Goal: Task Accomplishment & Management: Complete application form

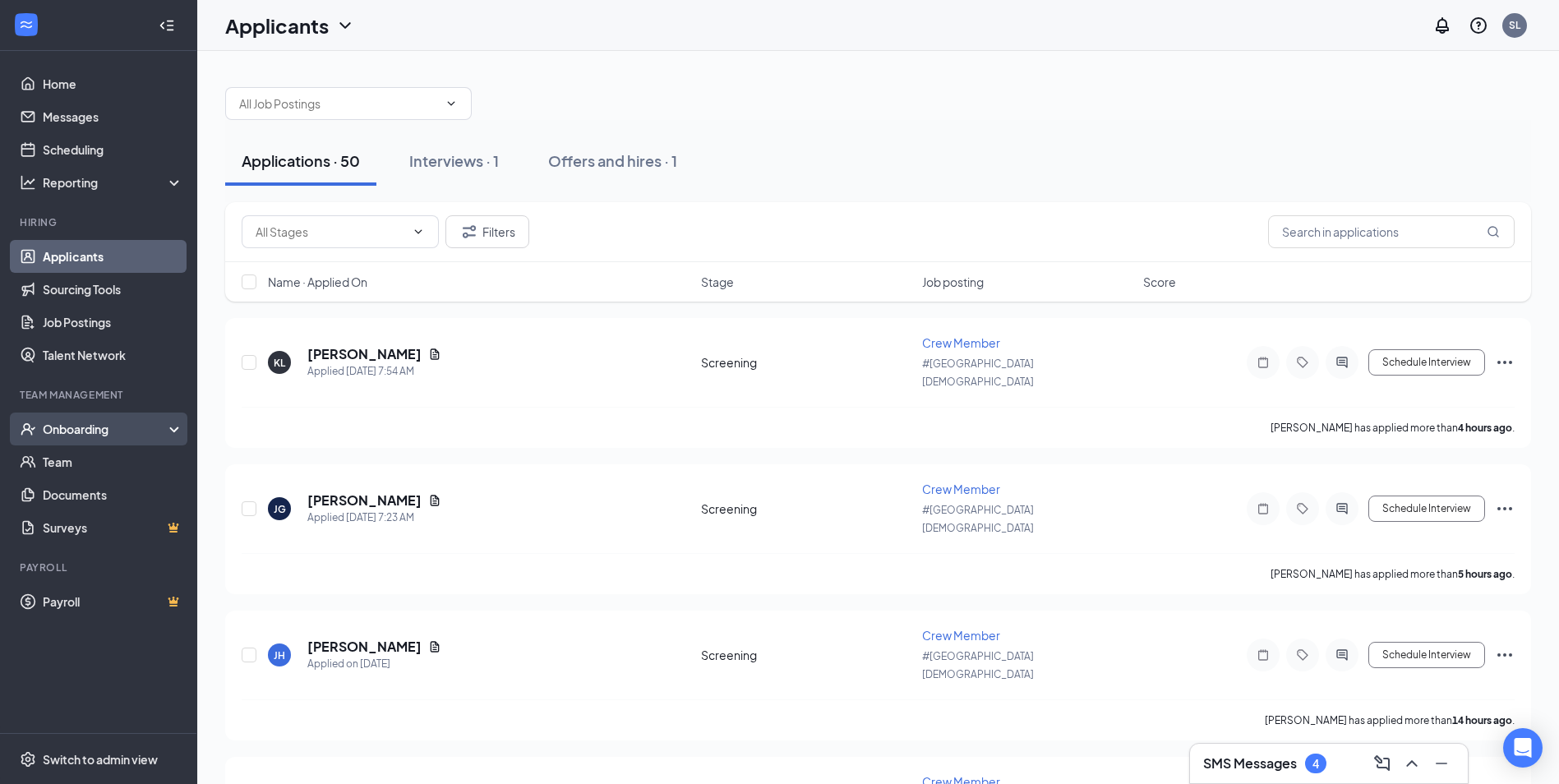
click at [99, 418] on div "Onboarding" at bounding box center [99, 429] width 197 height 33
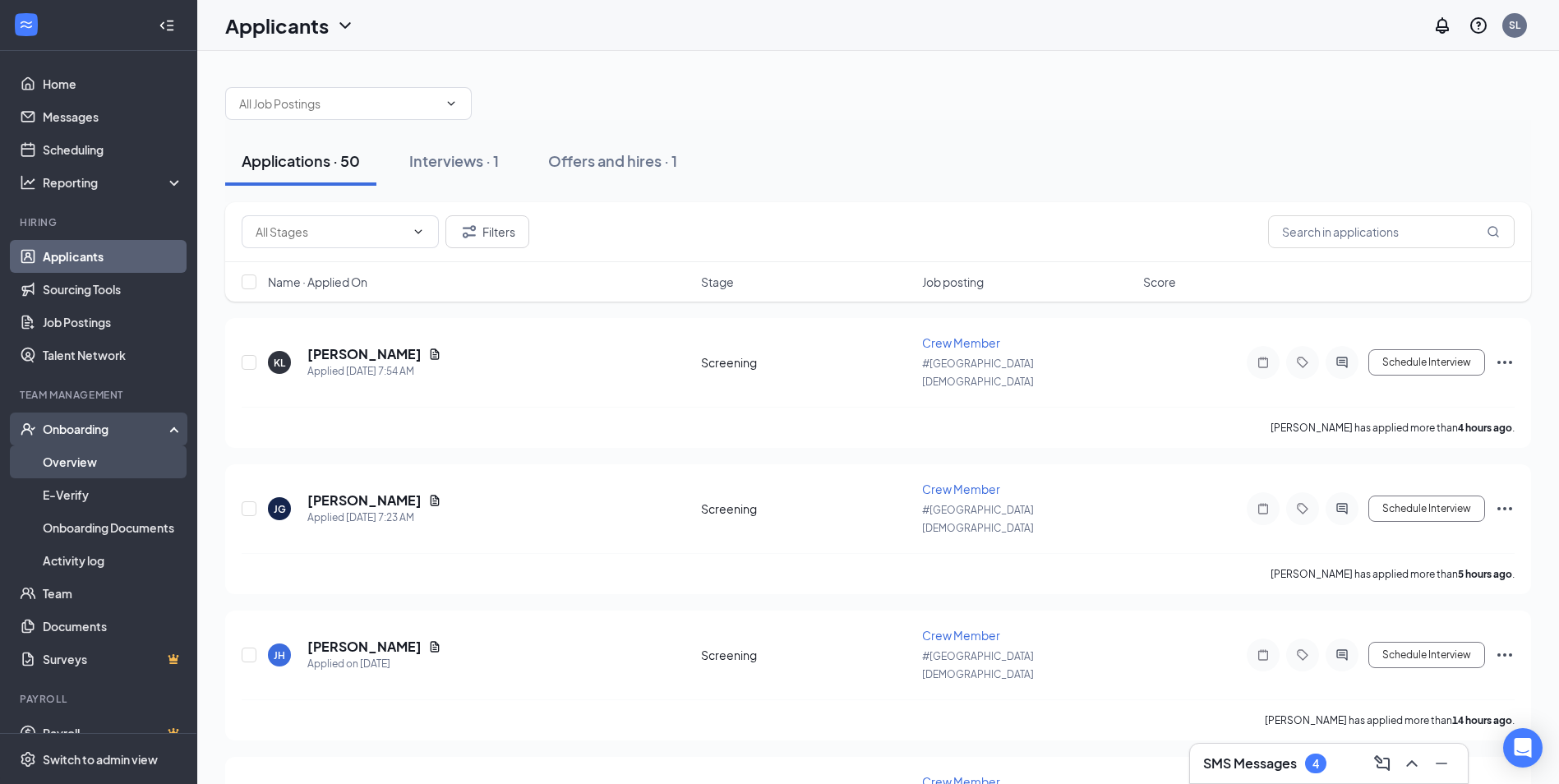
click at [72, 460] on link "Overview" at bounding box center [113, 462] width 140 height 33
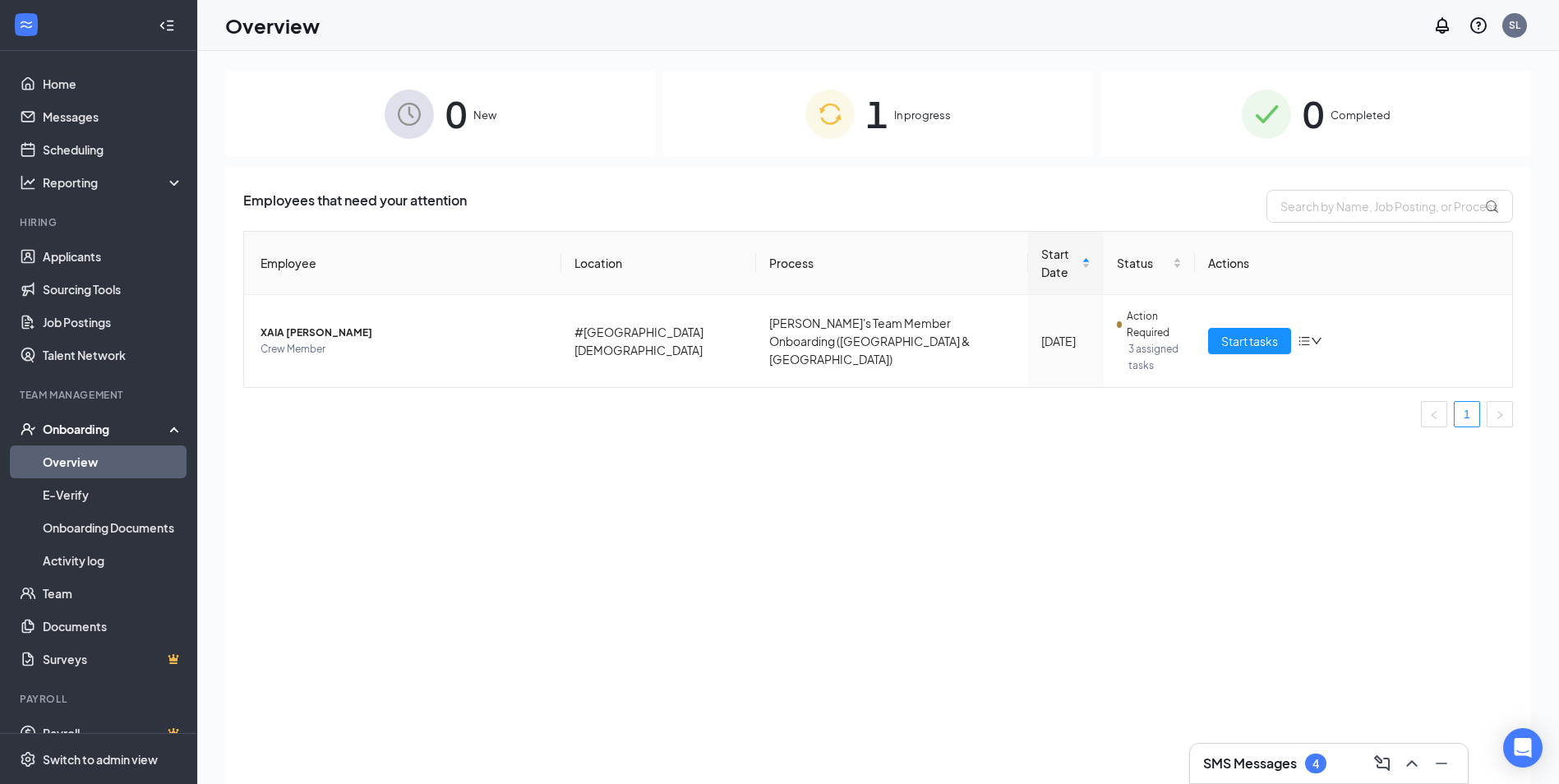
click at [902, 112] on span "In progress" at bounding box center [923, 115] width 57 height 17
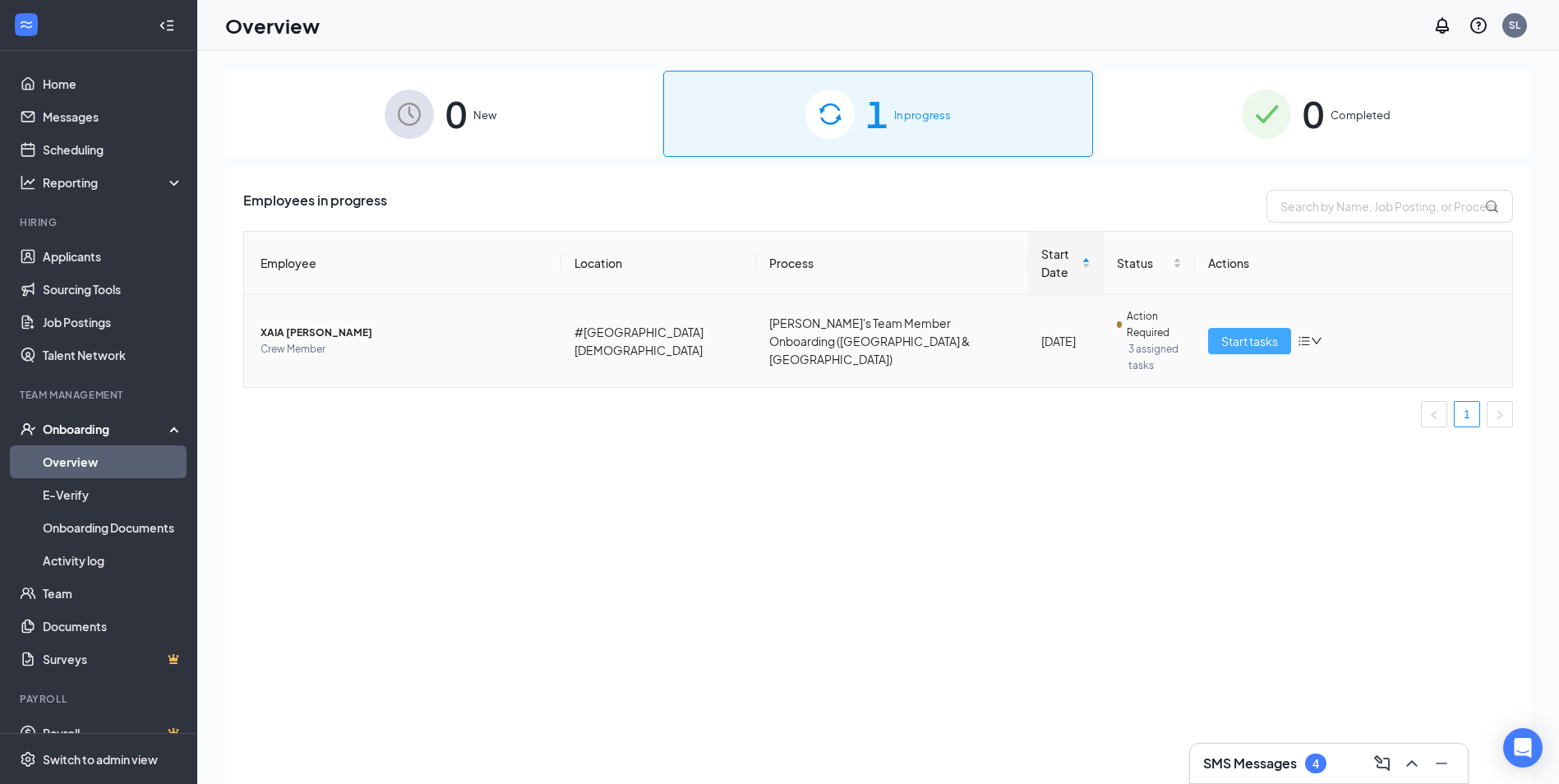
click at [1253, 332] on span "Start tasks" at bounding box center [1250, 340] width 57 height 19
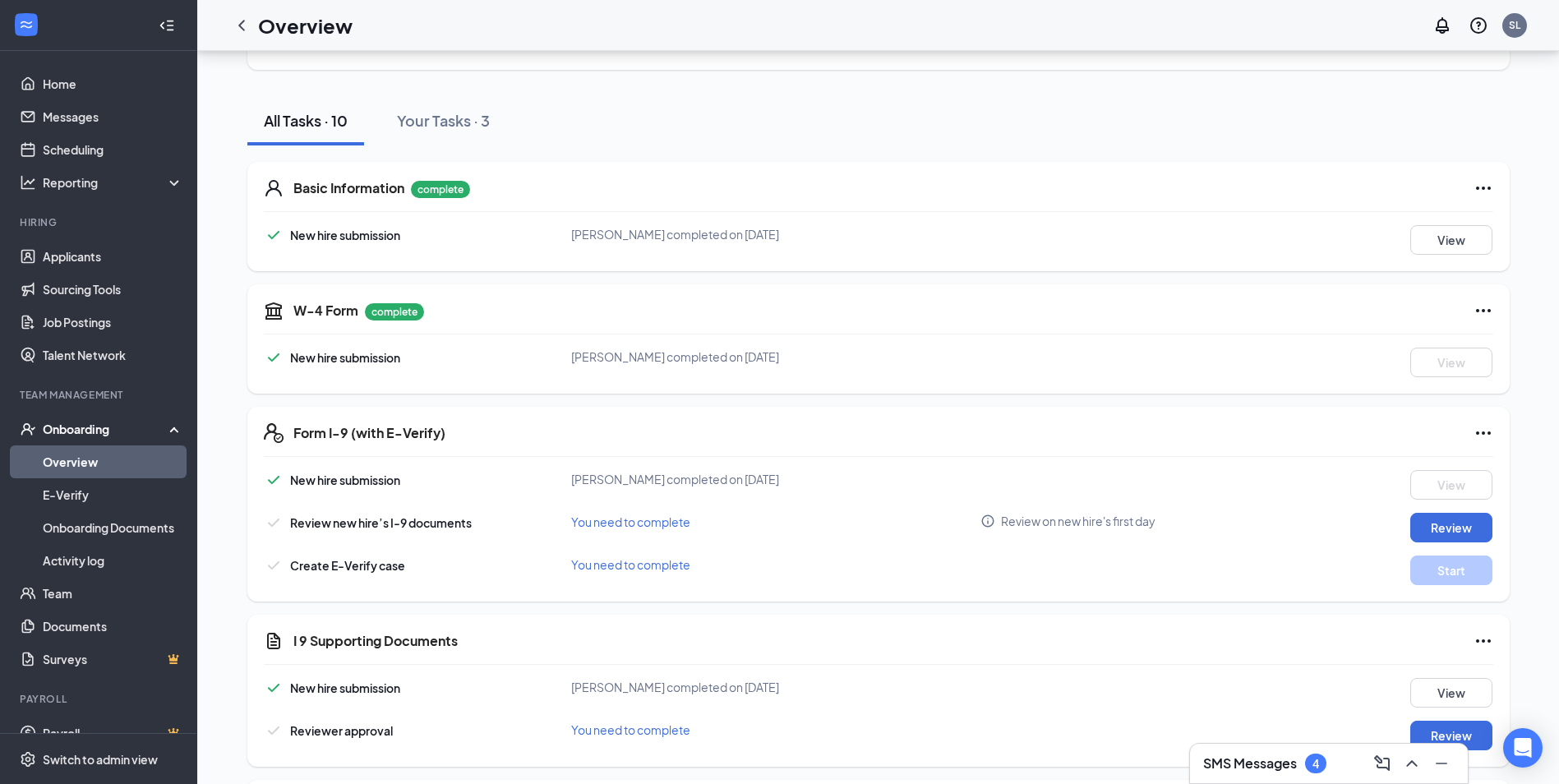
scroll to position [247, 0]
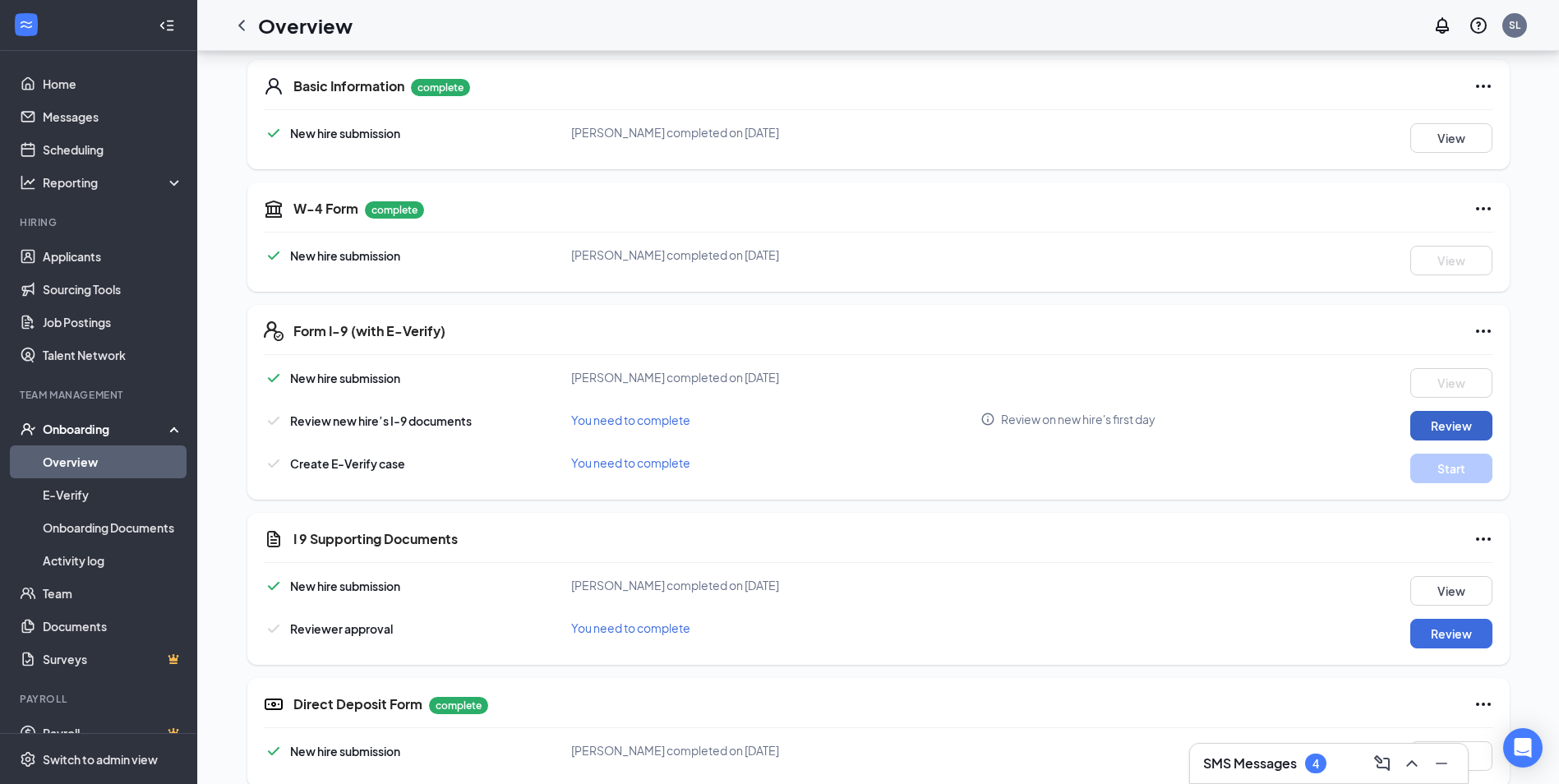
click at [1435, 421] on button "Review" at bounding box center [1452, 425] width 82 height 29
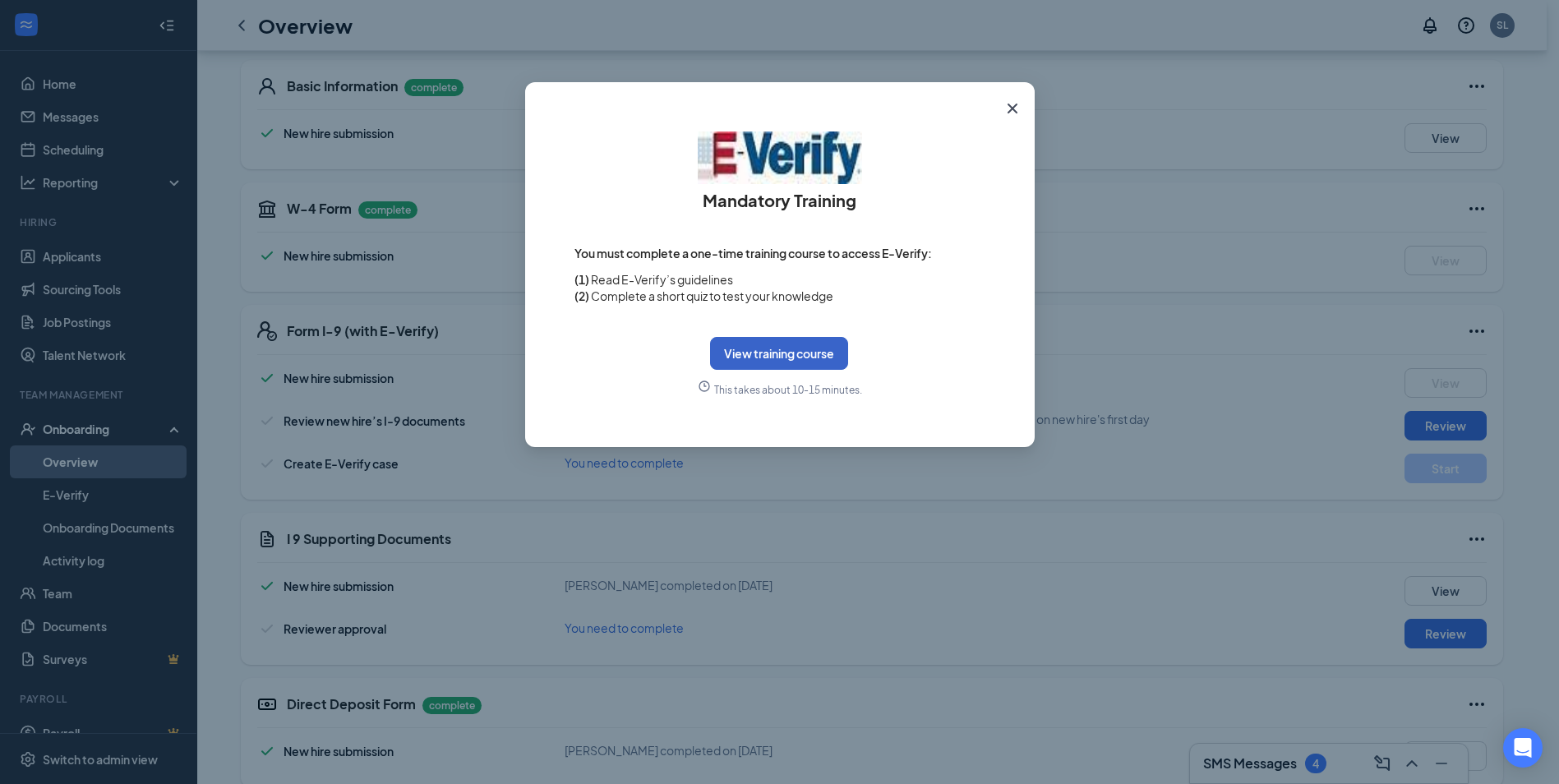
click at [764, 349] on button "View training course" at bounding box center [780, 353] width 139 height 33
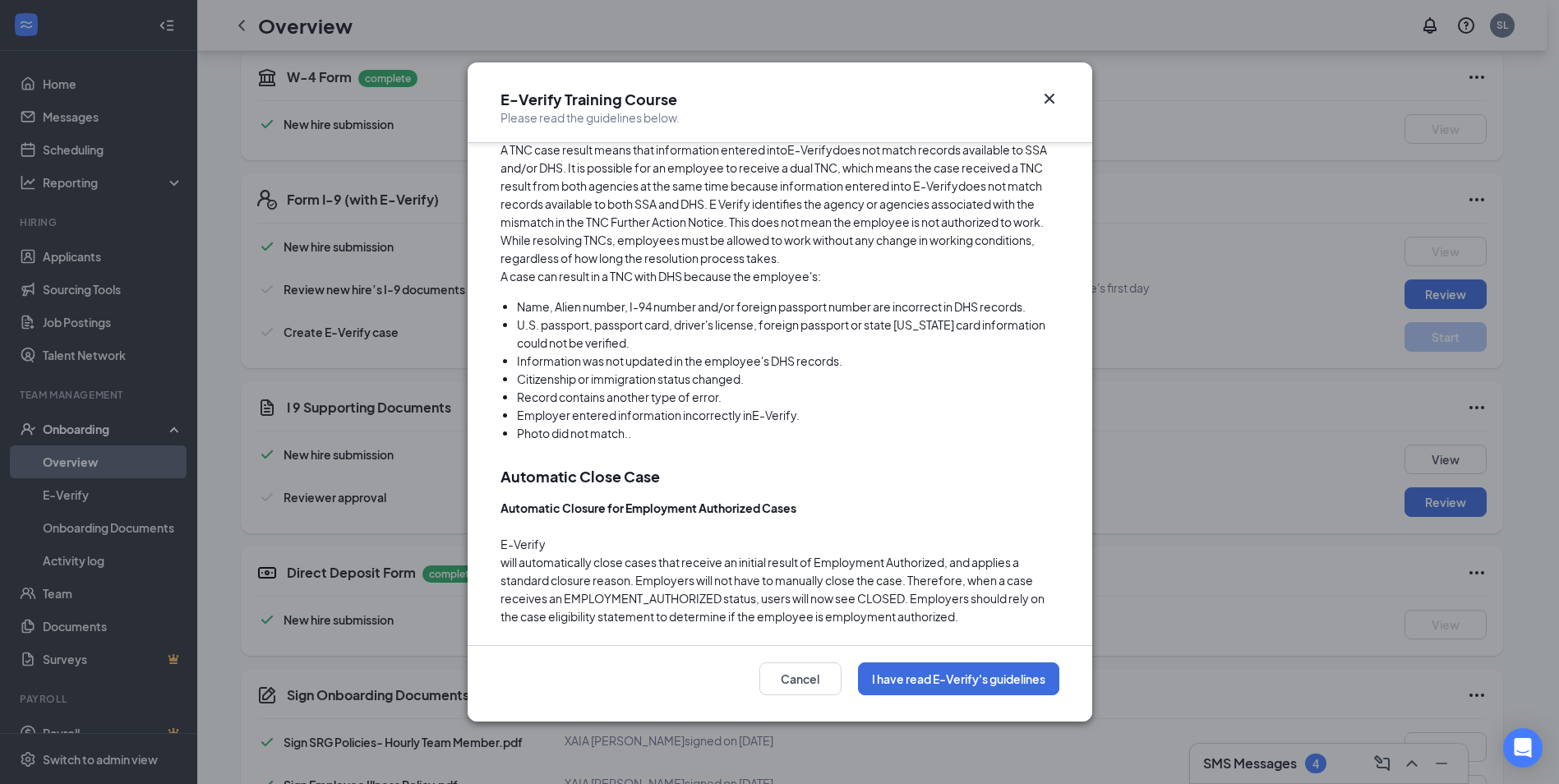
scroll to position [435, 0]
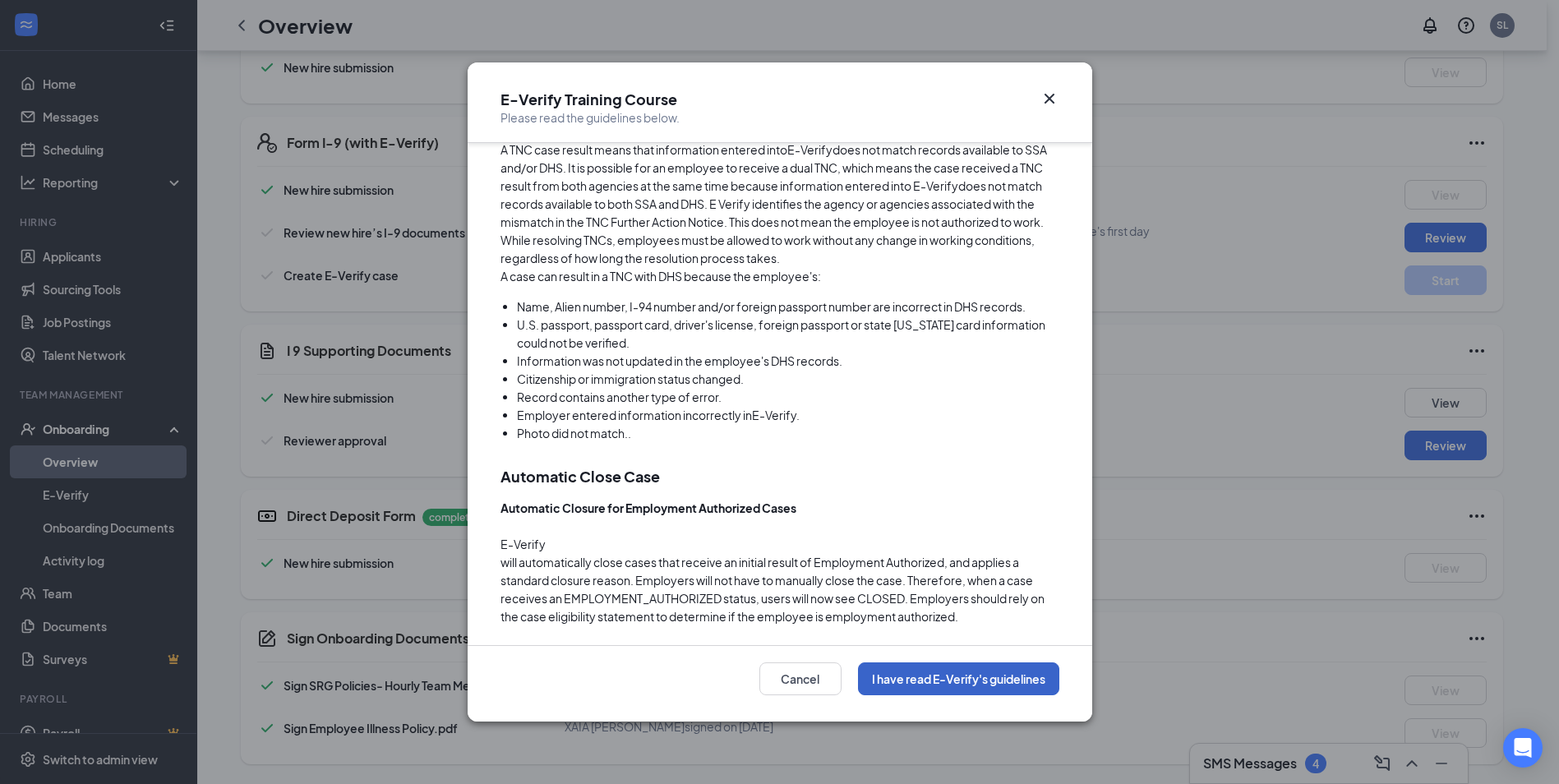
click at [974, 681] on button "I have read E-Verify's guidelines" at bounding box center [959, 679] width 201 height 33
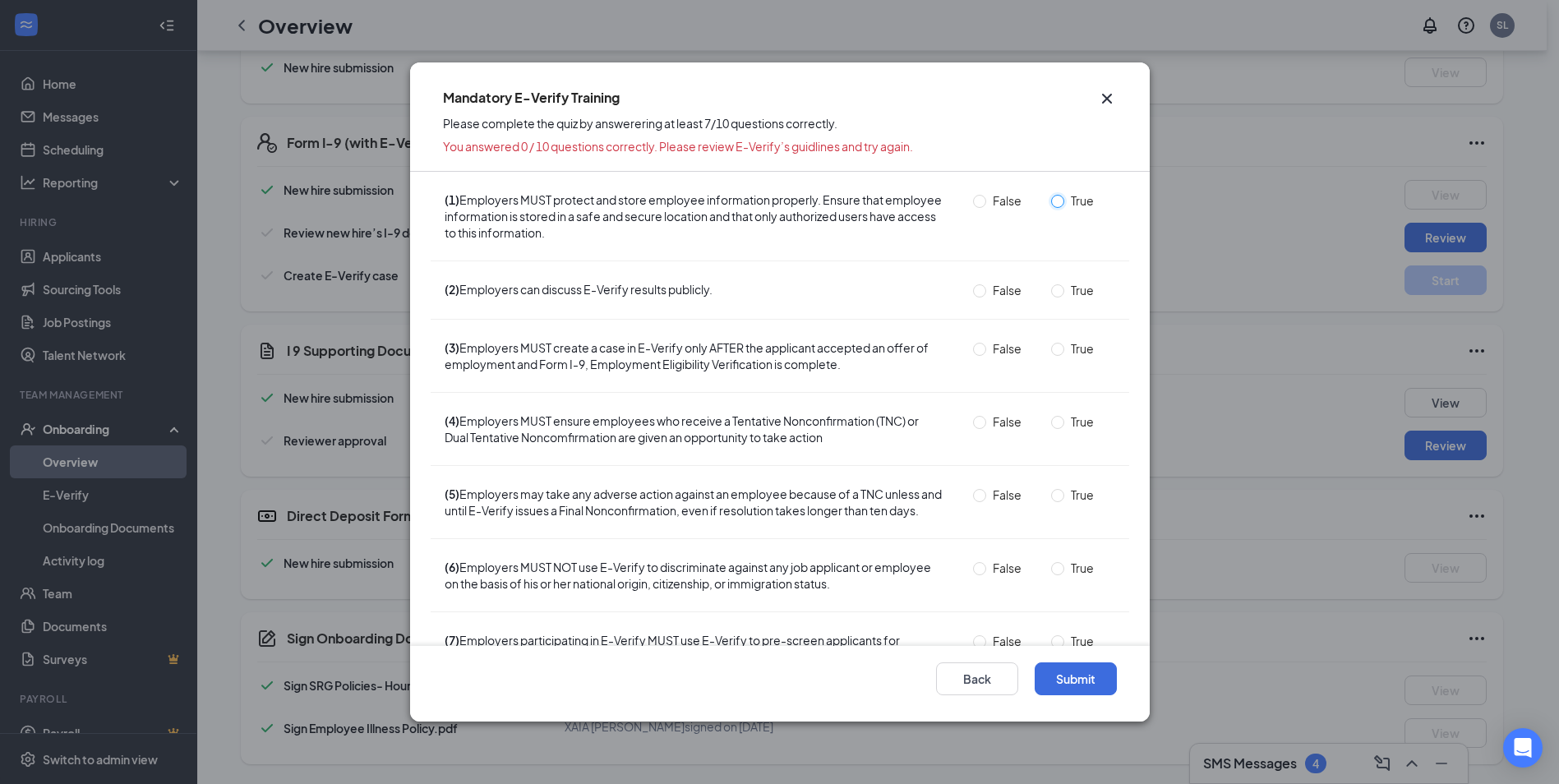
click at [1051, 195] on input "True" at bounding box center [1057, 201] width 13 height 13
radio input "true"
click at [973, 288] on input "False" at bounding box center [979, 290] width 13 height 13
radio input "true"
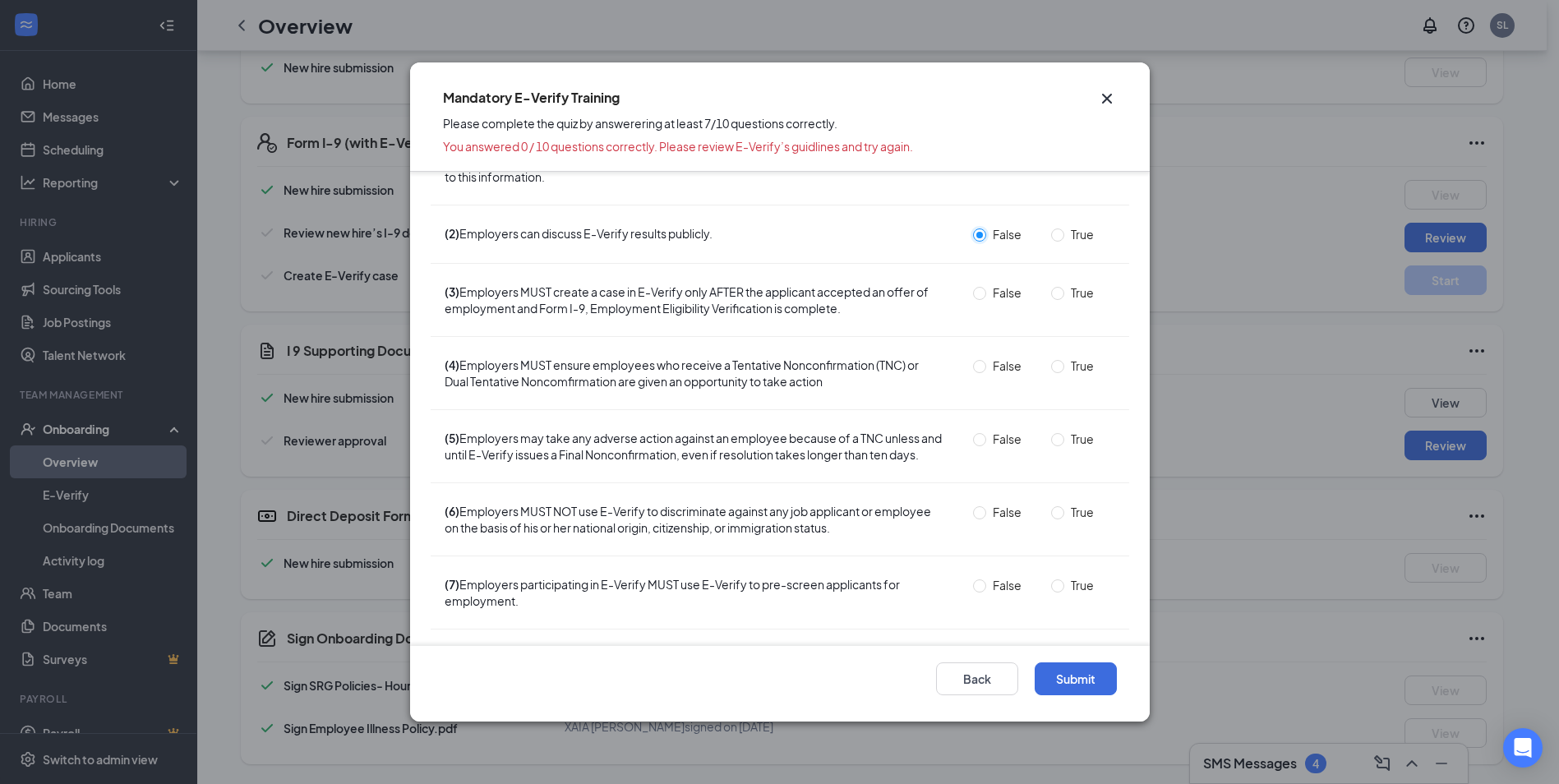
scroll to position [82, 0]
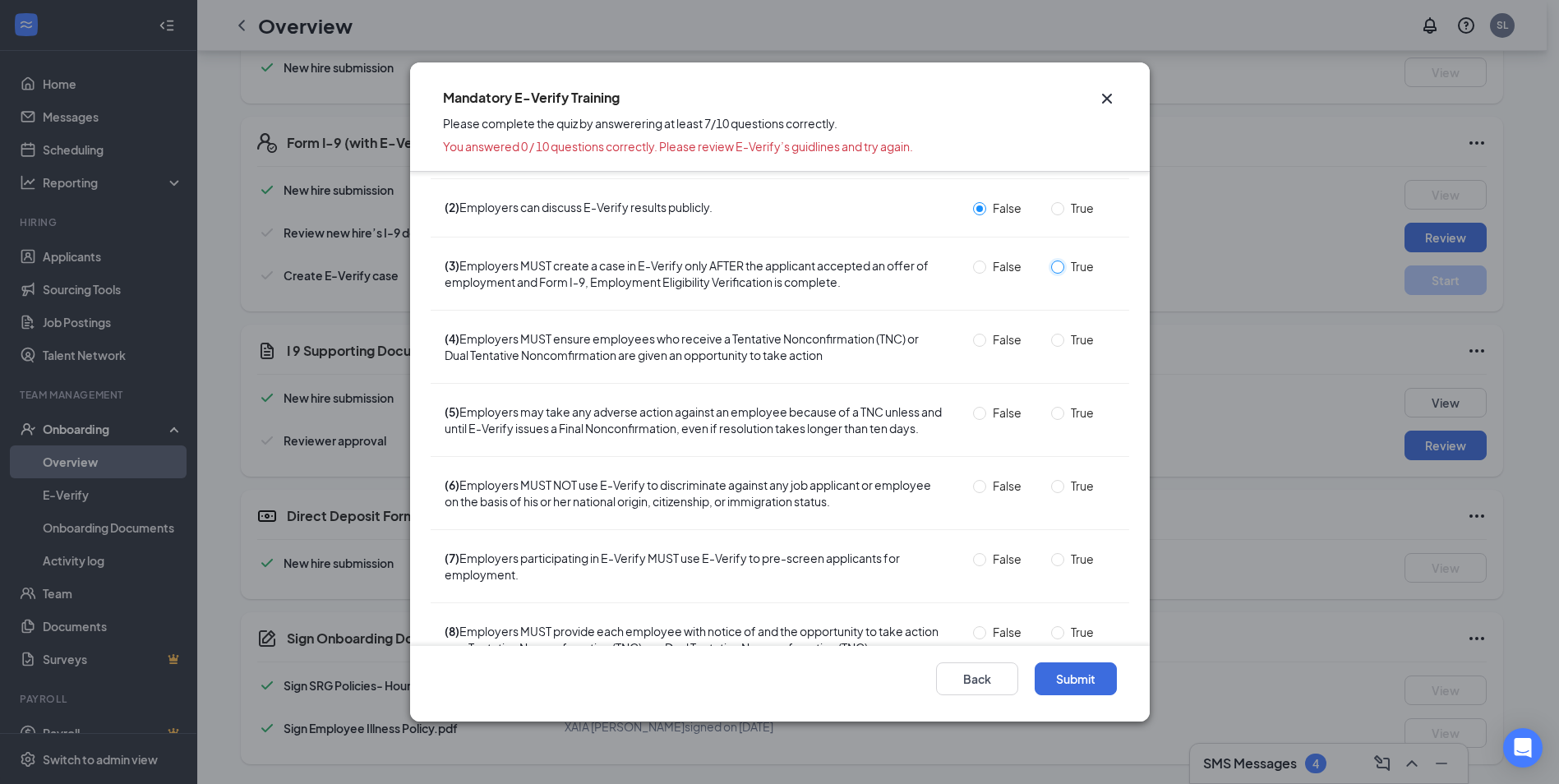
click at [1051, 263] on input "True" at bounding box center [1057, 266] width 13 height 13
radio input "true"
click at [1051, 333] on label "True" at bounding box center [1075, 339] width 50 height 19
click at [1051, 333] on input "True" at bounding box center [1057, 339] width 13 height 13
radio input "true"
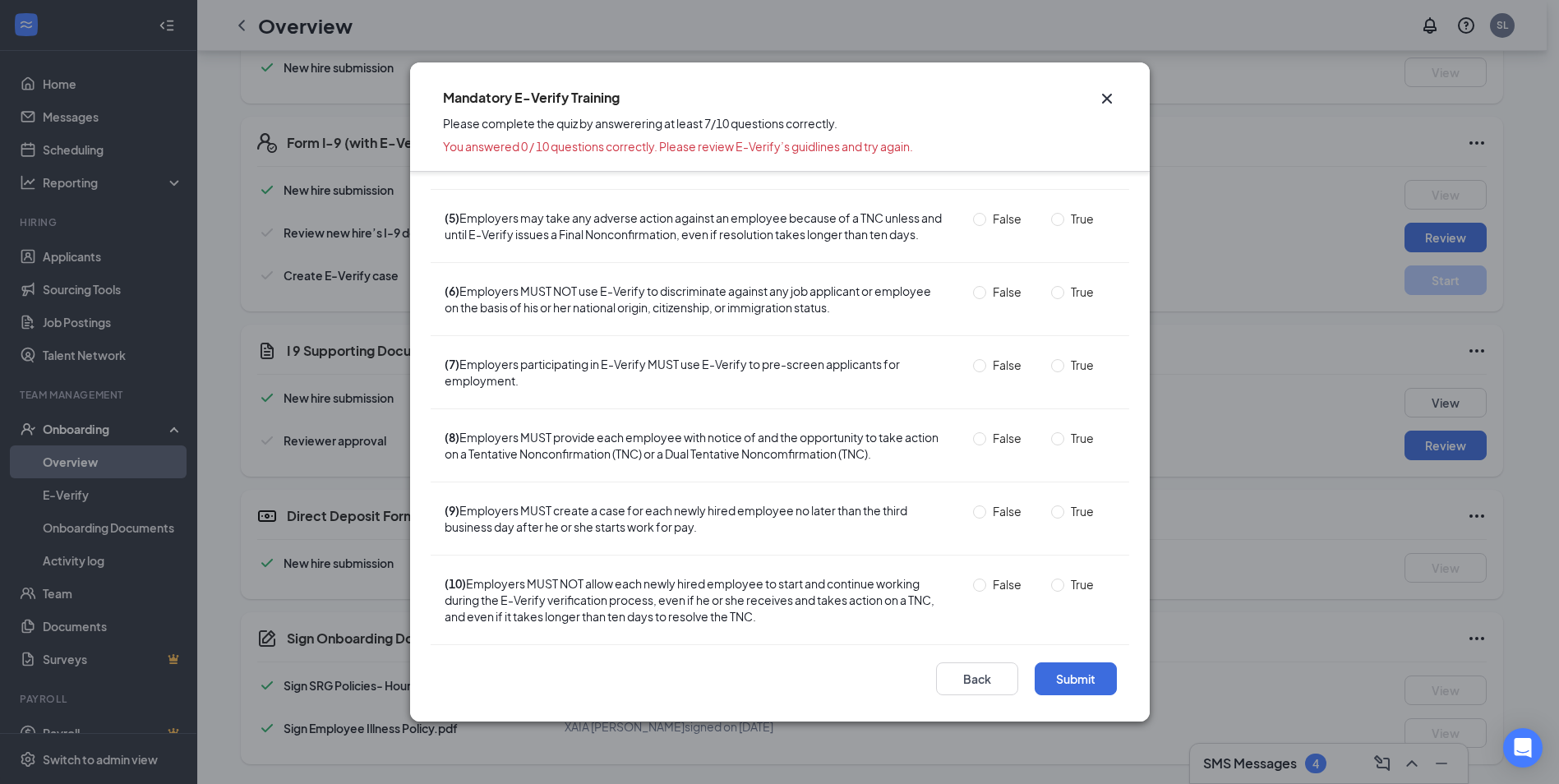
scroll to position [292, 0]
click at [973, 365] on input "False" at bounding box center [979, 365] width 13 height 13
radio input "true"
click at [1051, 438] on input "True" at bounding box center [1057, 438] width 13 height 13
radio input "true"
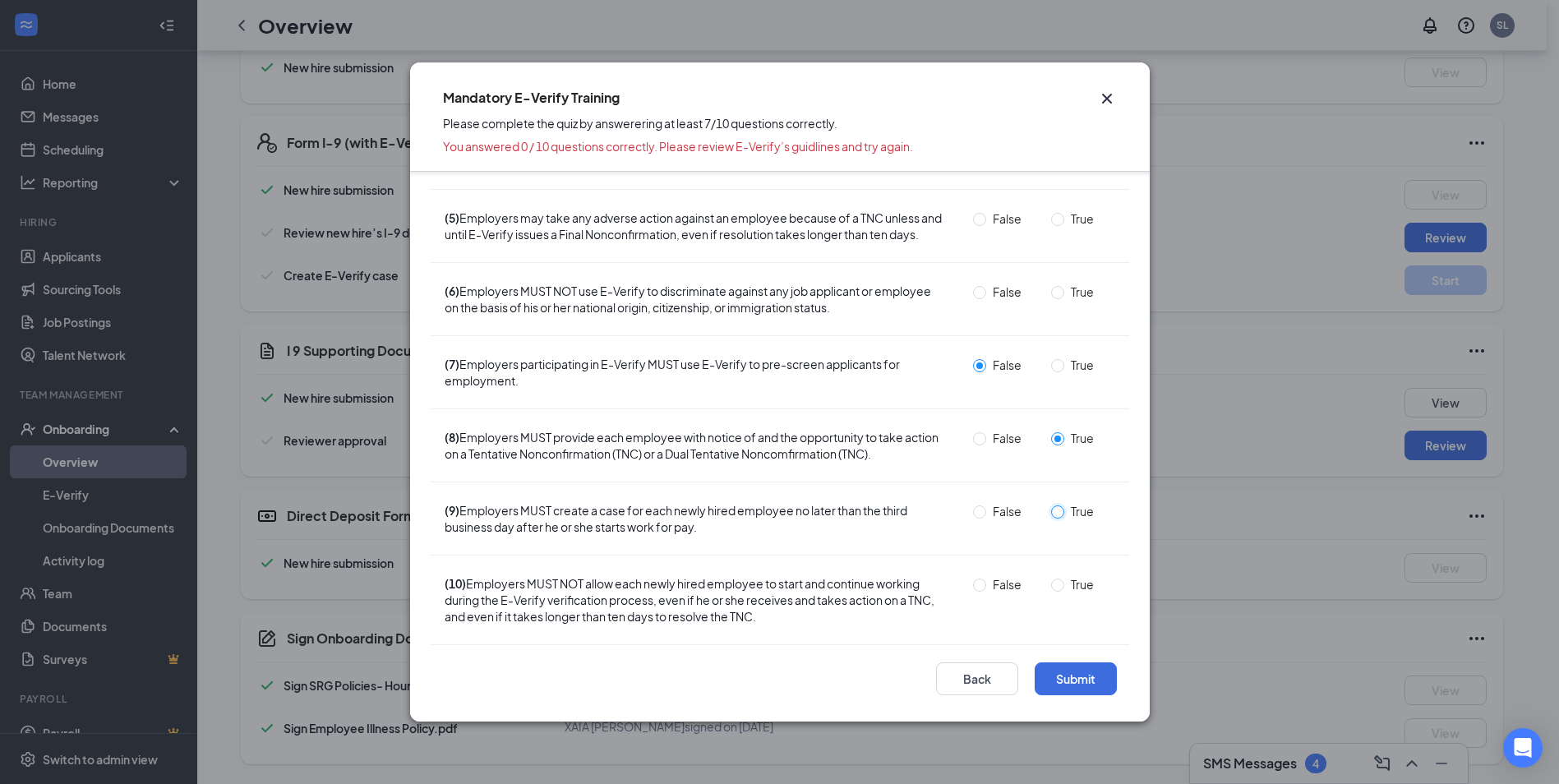
click at [1051, 514] on input "True" at bounding box center [1057, 511] width 13 height 13
radio input "true"
click at [1051, 587] on input "True" at bounding box center [1057, 584] width 13 height 13
radio input "true"
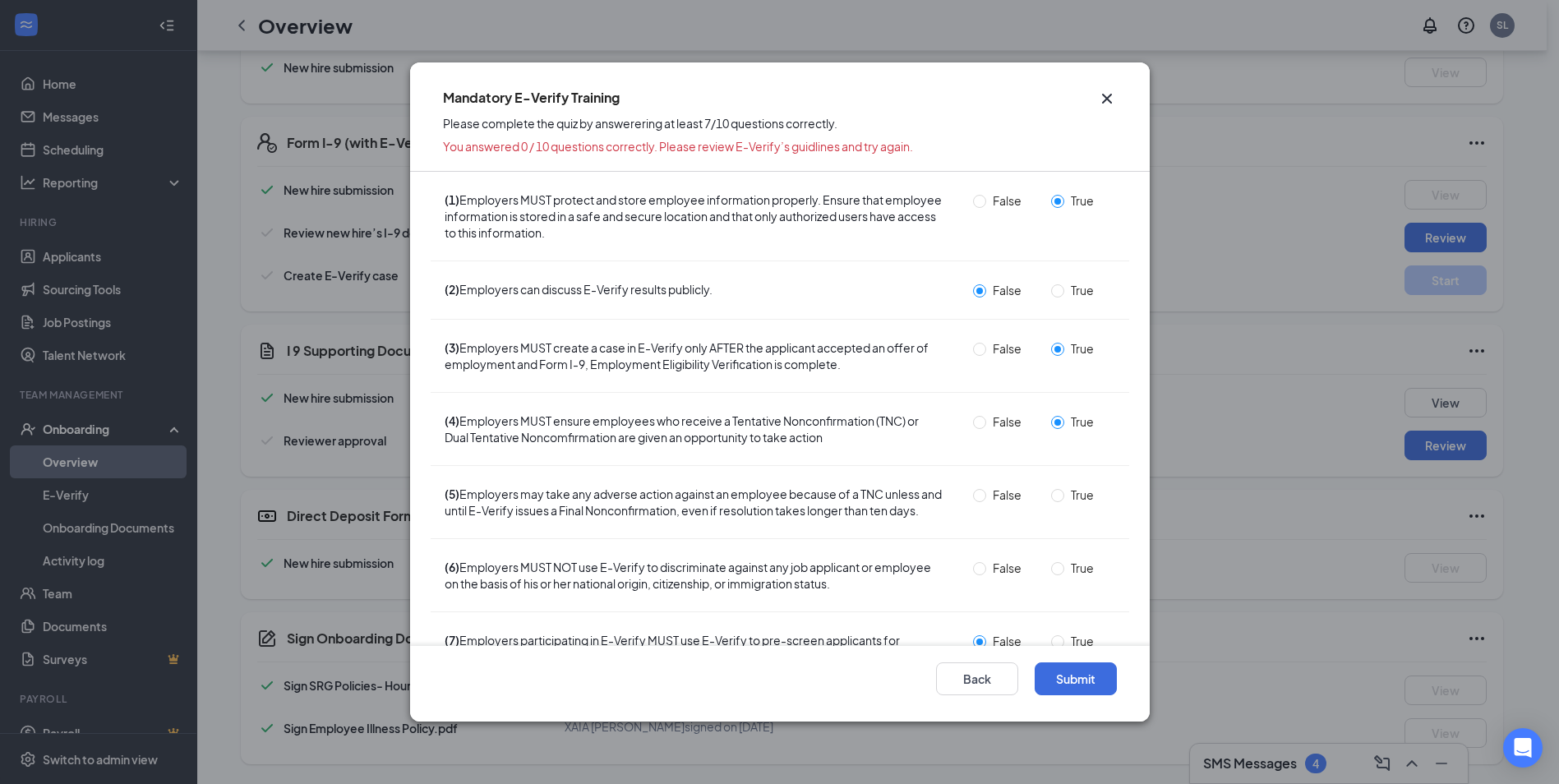
scroll to position [82, 0]
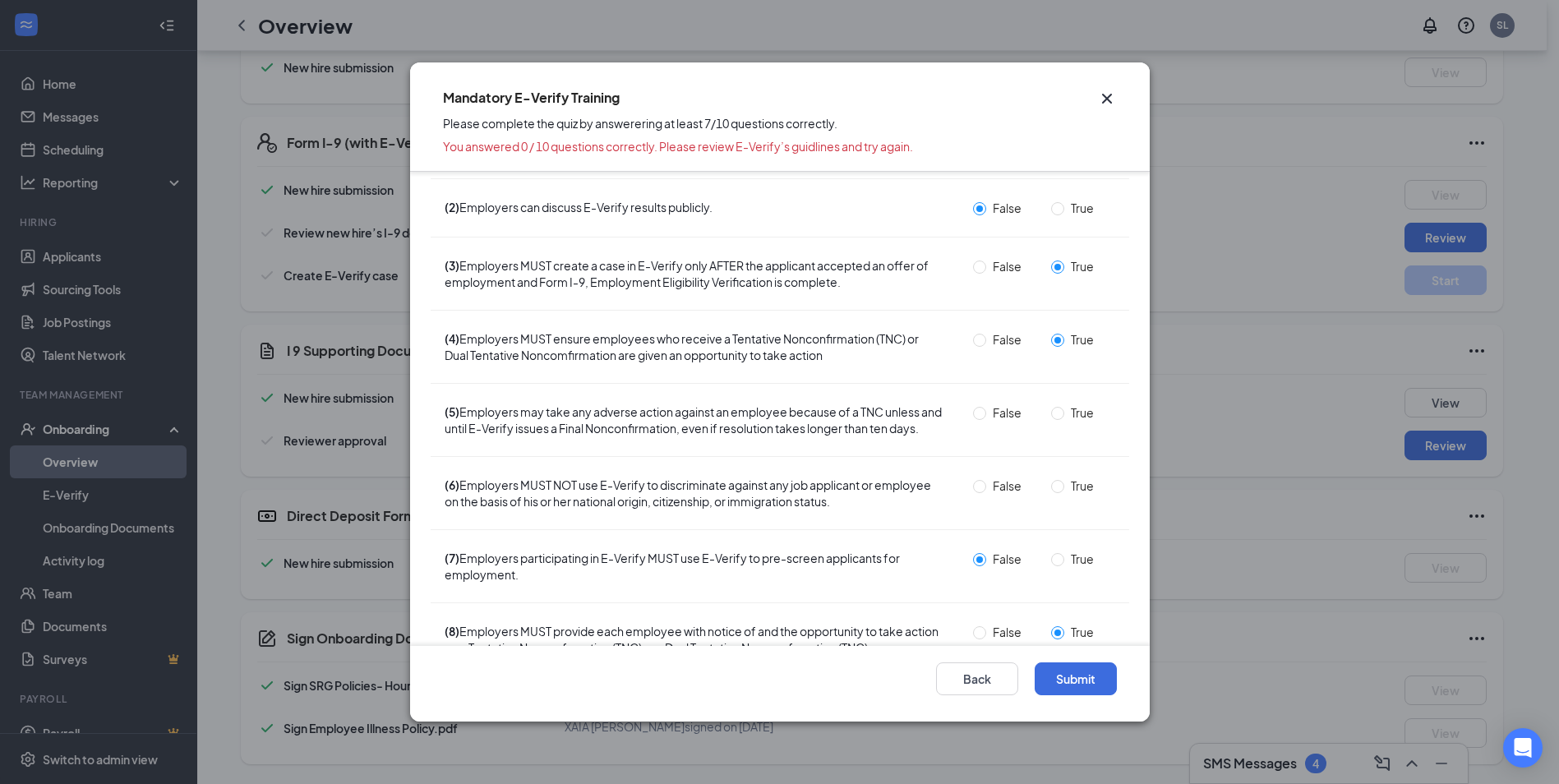
click at [986, 410] on span "False" at bounding box center [1007, 412] width 42 height 19
click at [981, 410] on input "False" at bounding box center [979, 412] width 13 height 13
radio input "true"
click at [973, 492] on input "False" at bounding box center [979, 486] width 13 height 13
radio input "true"
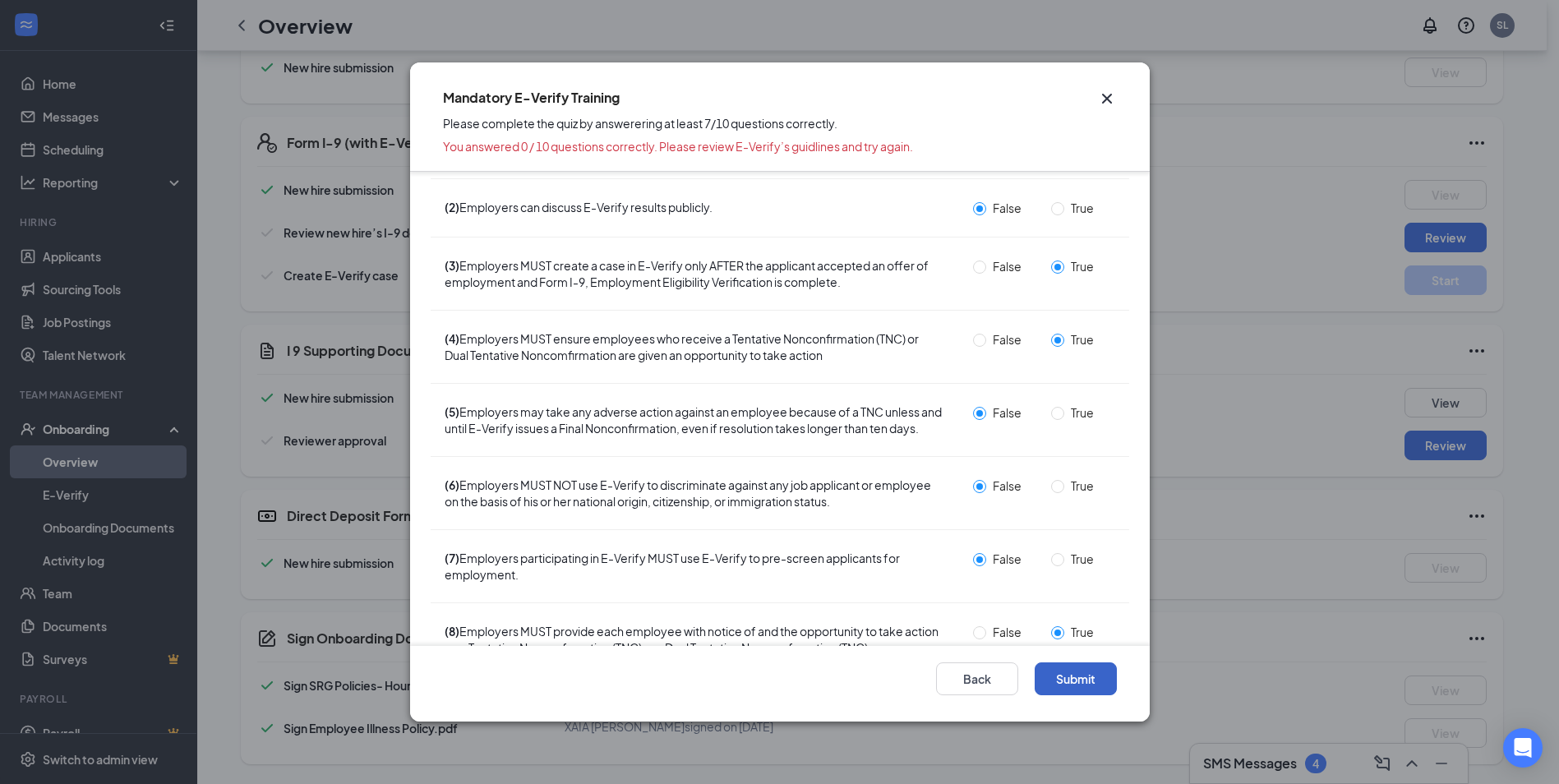
click at [1085, 684] on button "Submit" at bounding box center [1076, 679] width 82 height 33
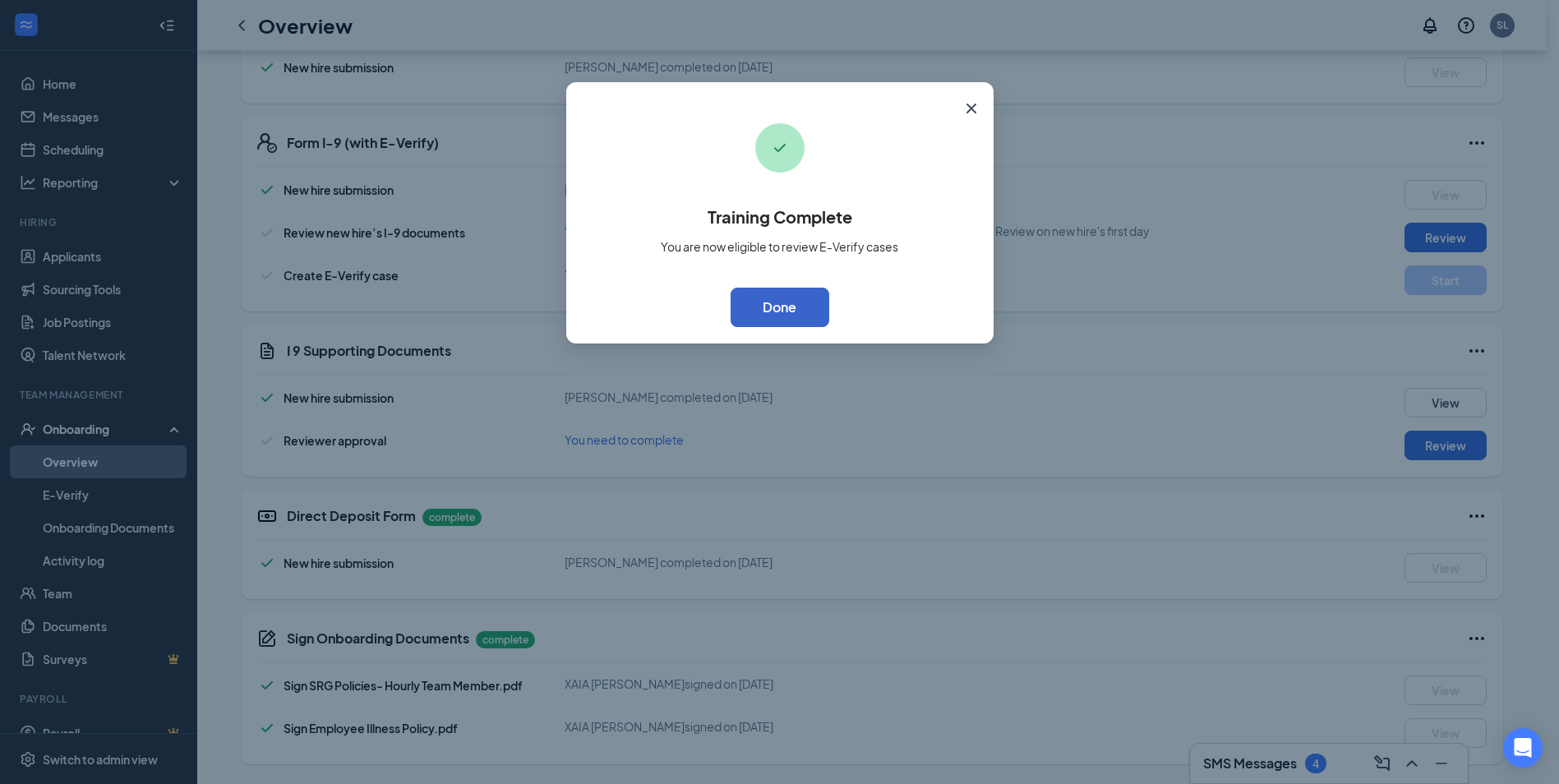
click at [766, 297] on button "Done" at bounding box center [780, 307] width 99 height 39
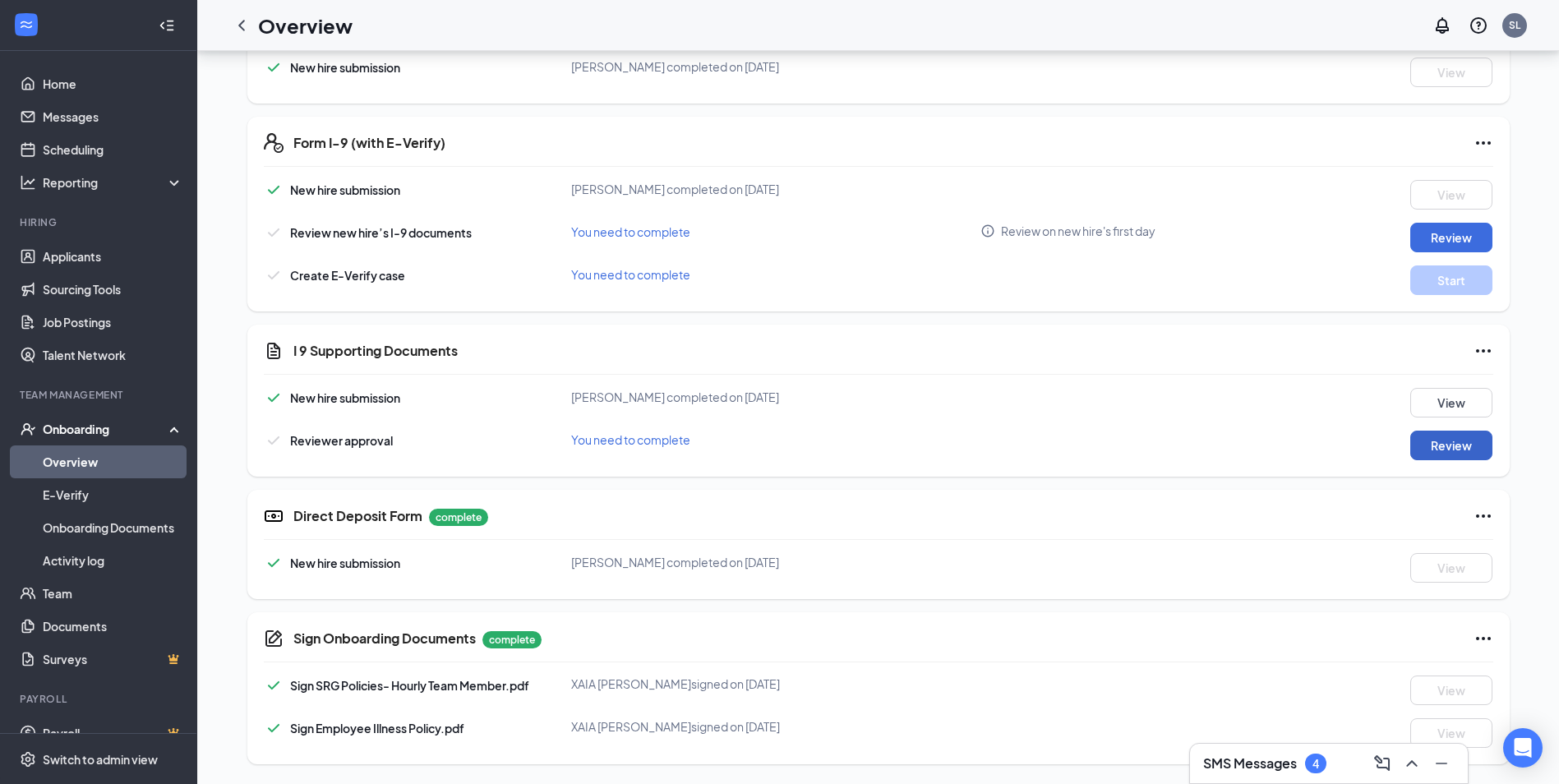
click at [1446, 446] on button "Review" at bounding box center [1452, 445] width 82 height 29
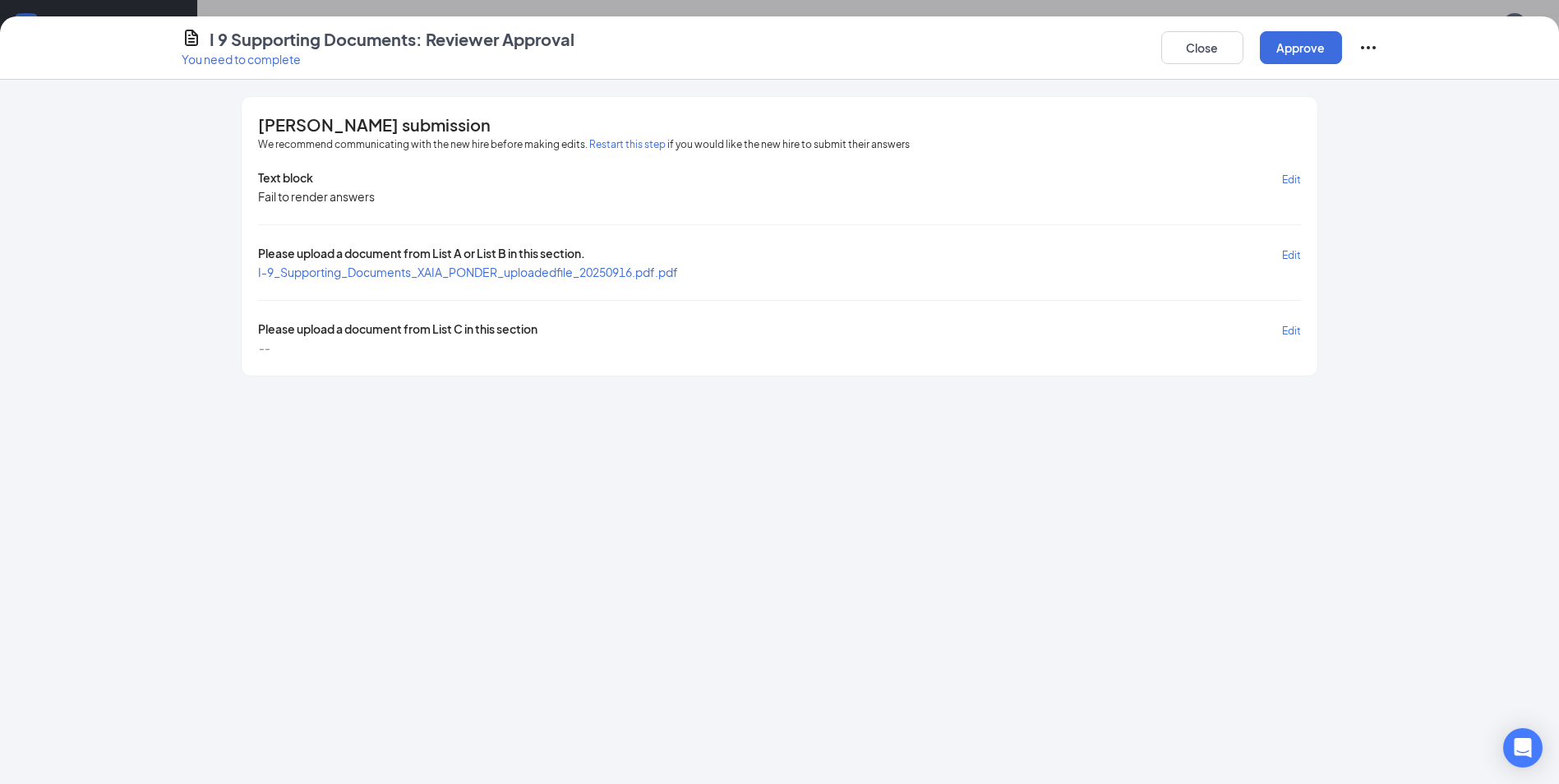
click at [579, 274] on span "I-9_Supporting_Documents_XAIA_PONDER_uploadedfile_20250916.pdf.pdf" at bounding box center [468, 271] width 420 height 15
click at [1291, 328] on span "Edit" at bounding box center [1291, 331] width 19 height 13
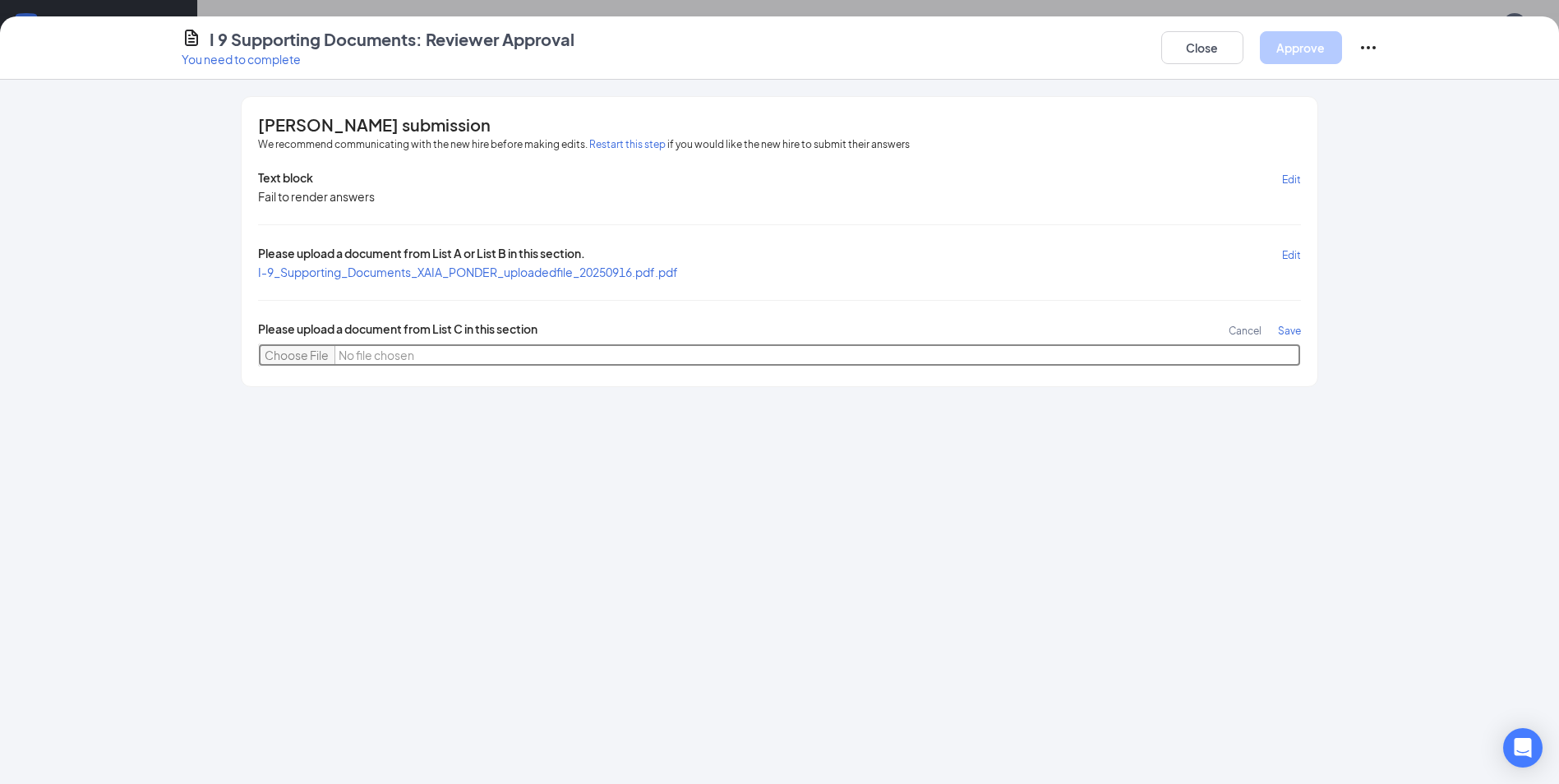
click at [307, 355] on input "file" at bounding box center [780, 355] width 1042 height 23
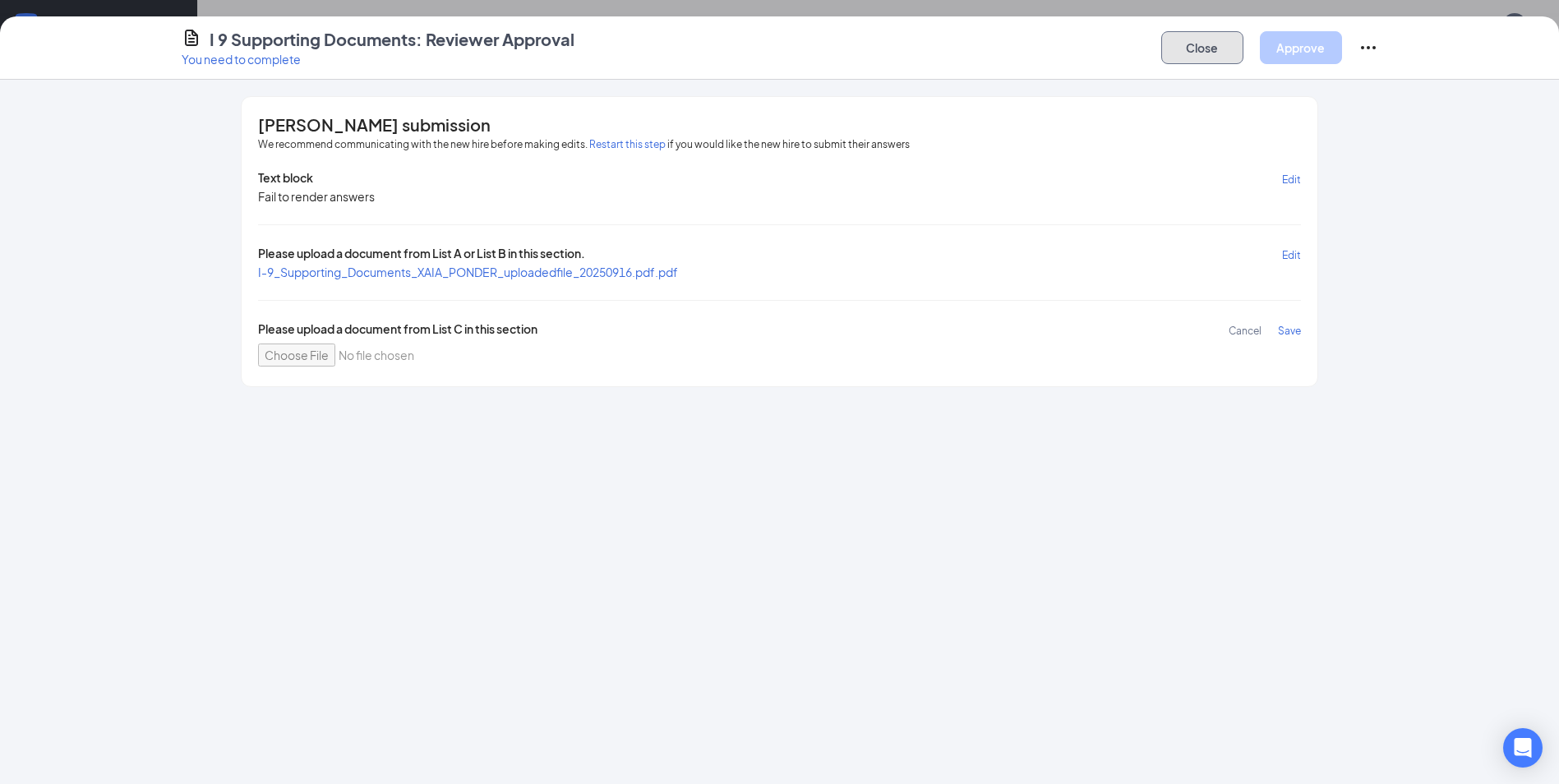
click at [1231, 53] on button "Close" at bounding box center [1202, 48] width 82 height 33
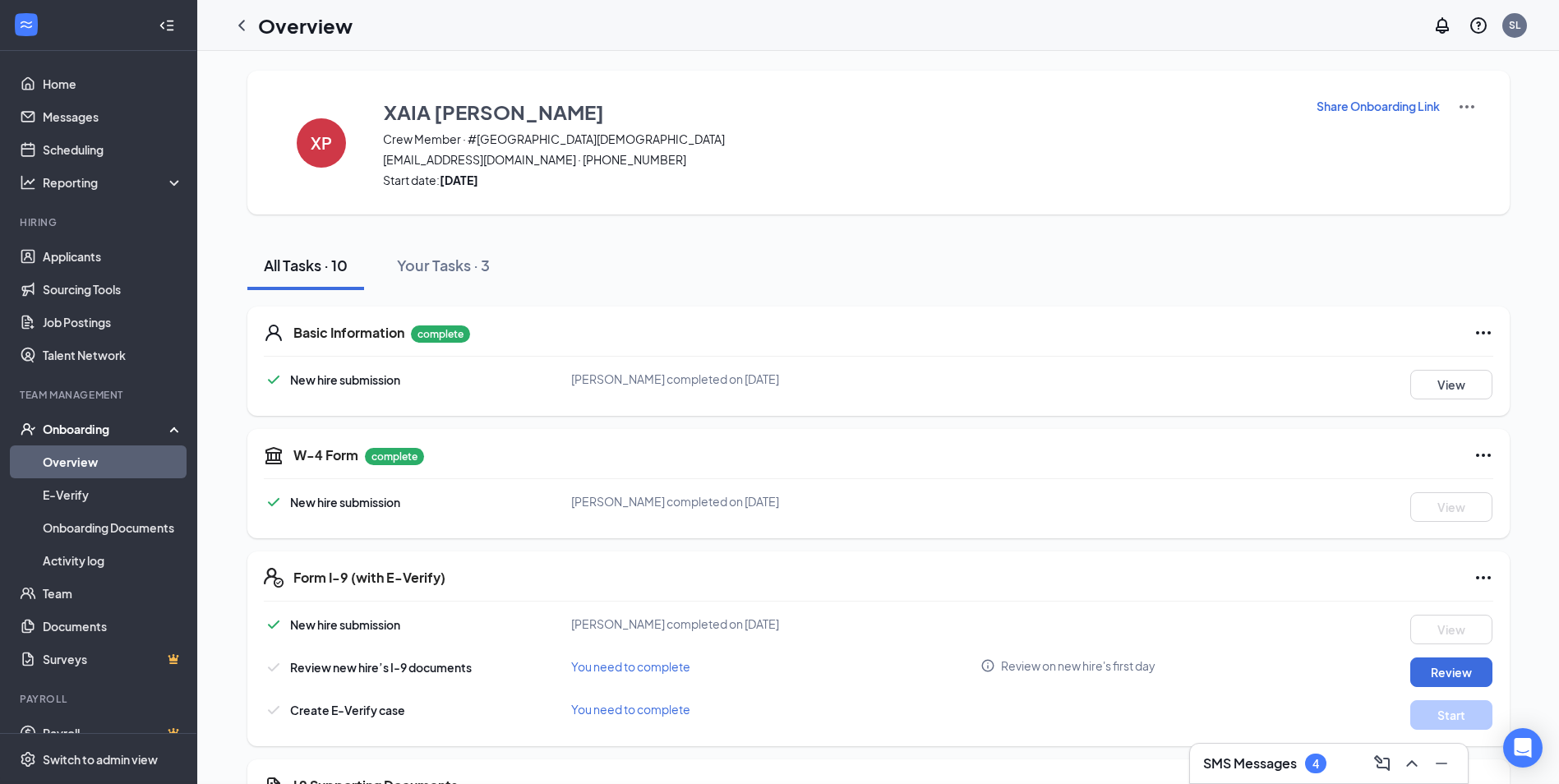
scroll to position [435, 0]
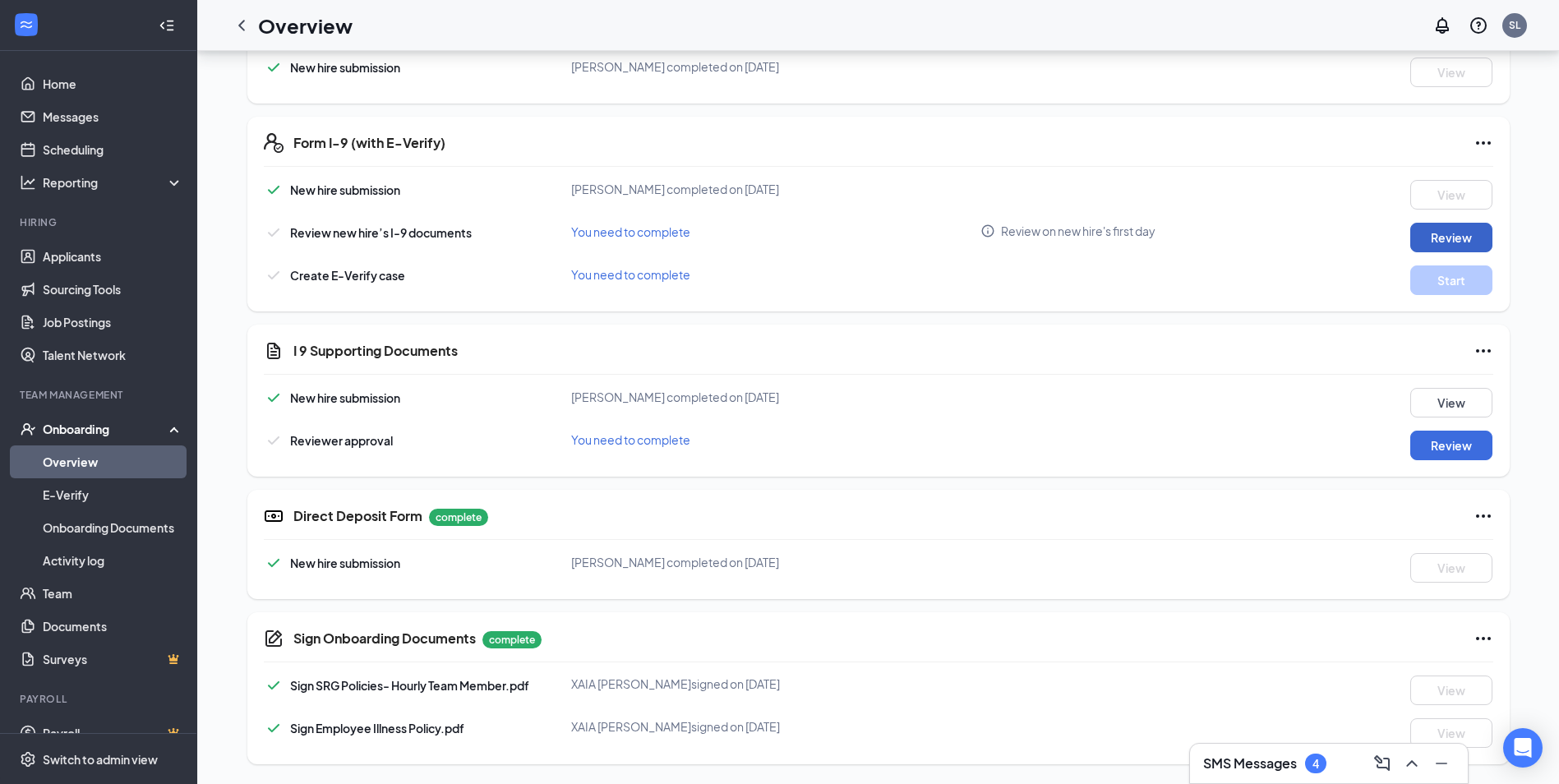
click at [1472, 233] on button "Review" at bounding box center [1452, 237] width 82 height 29
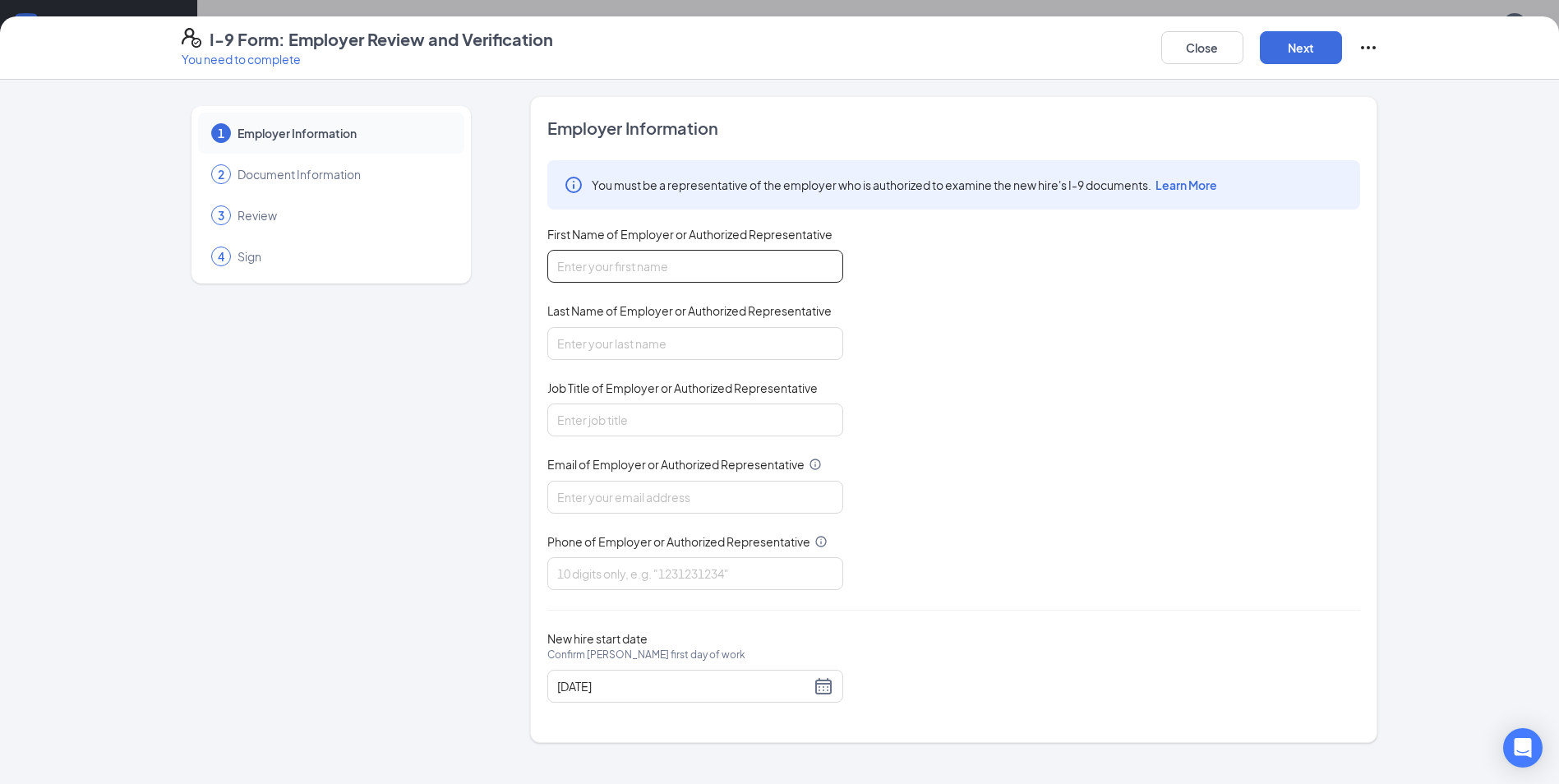
click at [635, 263] on input "First Name of Employer or Authorized Representative" at bounding box center [695, 266] width 296 height 33
type input "Jadon"
type input "[PERSON_NAME]"
type input "W"
type input "GM"
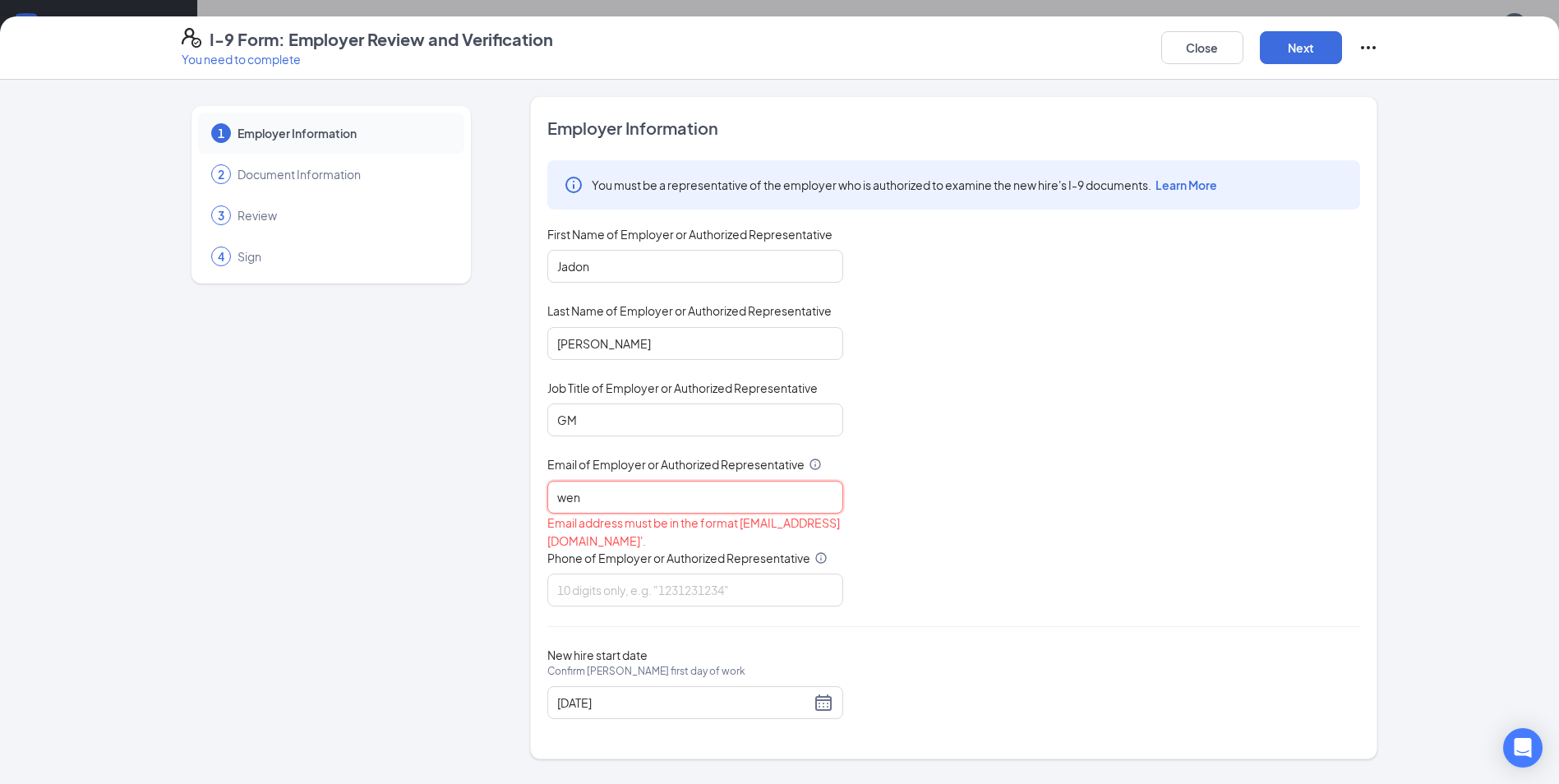
type input "[EMAIL_ADDRESS][DOMAIN_NAME]"
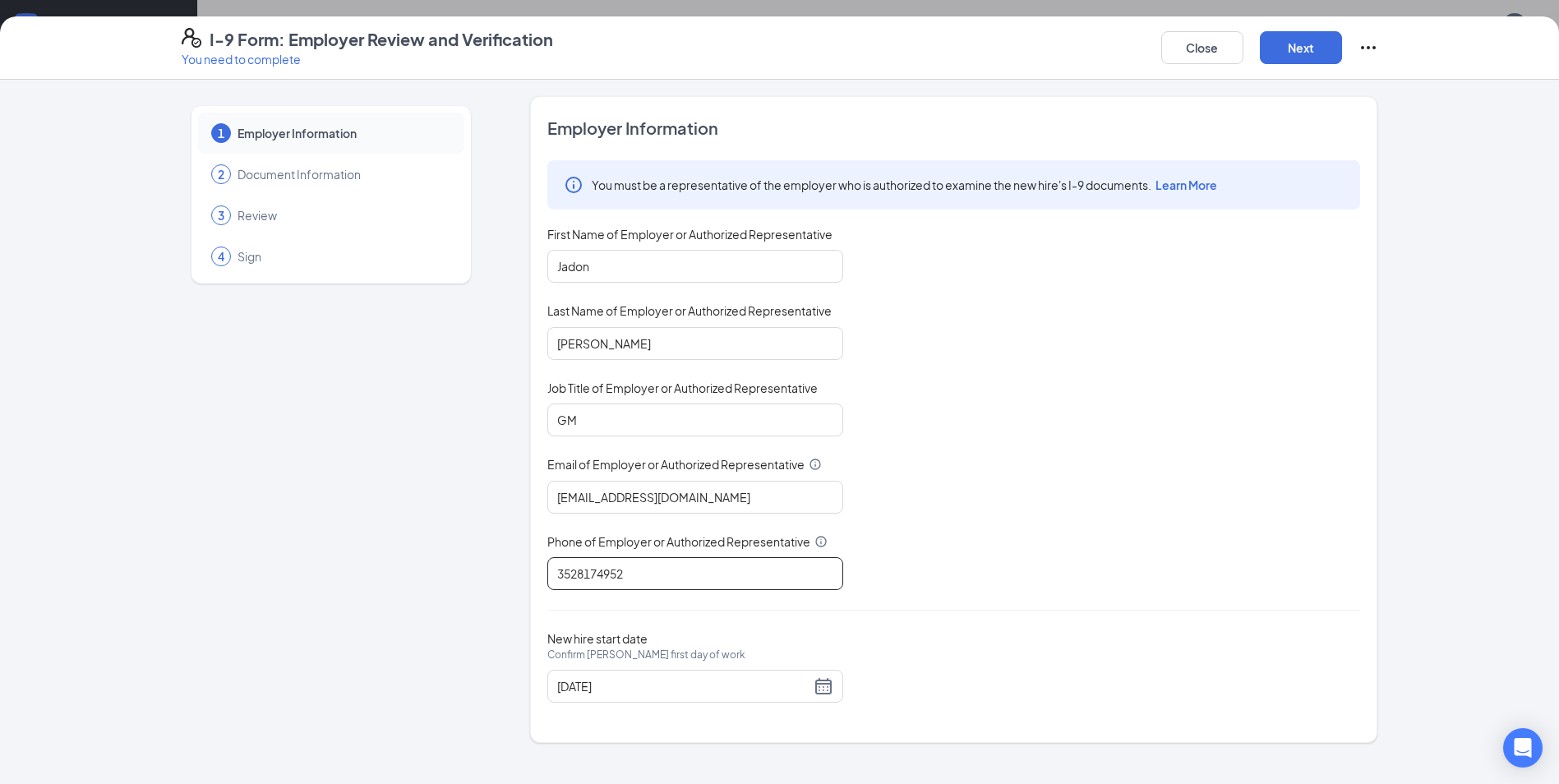
click at [675, 571] on input "3528174952" at bounding box center [695, 573] width 296 height 33
type input "3"
type input "3527506022"
click at [821, 686] on div "[DATE]" at bounding box center [695, 686] width 276 height 20
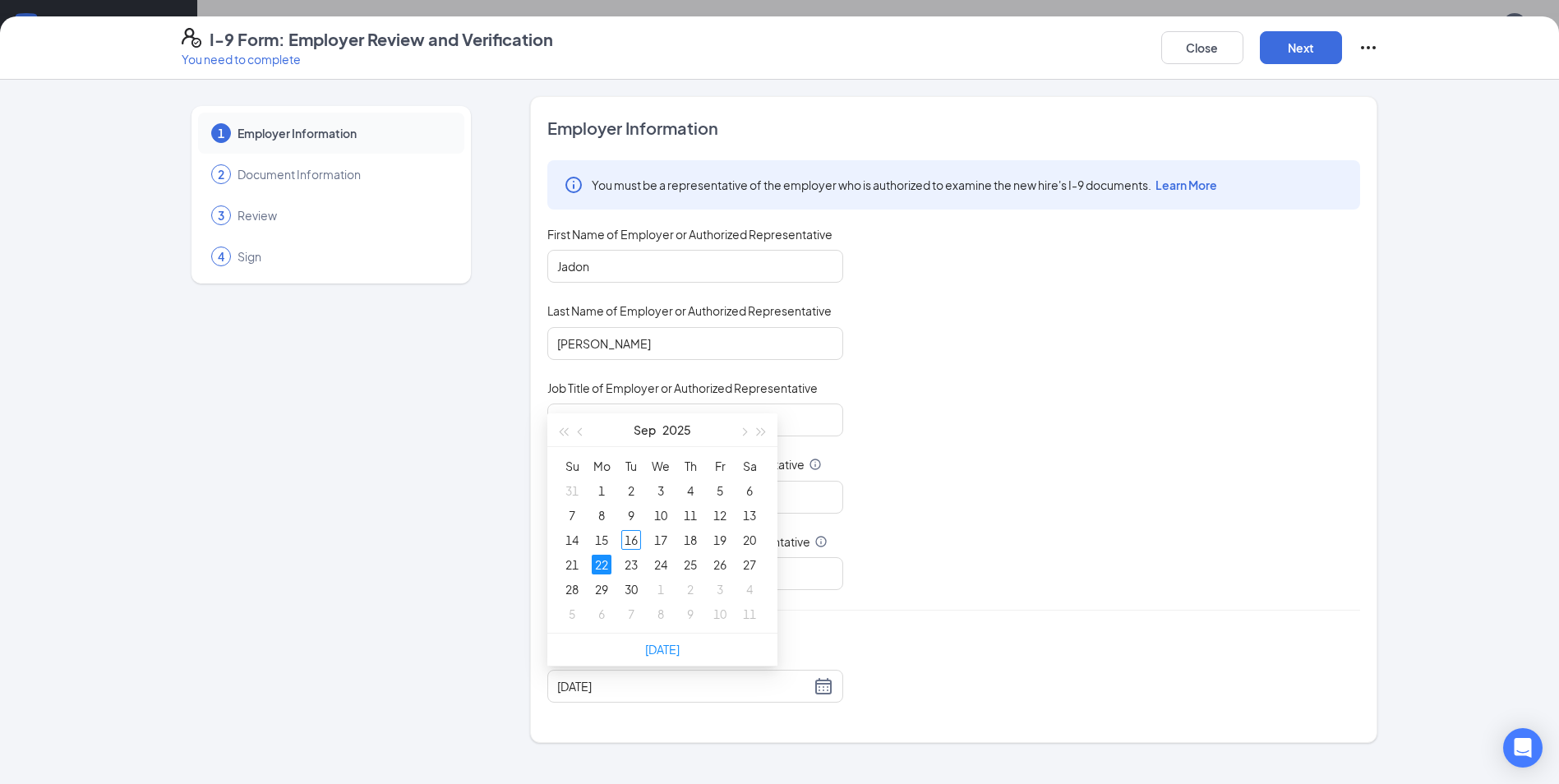
click at [892, 578] on div "You must be a representative of the employer who is authorized to examine the n…" at bounding box center [953, 374] width 813 height 430
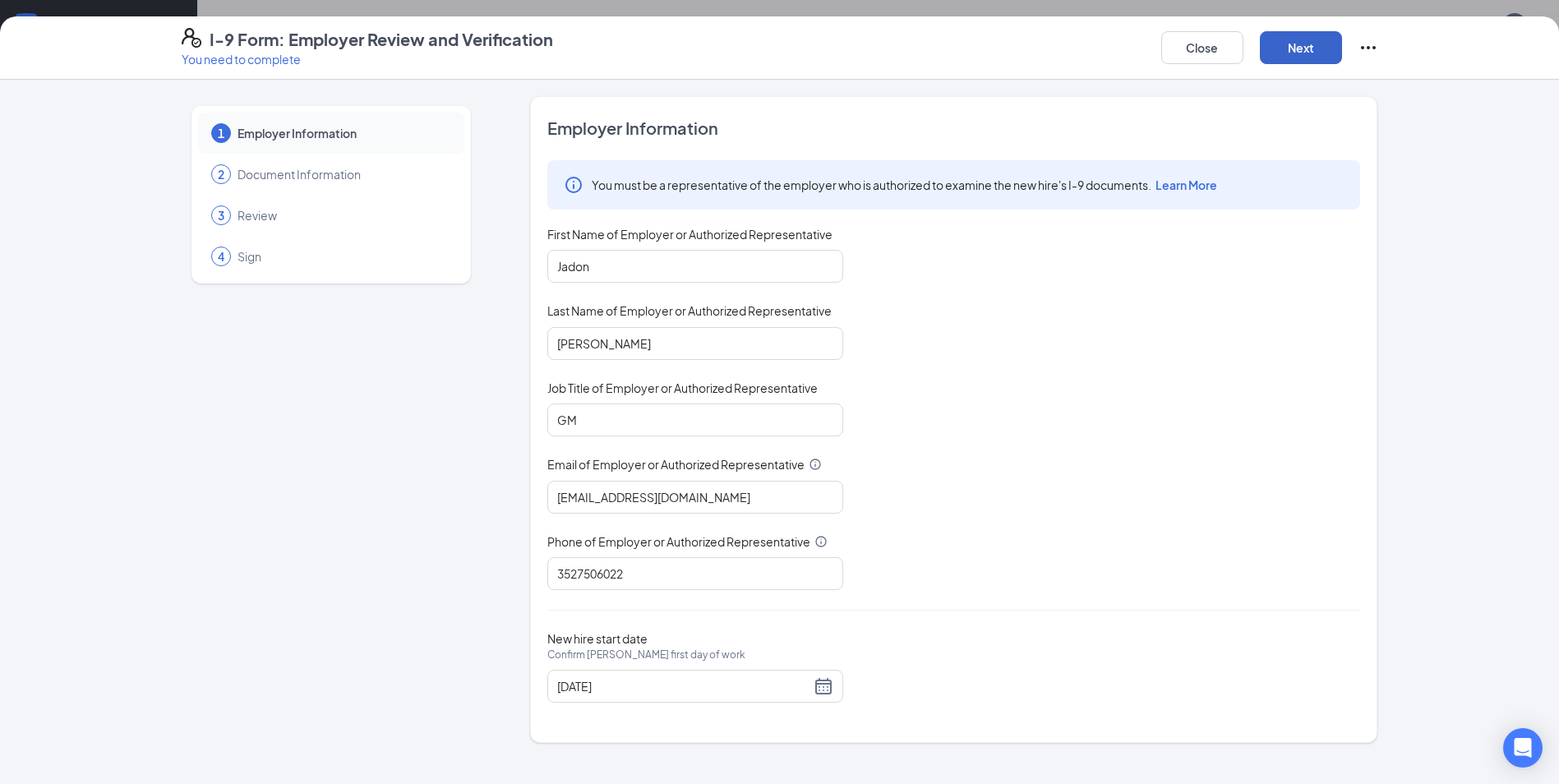
click at [1297, 42] on button "Next" at bounding box center [1300, 48] width 82 height 33
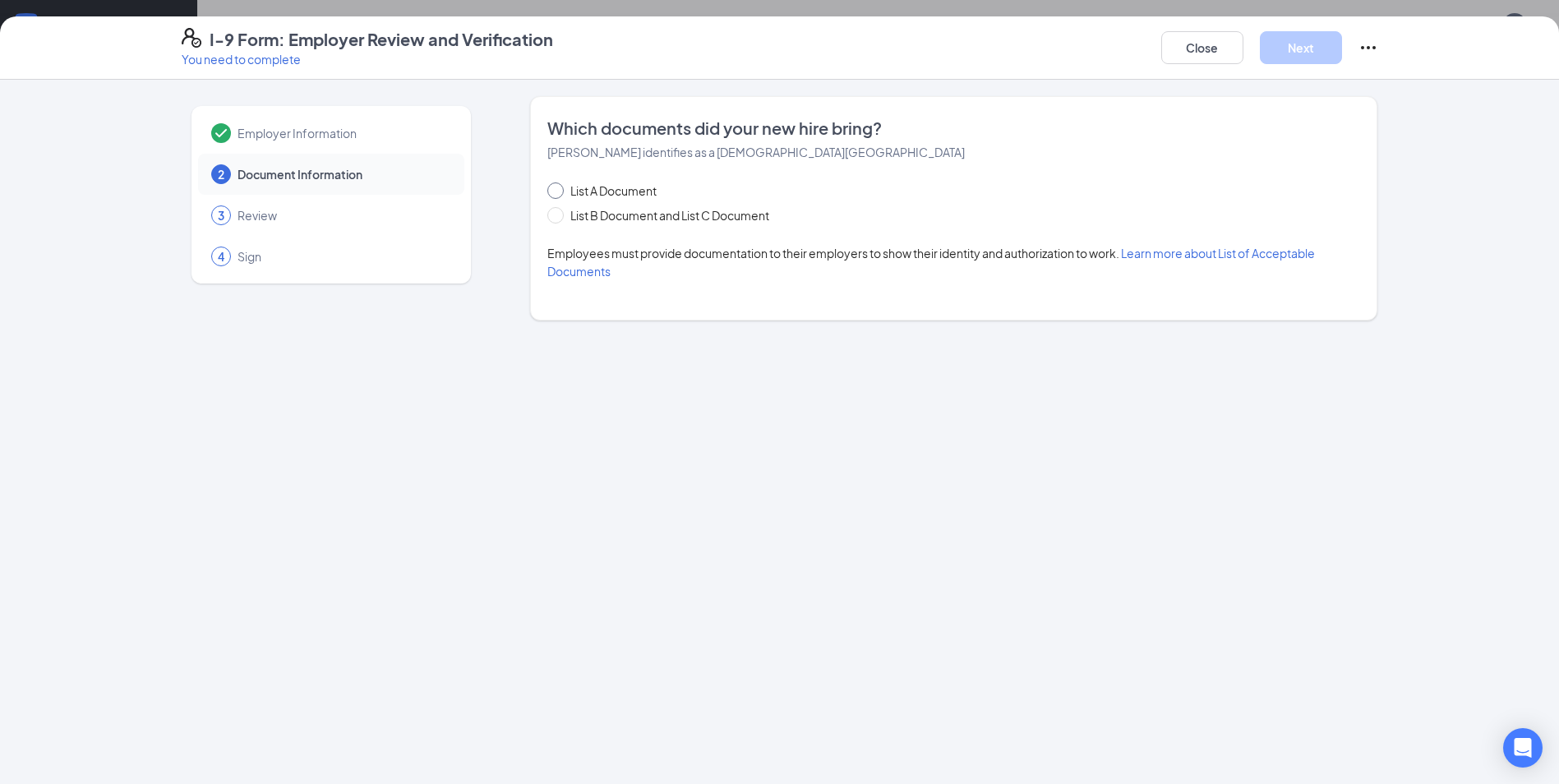
click at [635, 189] on span "List A Document" at bounding box center [614, 190] width 100 height 19
click at [559, 189] on input "List A Document" at bounding box center [553, 188] width 12 height 12
radio input "true"
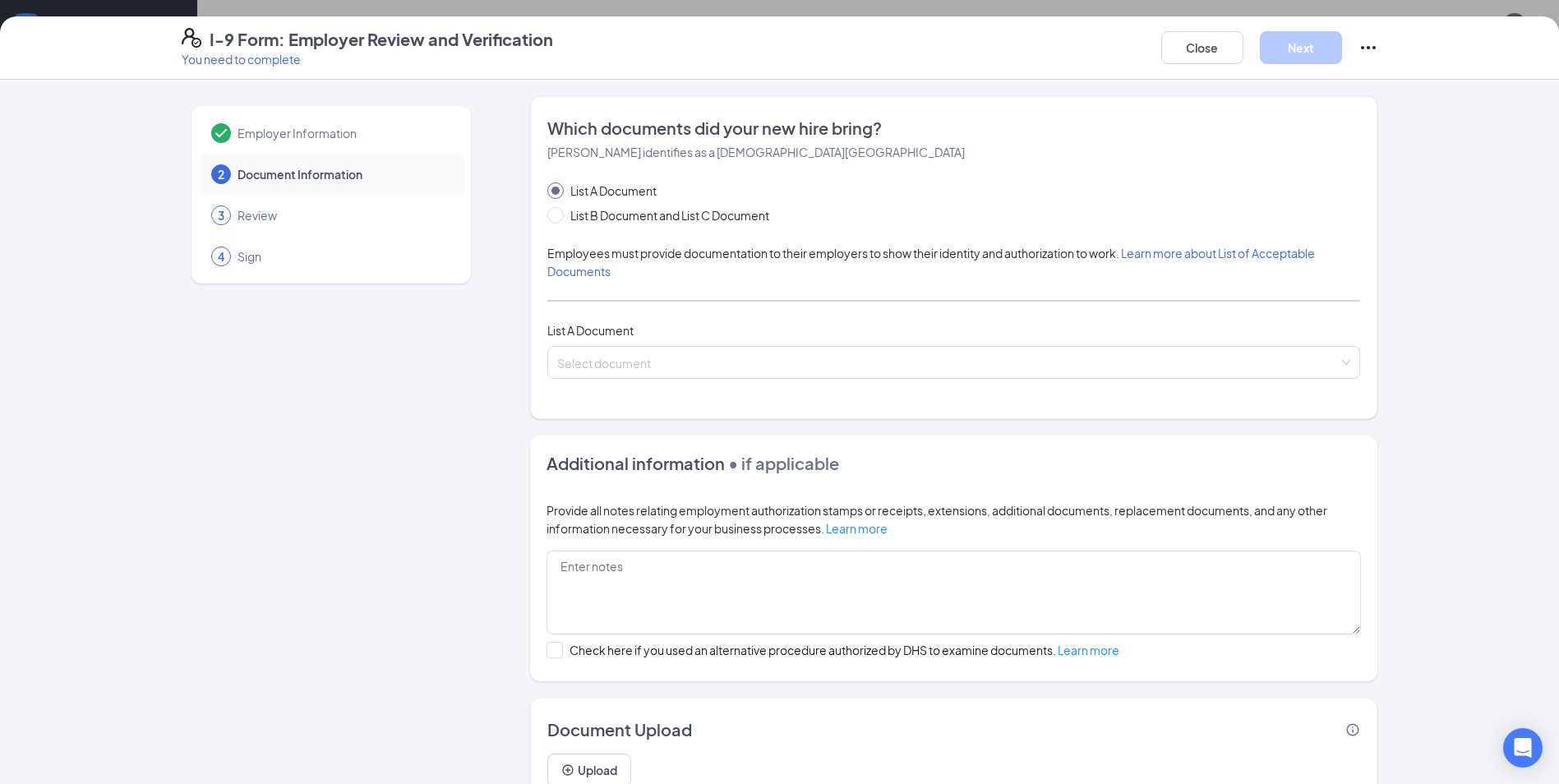
click at [635, 189] on span "List A Document" at bounding box center [614, 190] width 100 height 19
click at [559, 189] on input "List A Document" at bounding box center [553, 188] width 12 height 12
click at [650, 216] on span "List B Document and List C Document" at bounding box center [669, 215] width 212 height 19
click at [559, 216] on input "List B Document and List C Document" at bounding box center [553, 213] width 12 height 12
radio input "true"
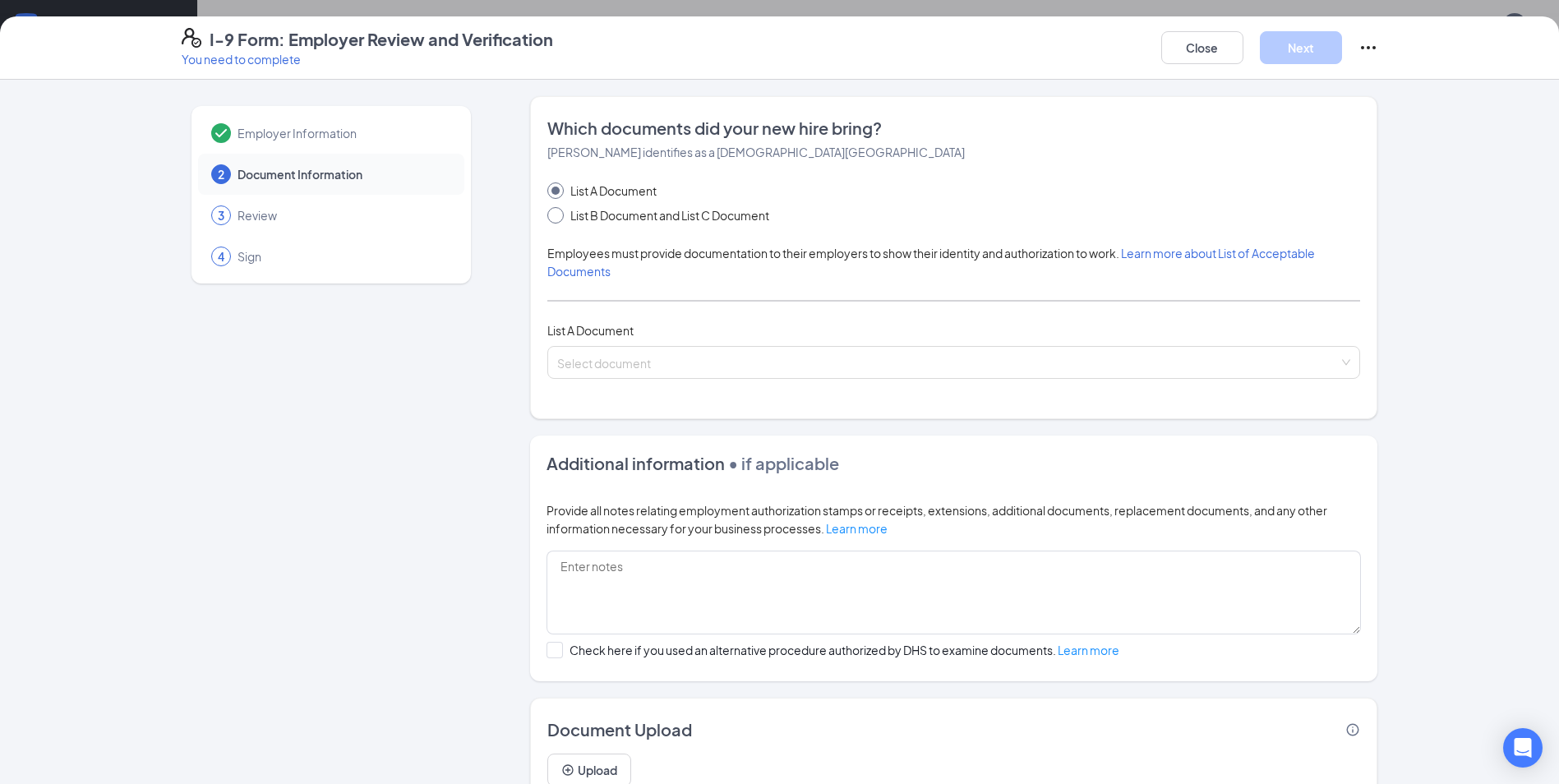
radio input "false"
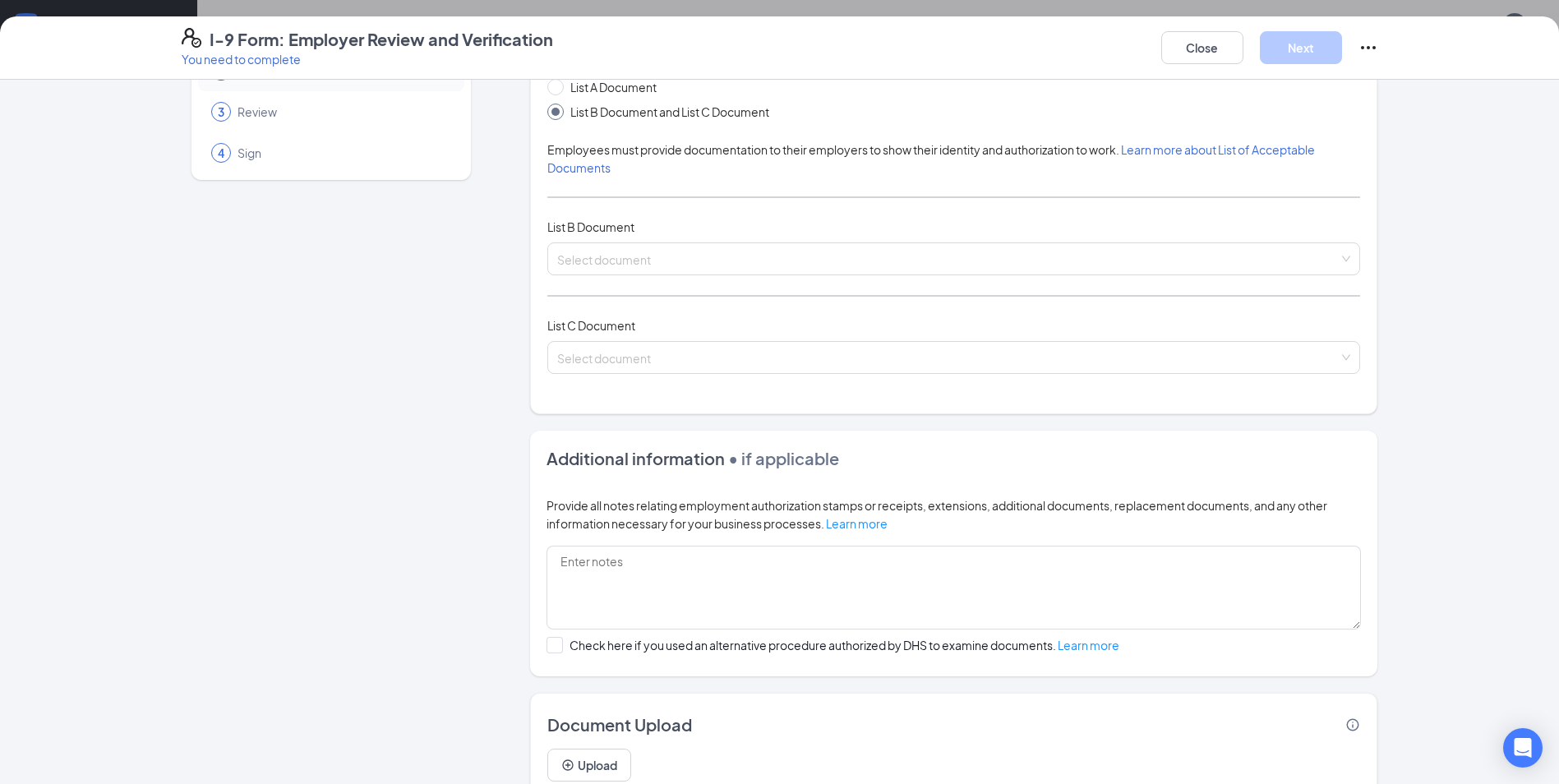
scroll to position [0, 0]
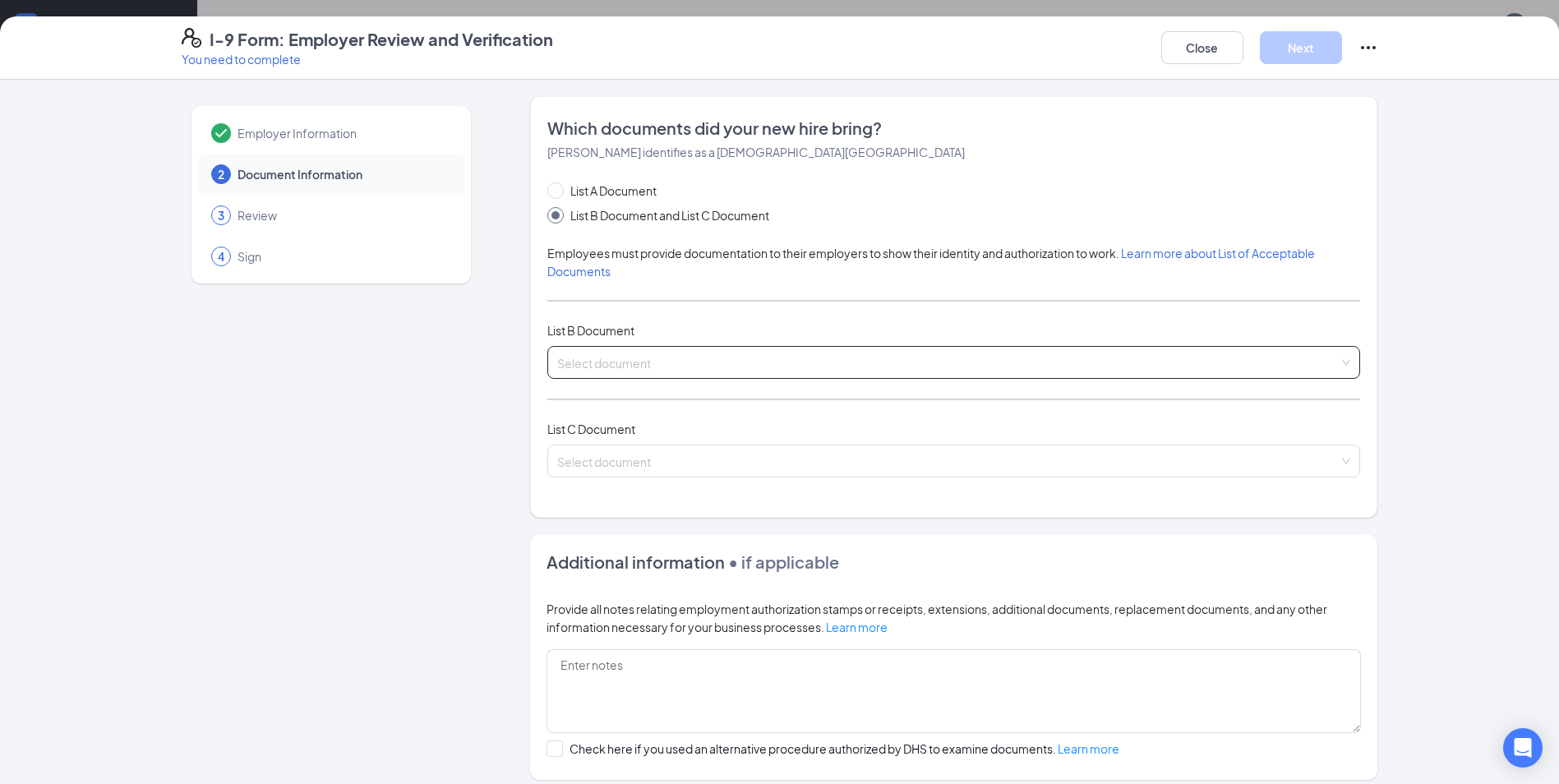
click at [678, 361] on input "search" at bounding box center [947, 359] width 781 height 24
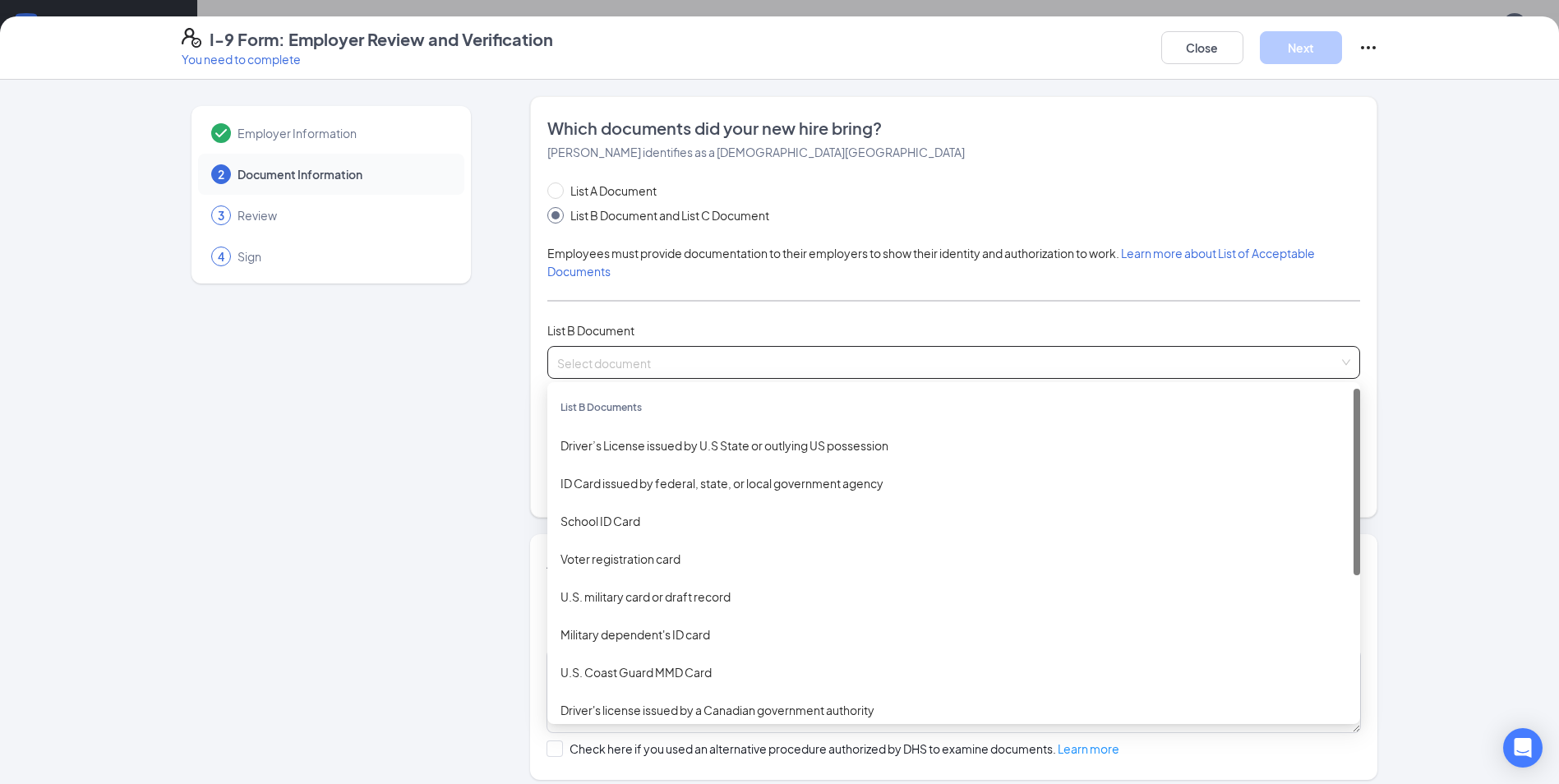
click at [678, 361] on input "search" at bounding box center [947, 359] width 781 height 24
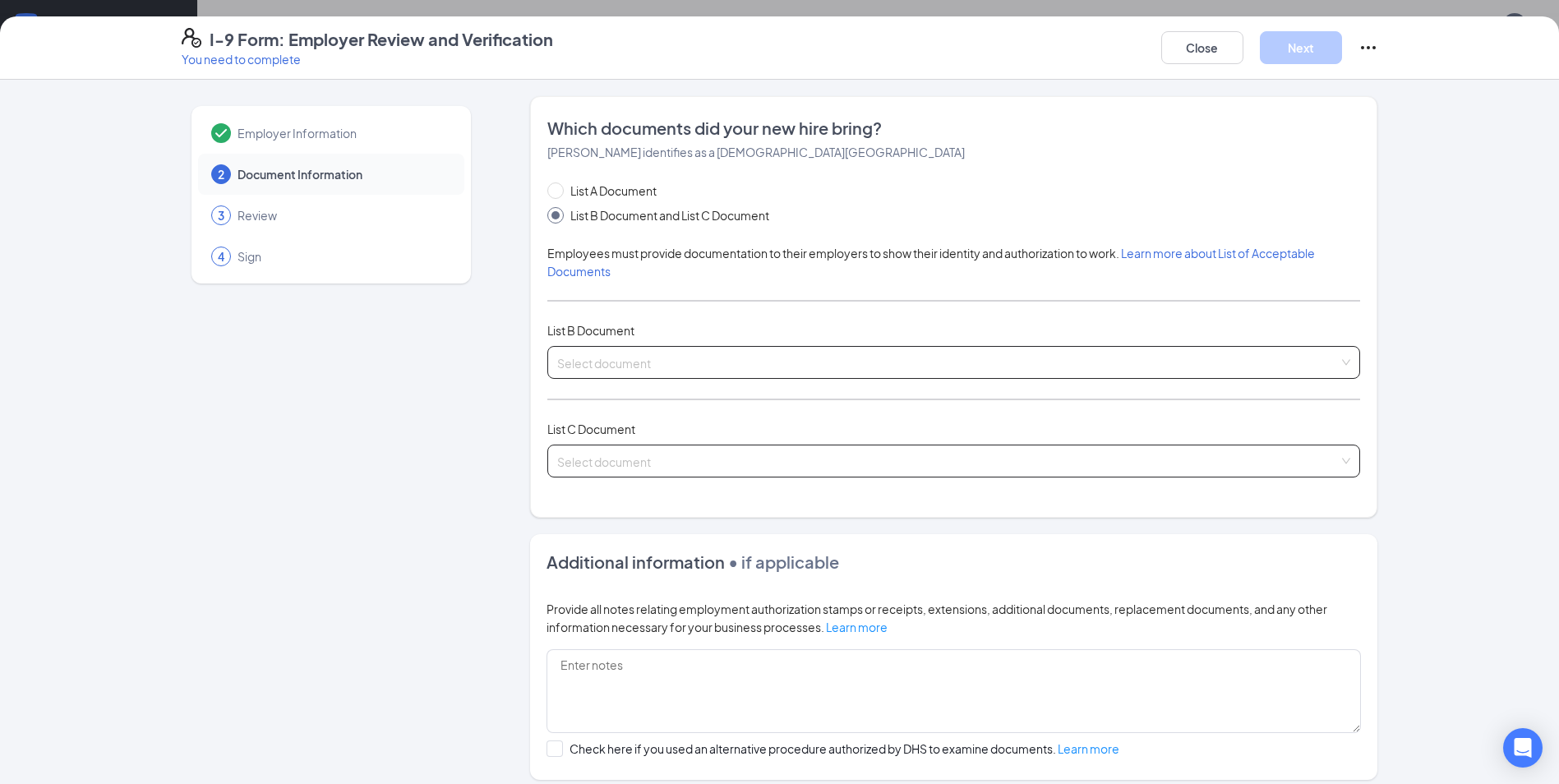
click at [655, 456] on input "search" at bounding box center [947, 457] width 781 height 24
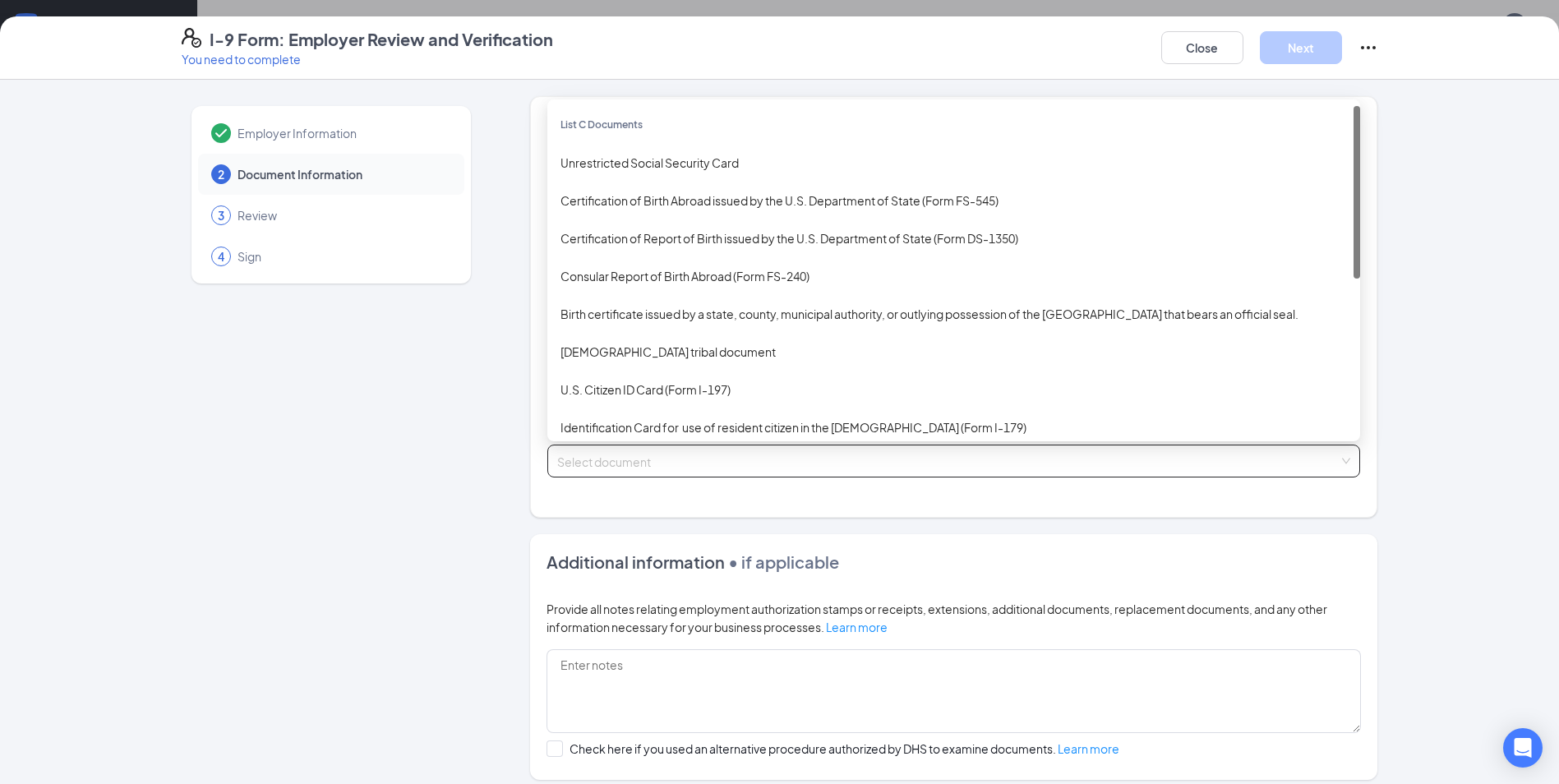
click at [655, 456] on input "search" at bounding box center [947, 457] width 781 height 24
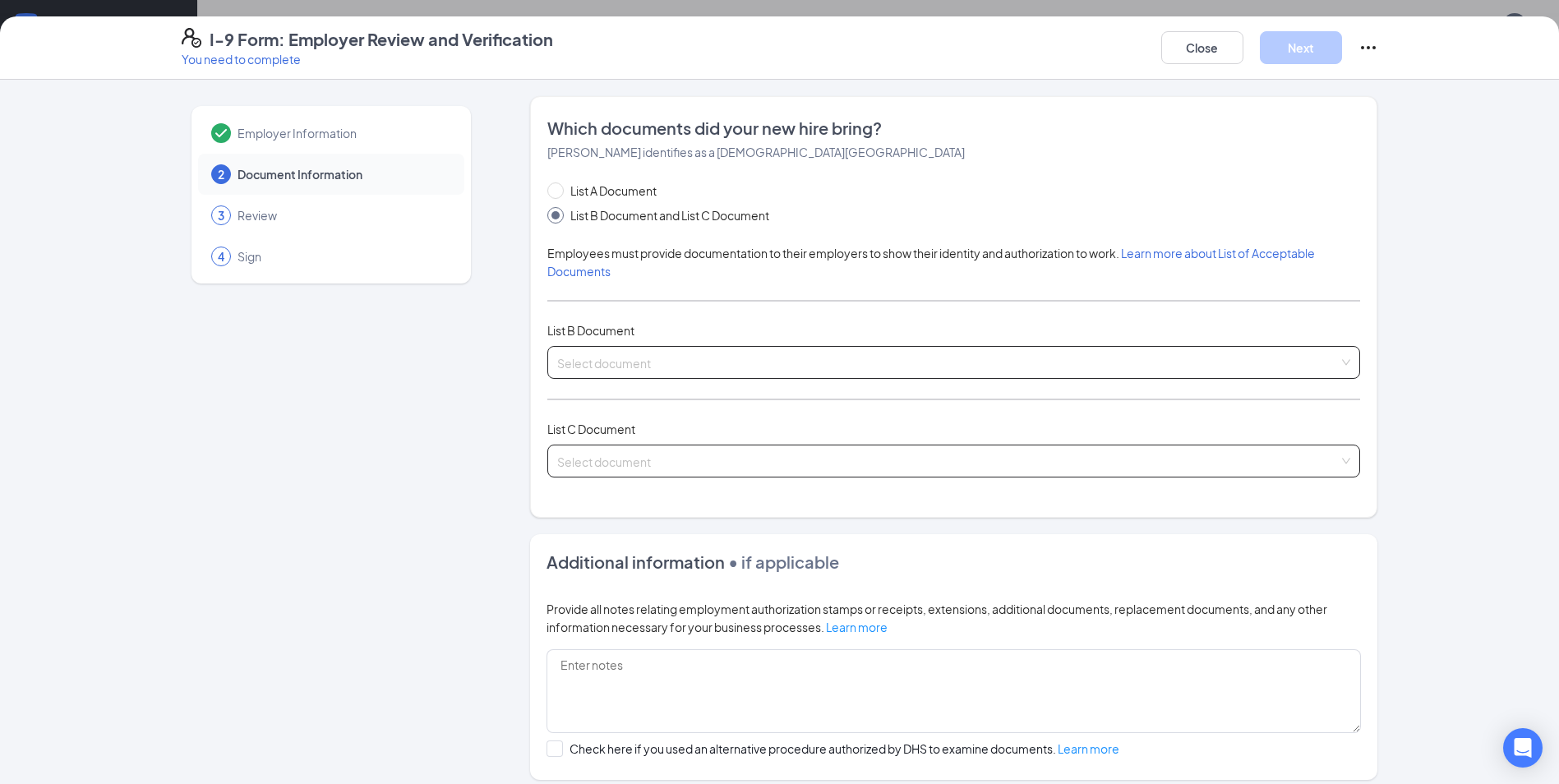
click at [688, 353] on input "search" at bounding box center [947, 359] width 781 height 24
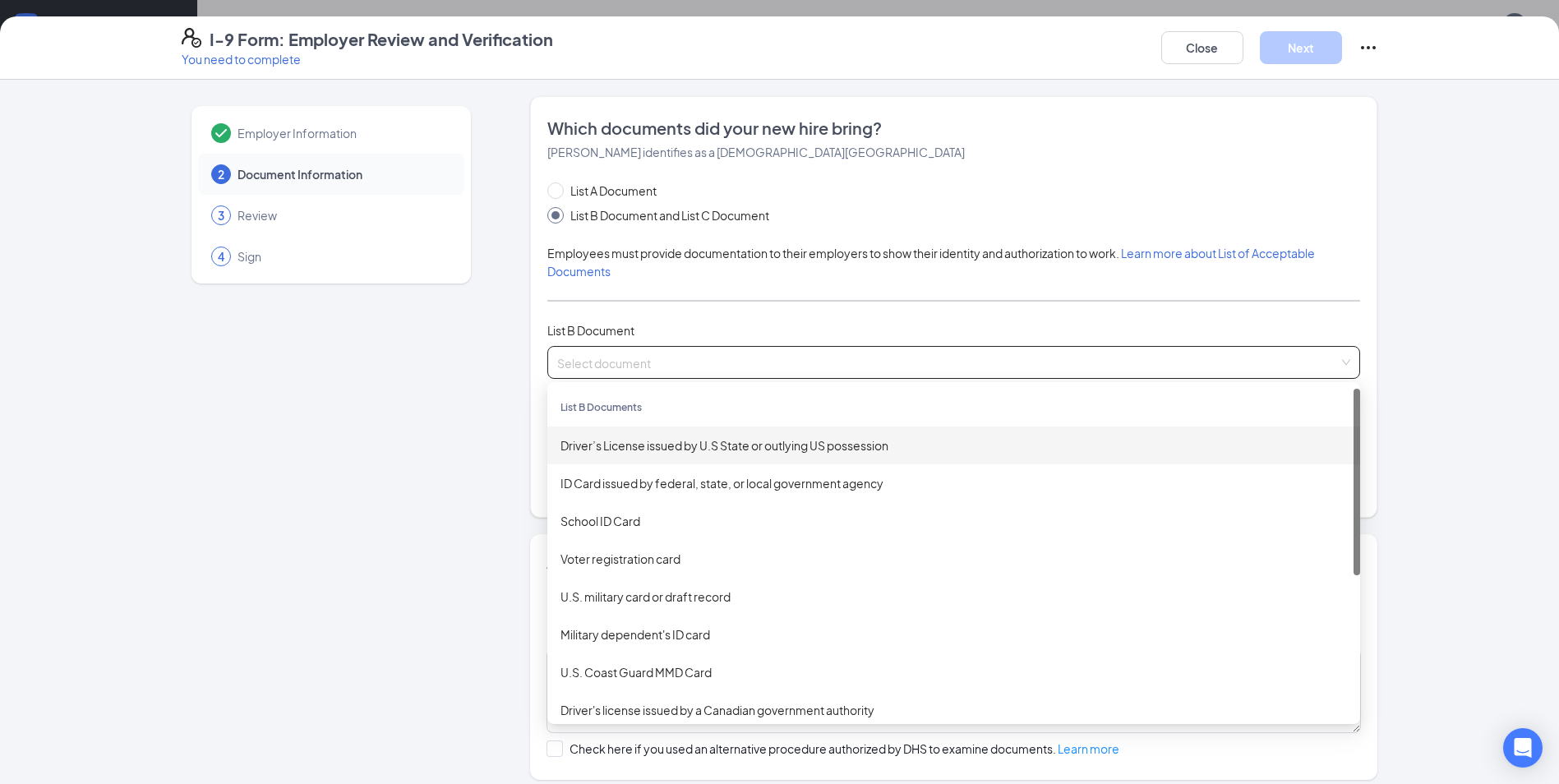
click at [675, 453] on div "Driver’s License issued by U.S State or outlying US possession" at bounding box center [954, 445] width 786 height 19
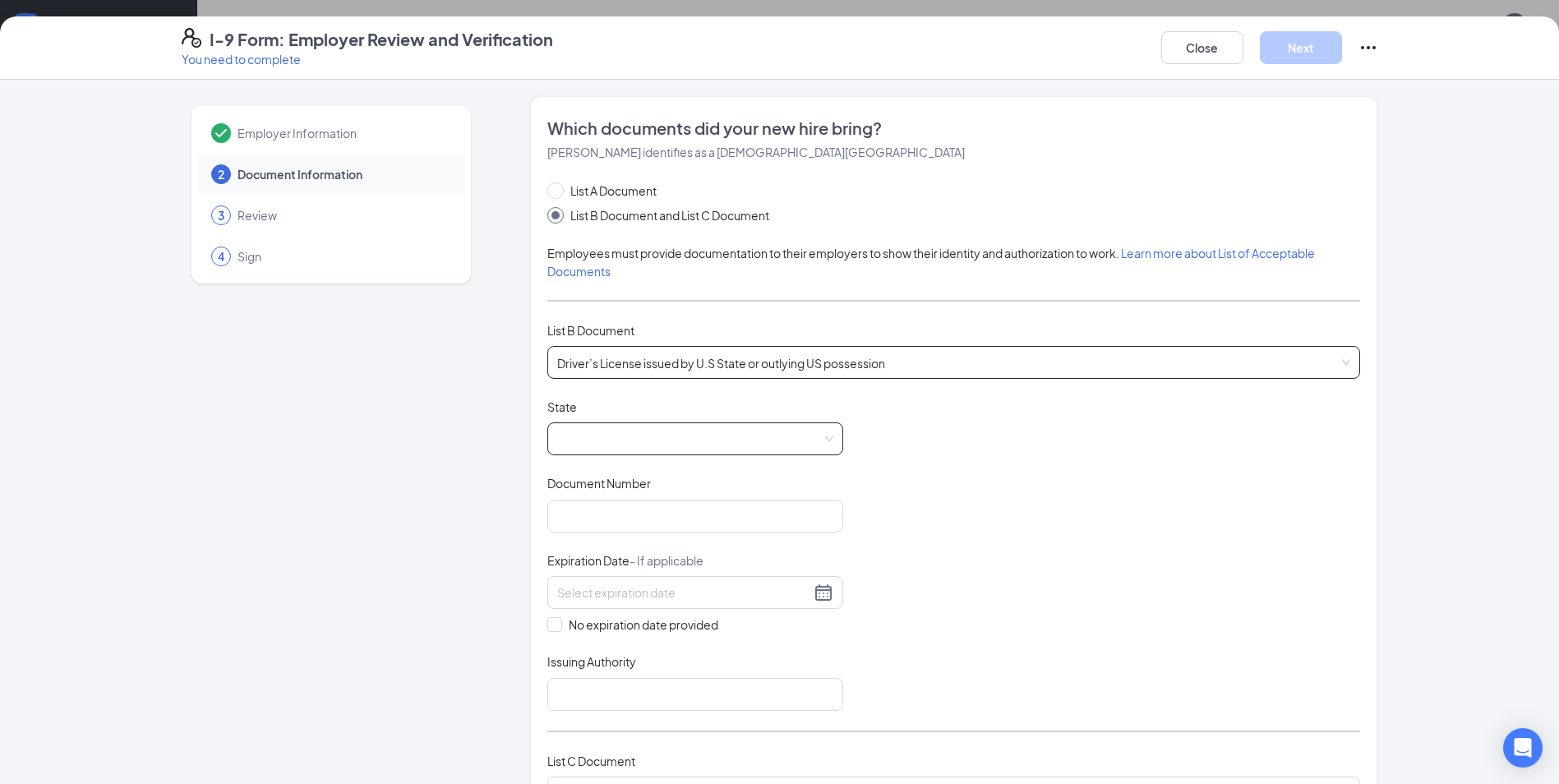
click at [717, 437] on span at bounding box center [695, 439] width 276 height 31
click at [770, 368] on span "Driver’s License issued by U.S State or outlying US possession" at bounding box center [953, 363] width 793 height 31
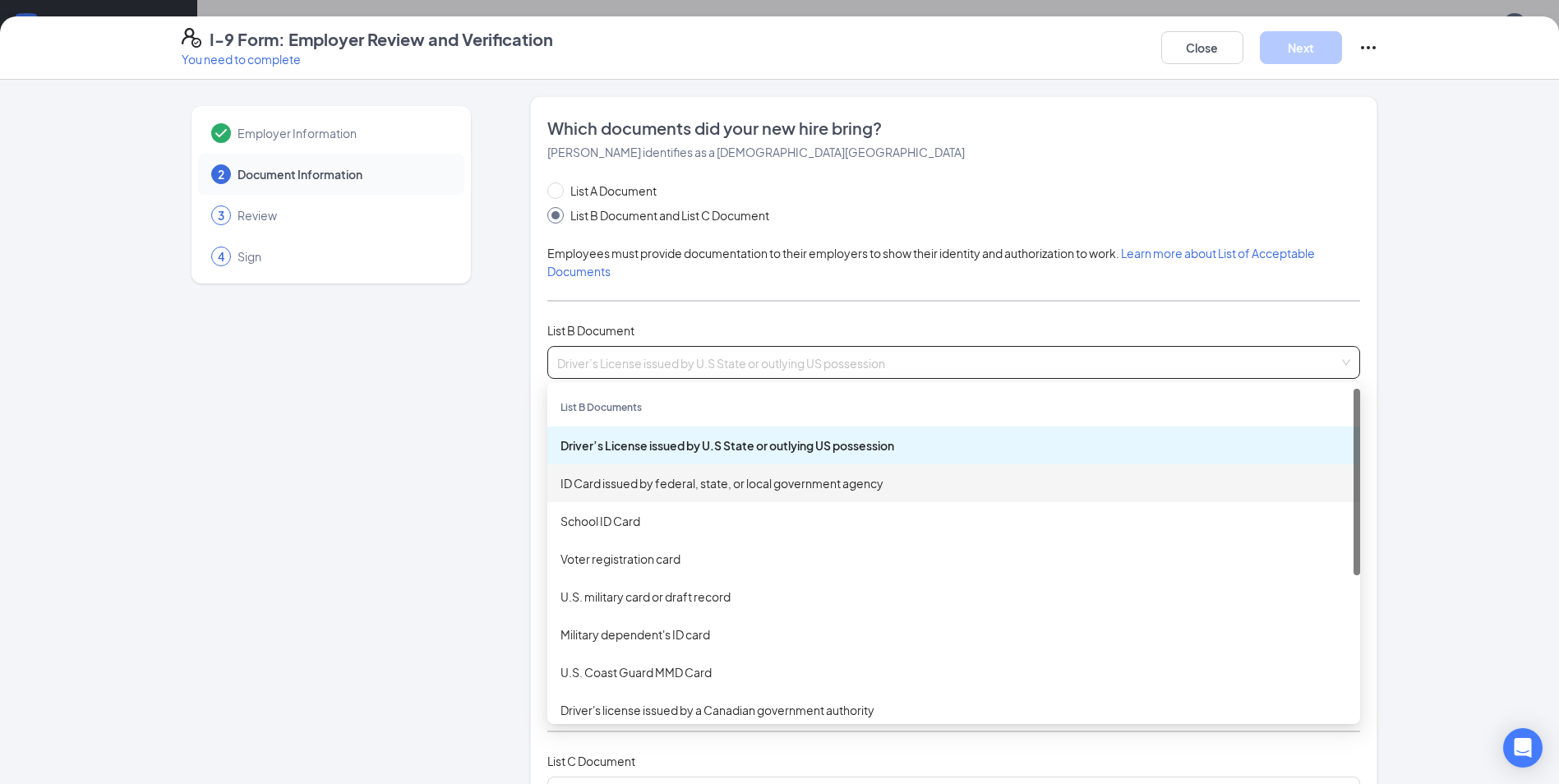
click at [717, 485] on div "ID Card issued by federal, state, or local government agency" at bounding box center [954, 483] width 786 height 19
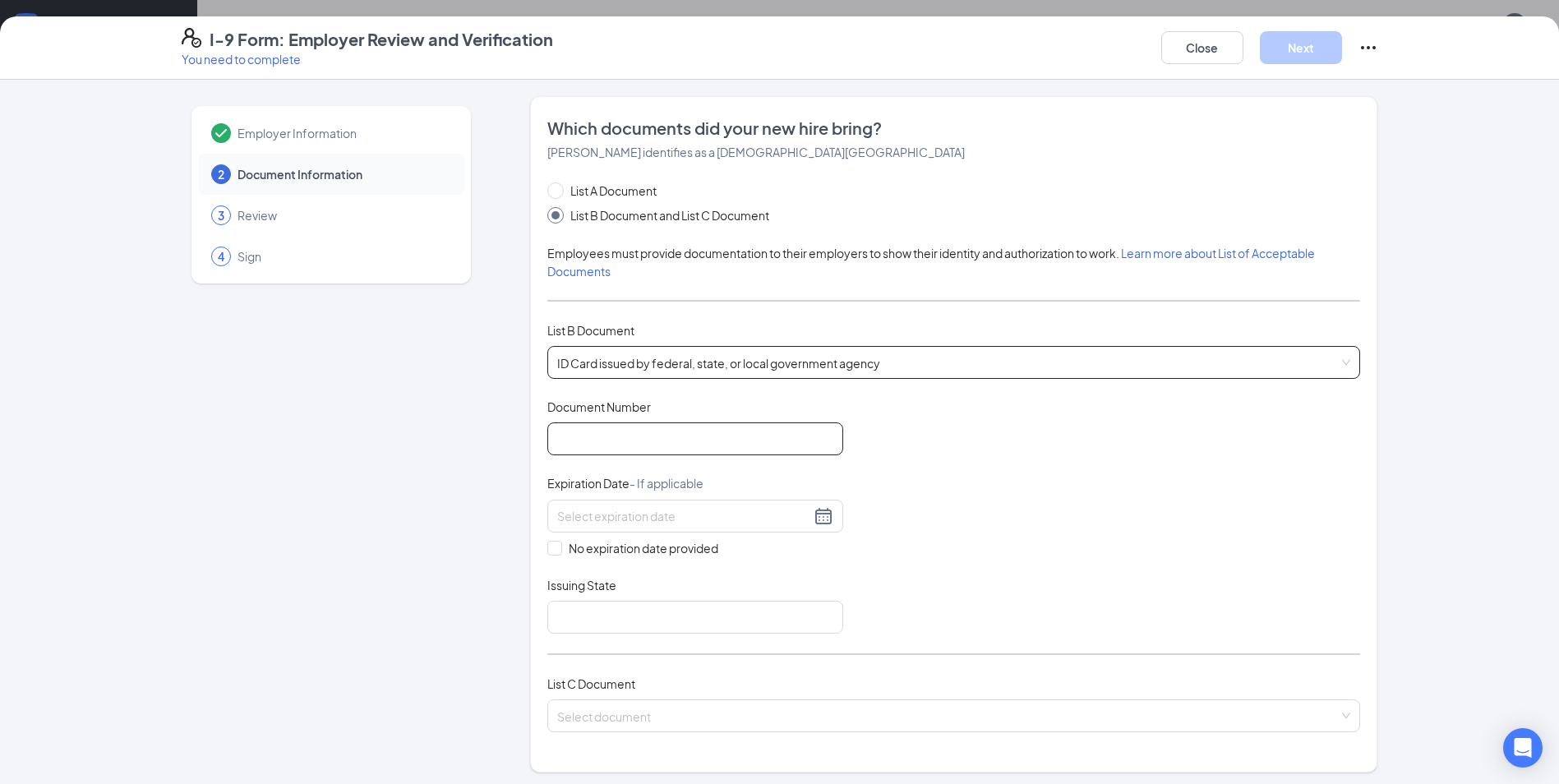
click at [663, 449] on input "Document Number" at bounding box center [695, 439] width 296 height 33
type input "P536-958-96-664-0"
click at [710, 528] on div at bounding box center [695, 516] width 296 height 33
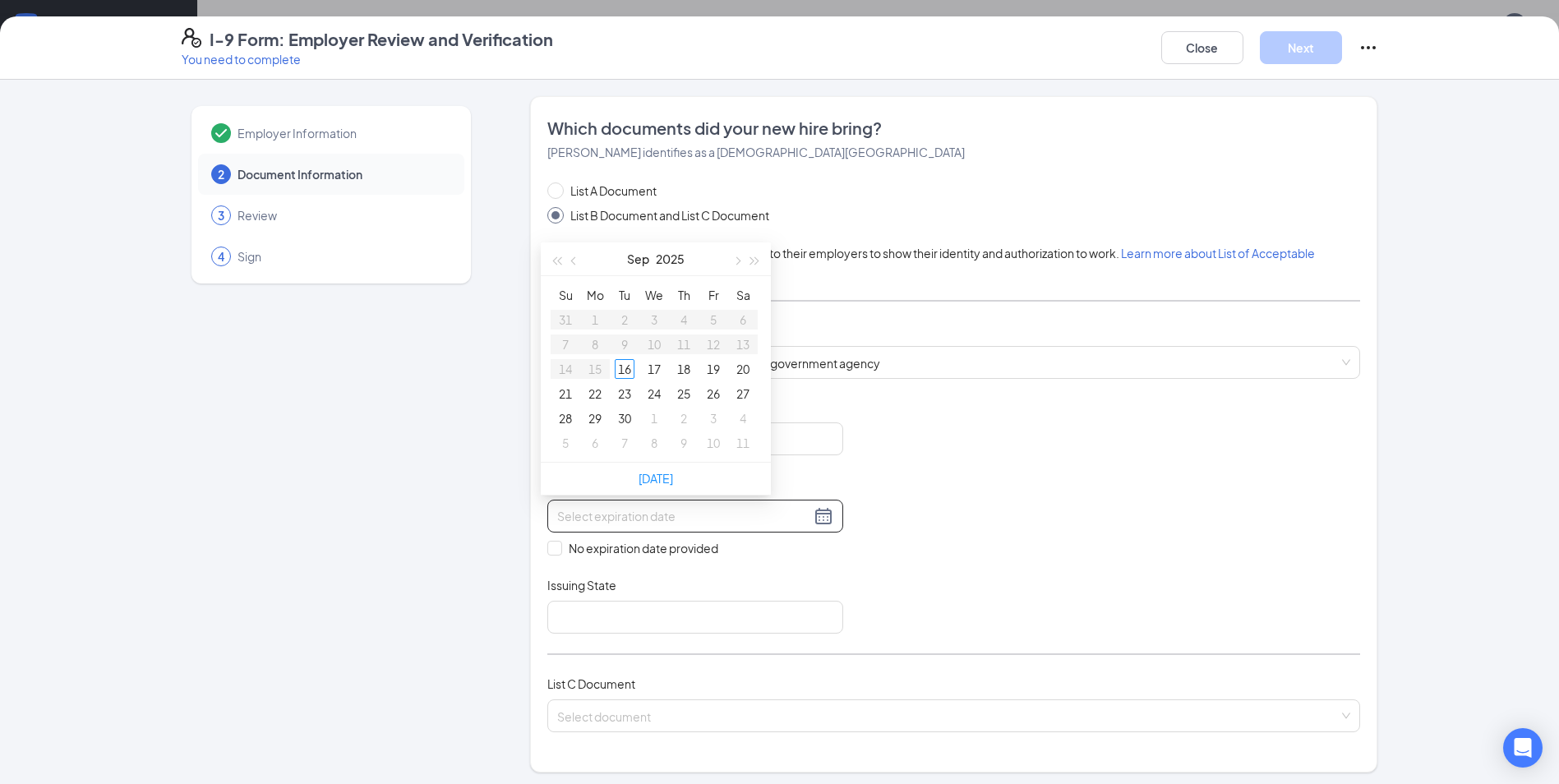
click at [707, 516] on input at bounding box center [683, 516] width 253 height 19
type input "[DATE]"
click at [680, 576] on div "Issuing State" at bounding box center [695, 588] width 296 height 23
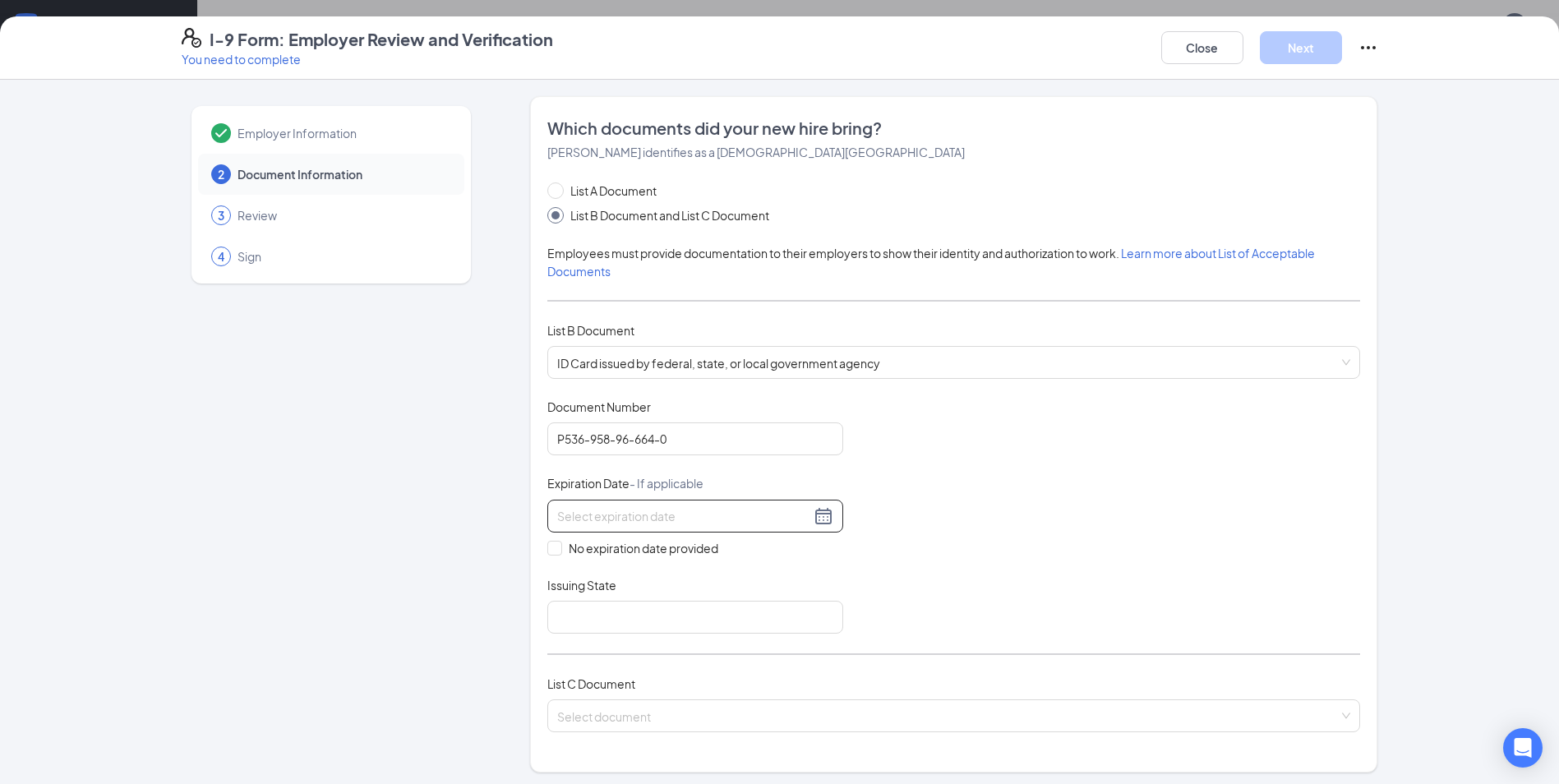
click at [816, 511] on div at bounding box center [695, 516] width 276 height 20
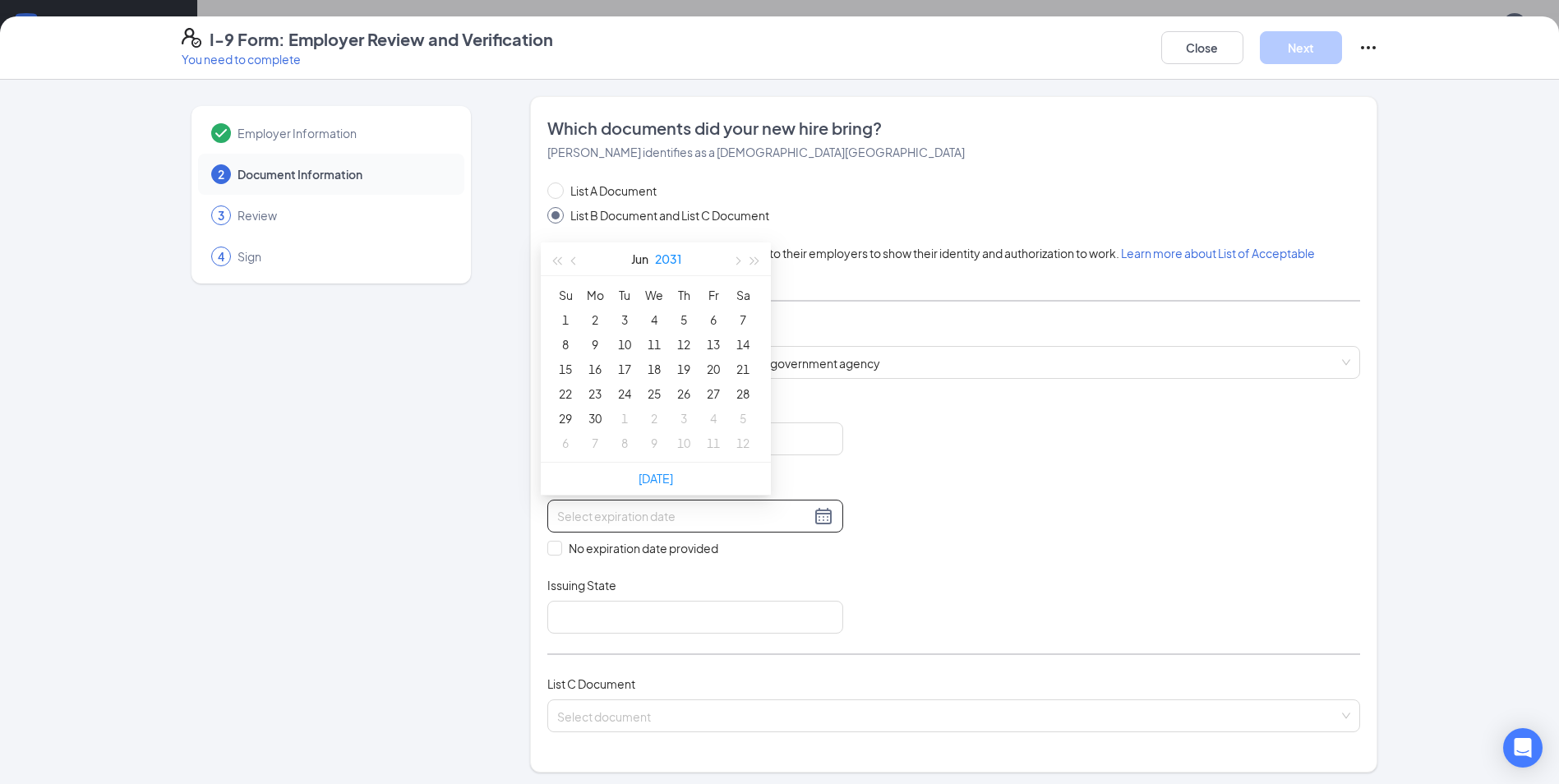
click at [670, 258] on button "2031" at bounding box center [667, 259] width 26 height 33
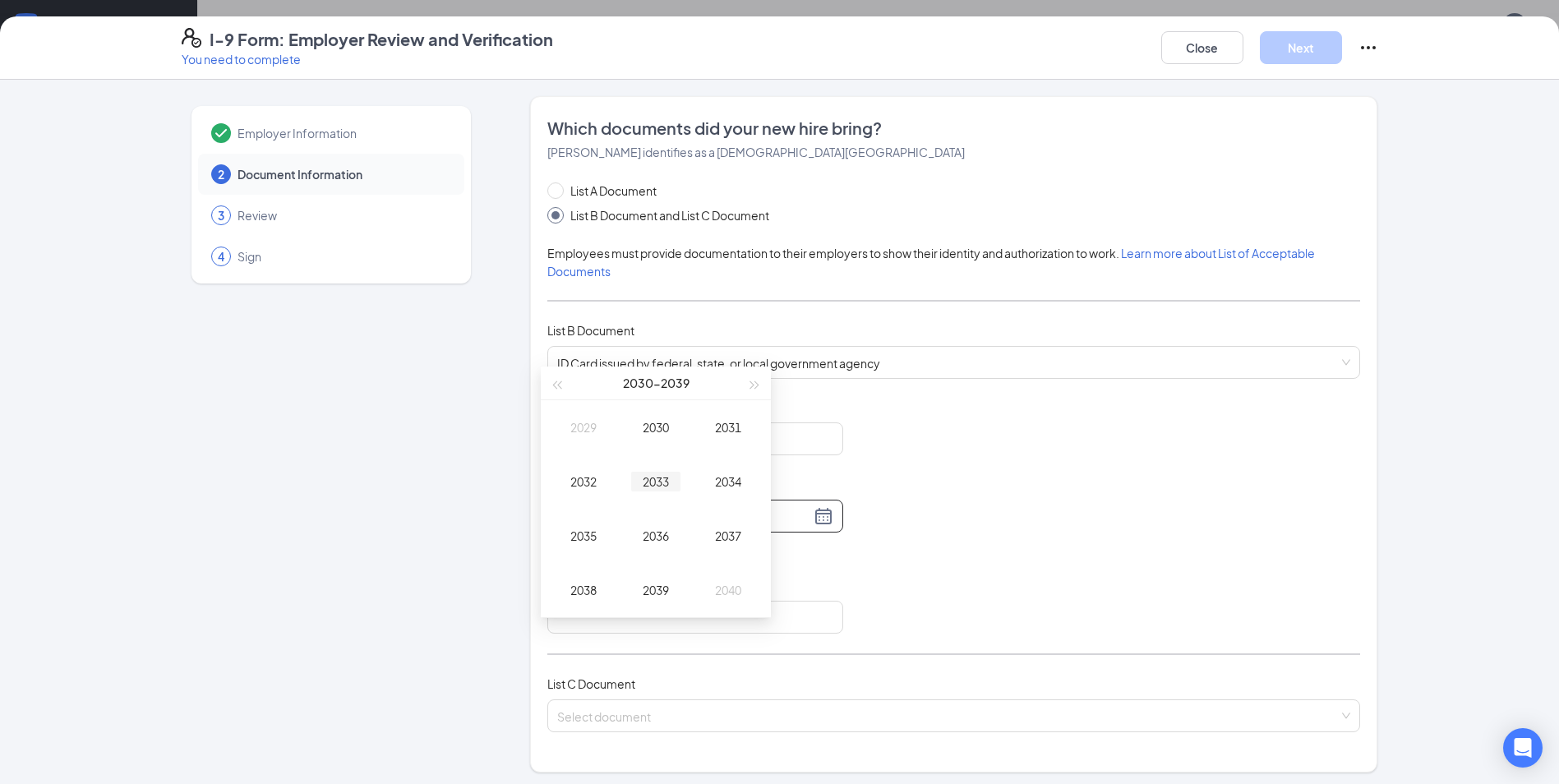
scroll to position [352, 0]
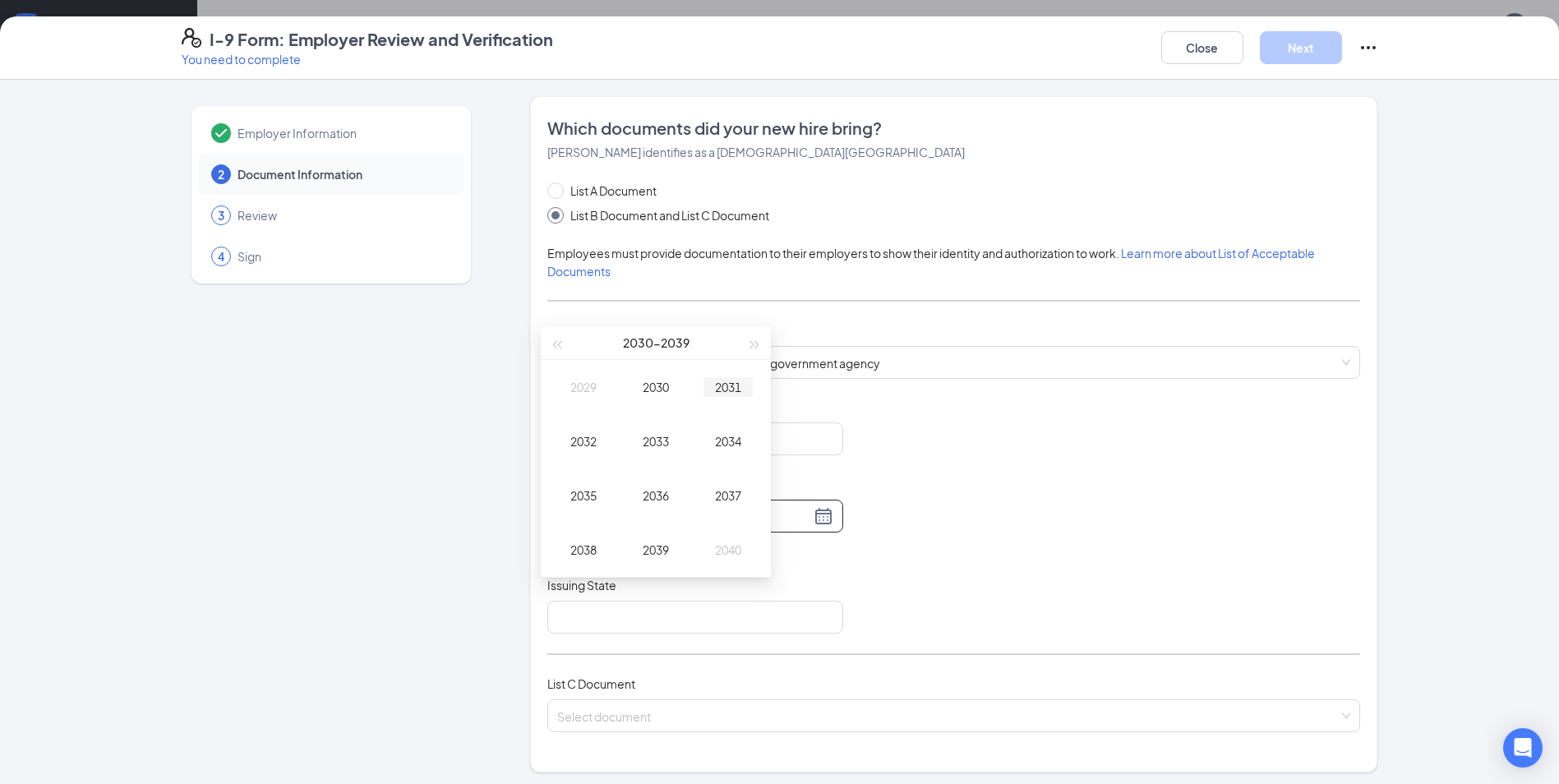
type input "[DATE]"
click at [717, 383] on div "2031" at bounding box center [728, 387] width 50 height 20
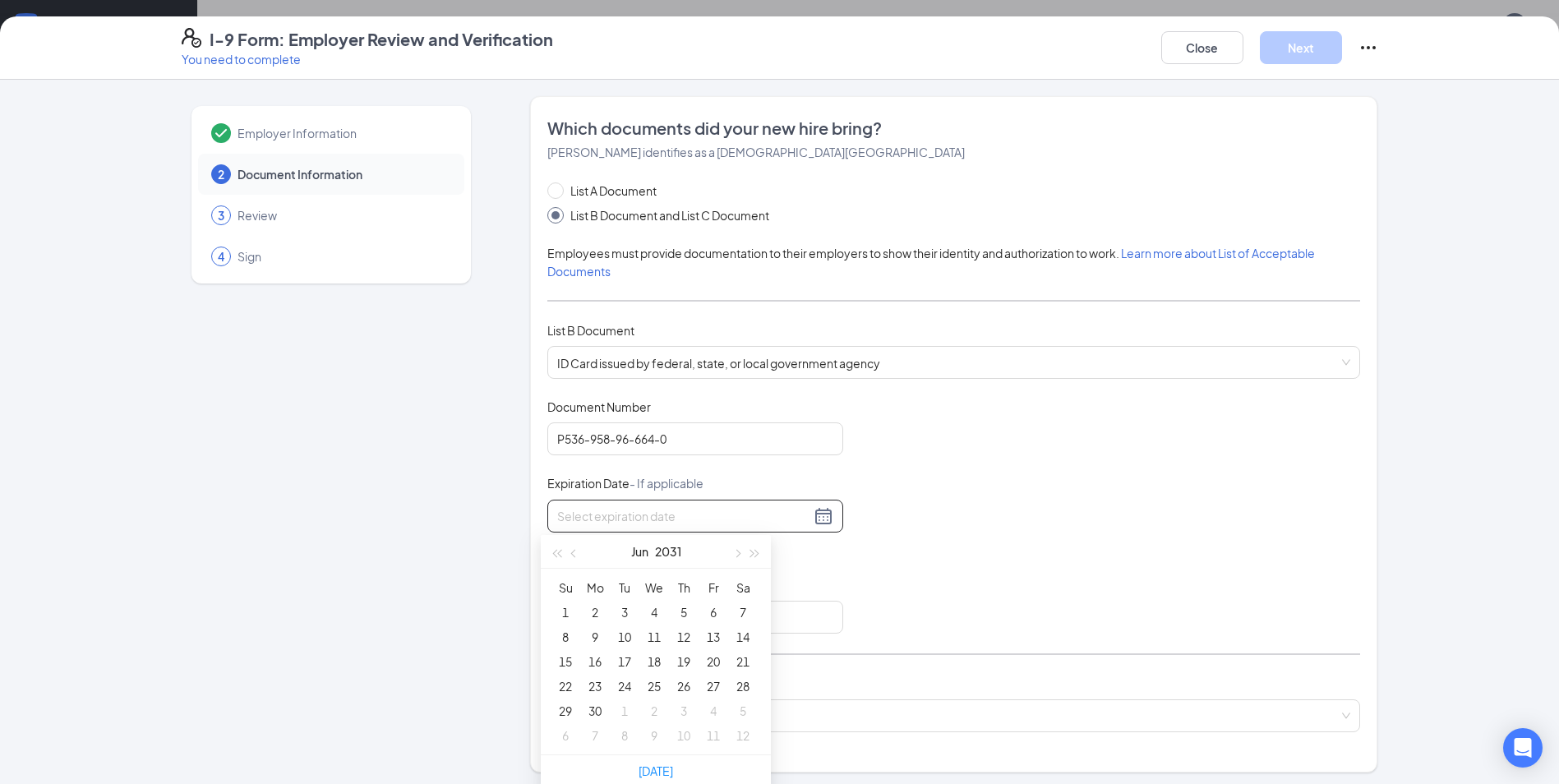
scroll to position [82, 0]
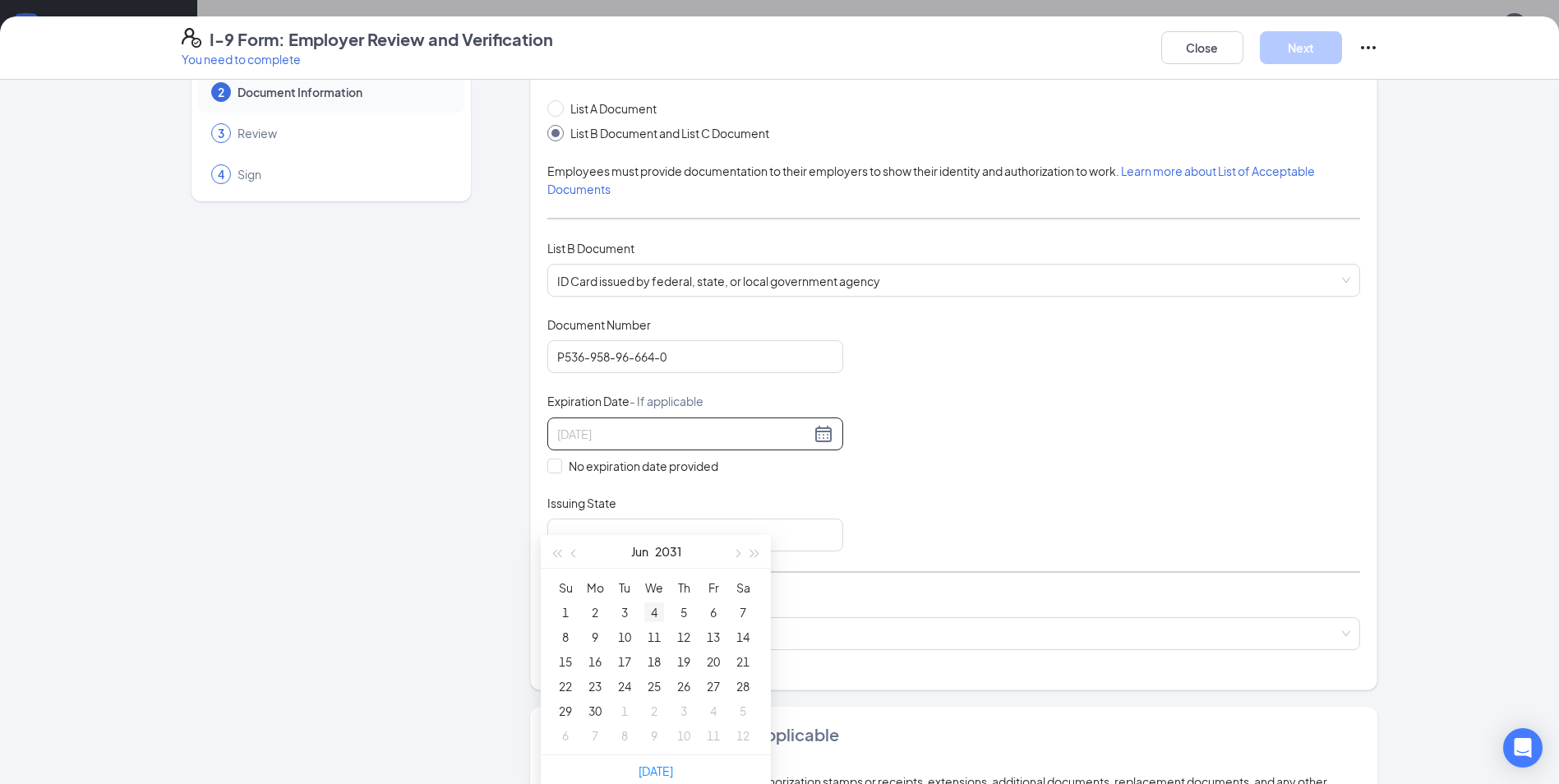
click at [656, 619] on div "4" at bounding box center [654, 612] width 20 height 20
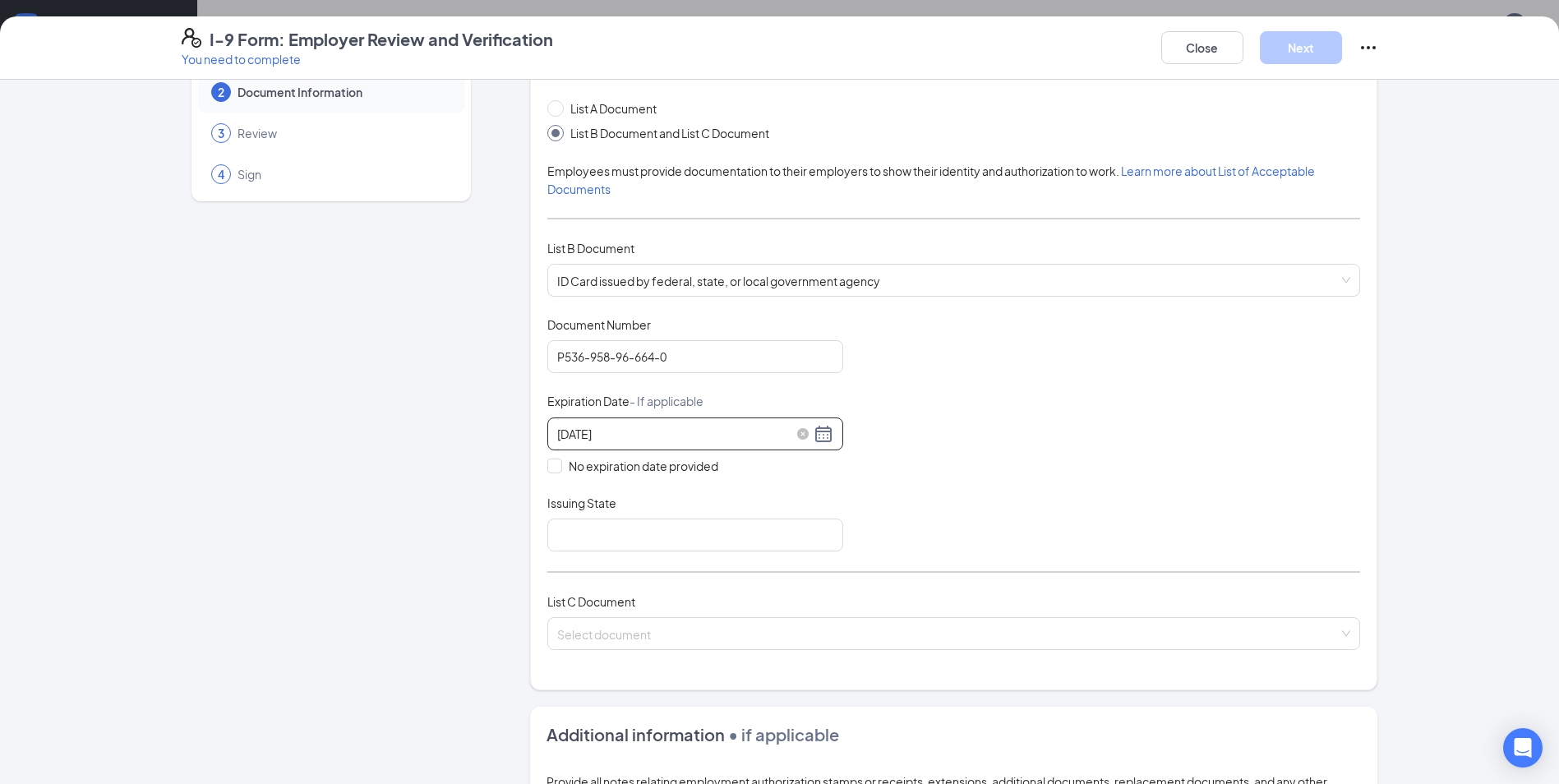
click at [560, 434] on input "[DATE]" at bounding box center [683, 434] width 253 height 19
click at [568, 551] on div "4" at bounding box center [565, 555] width 20 height 20
type input "[DATE]"
click at [730, 526] on input "Issuing State" at bounding box center [695, 535] width 296 height 33
click at [725, 534] on input "Issuing State" at bounding box center [695, 535] width 296 height 33
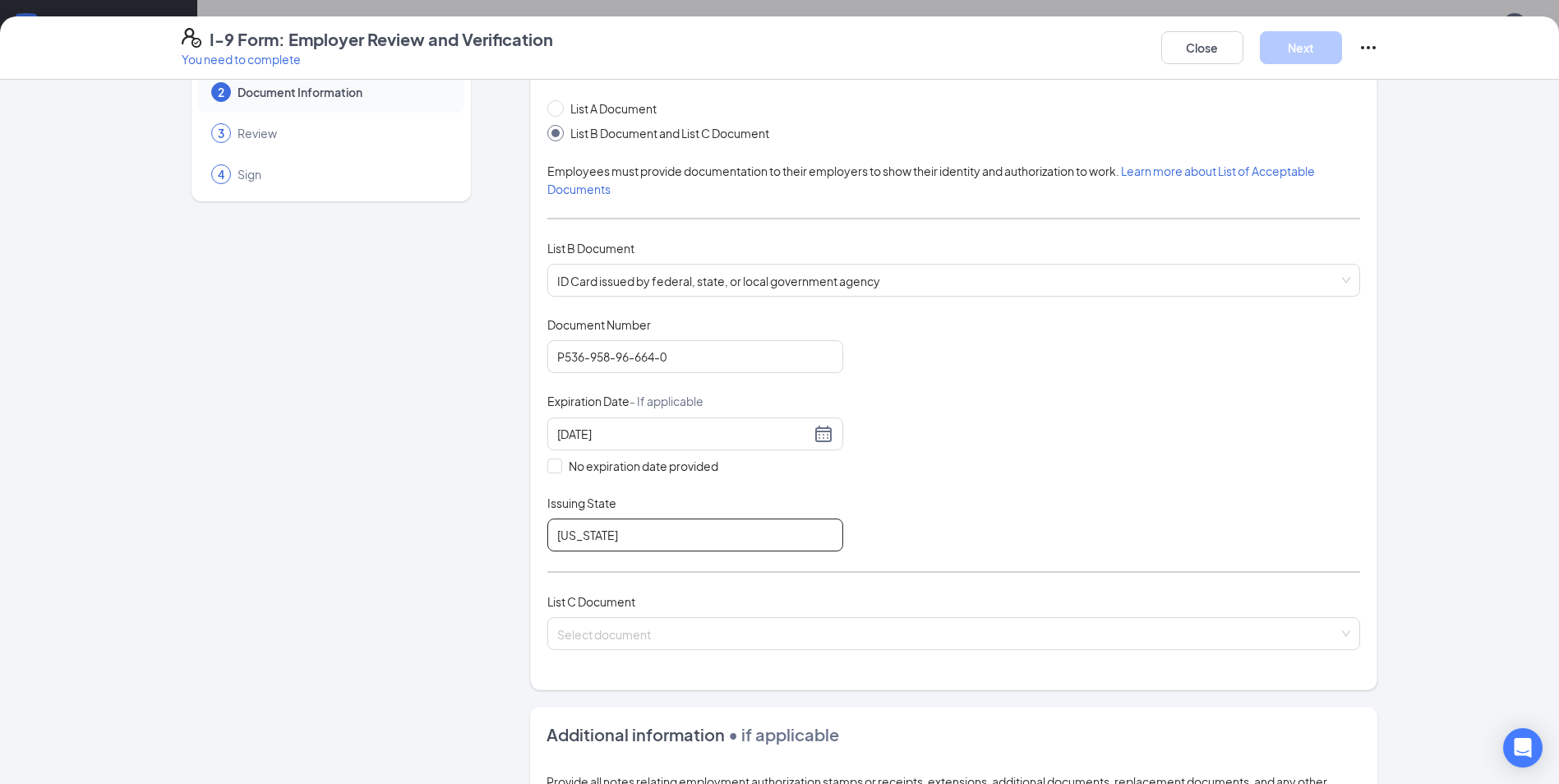
type input "[US_STATE]"
click at [979, 526] on div "Document Title ID Card issued by federal, state, or local government agency Doc…" at bounding box center [953, 433] width 813 height 235
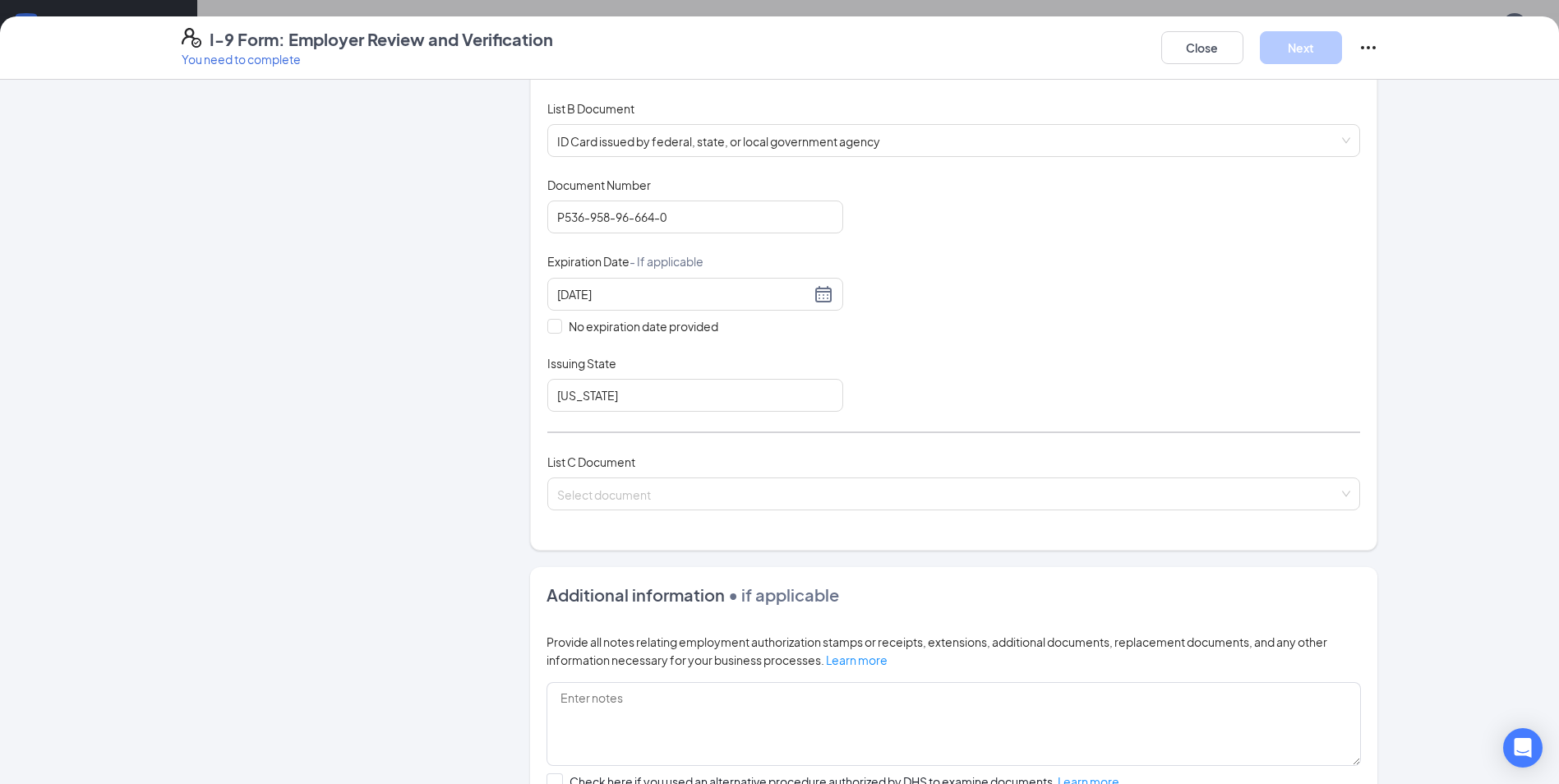
scroll to position [247, 0]
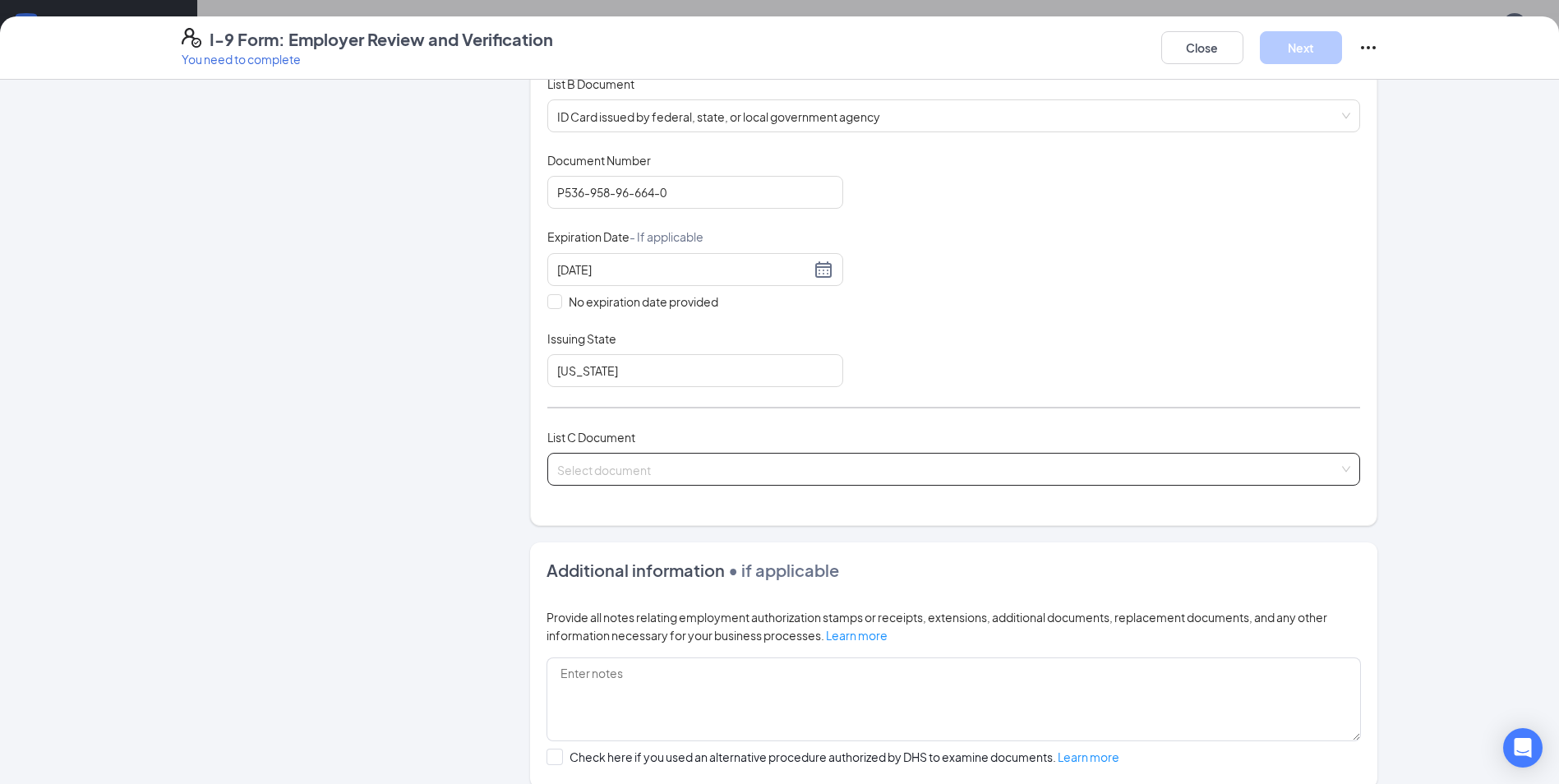
click at [710, 461] on input "search" at bounding box center [947, 465] width 781 height 24
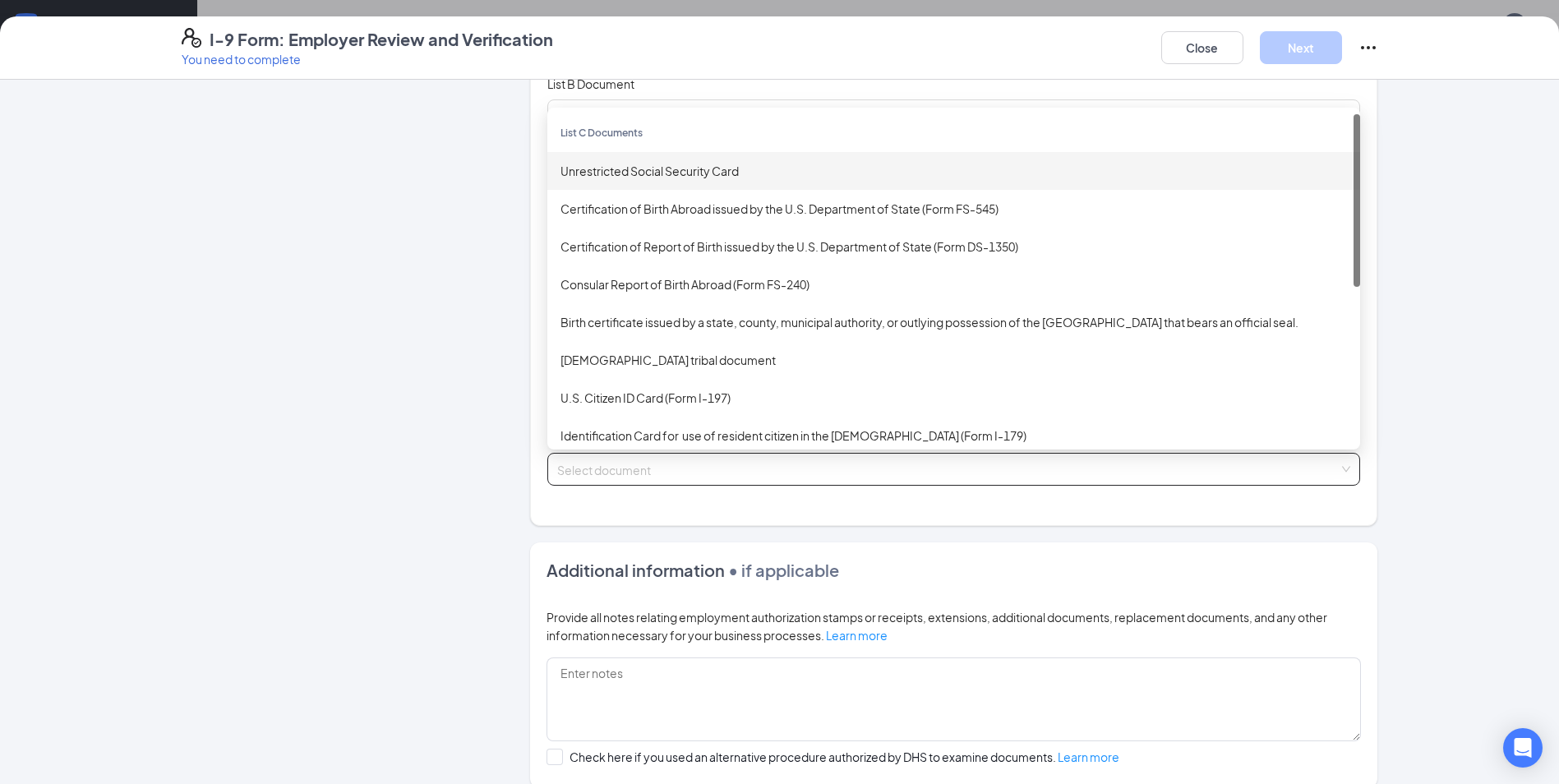
click at [691, 175] on div "Unrestricted Social Security Card" at bounding box center [954, 171] width 786 height 19
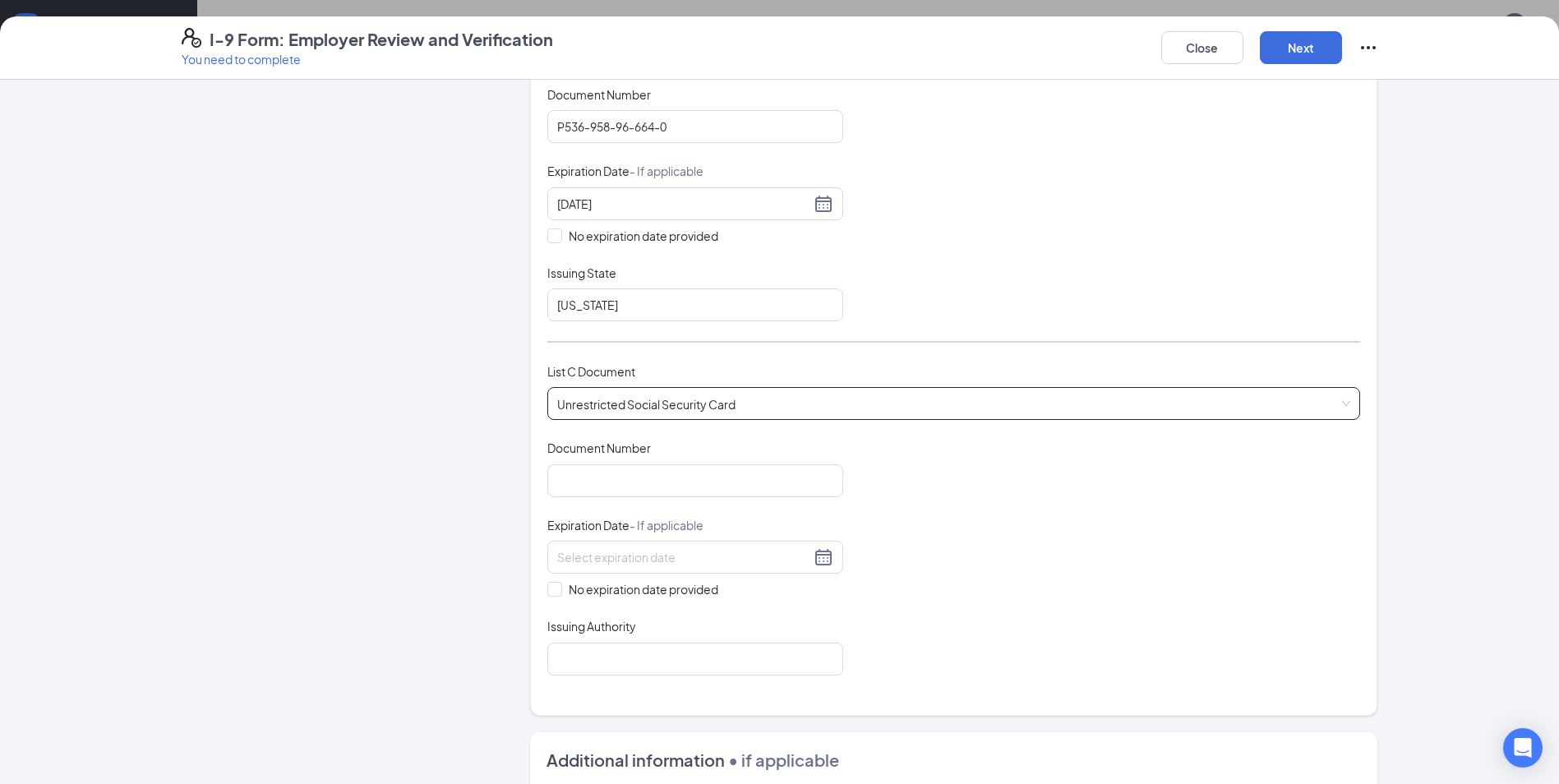
scroll to position [411, 0]
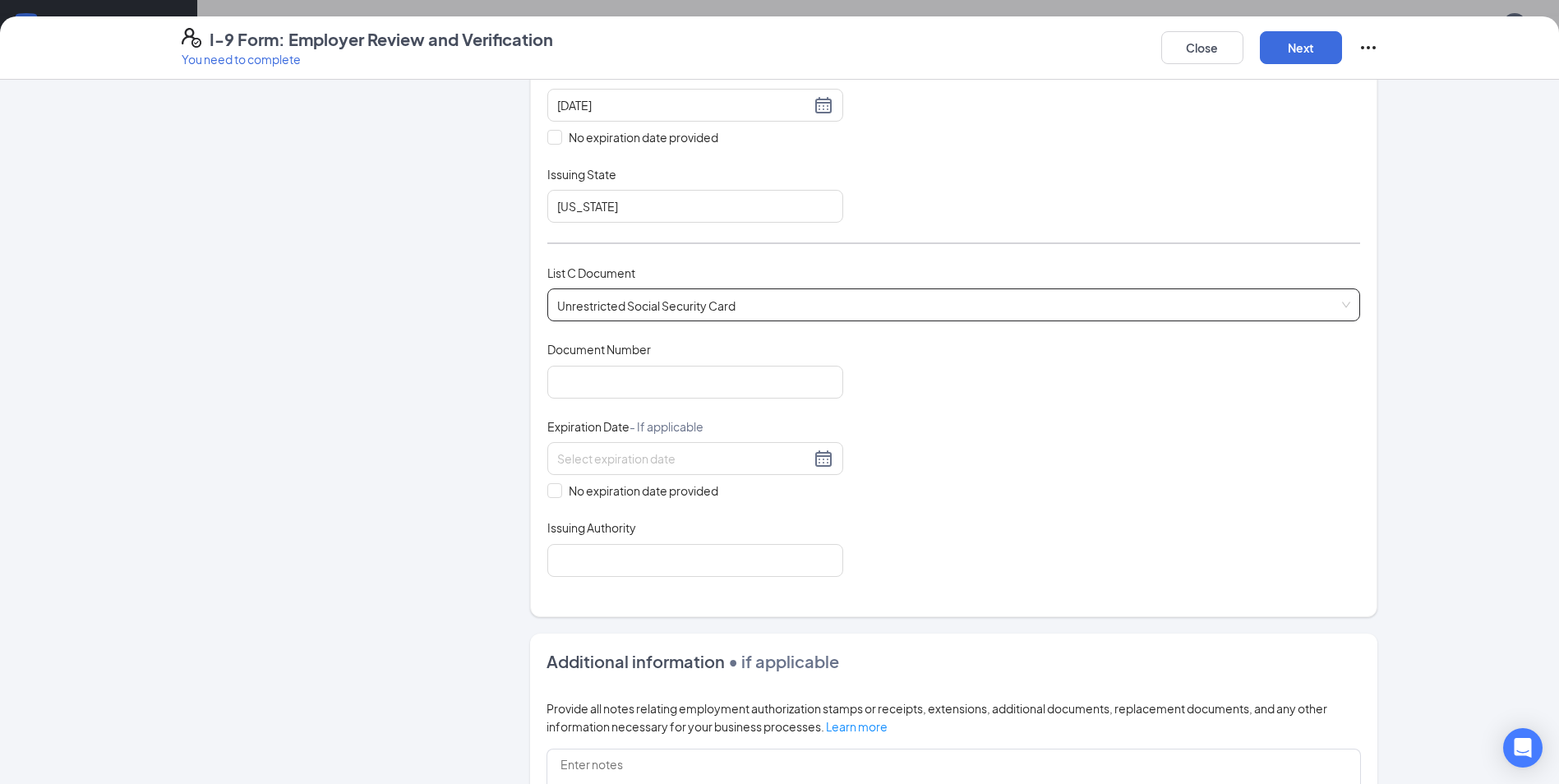
click at [681, 358] on div "Document Number" at bounding box center [695, 353] width 296 height 23
click at [677, 388] on input "Document Number" at bounding box center [695, 382] width 296 height 33
type input "574-21-4173"
click at [551, 492] on input "No expiration date provided" at bounding box center [553, 489] width 12 height 12
checkbox input "true"
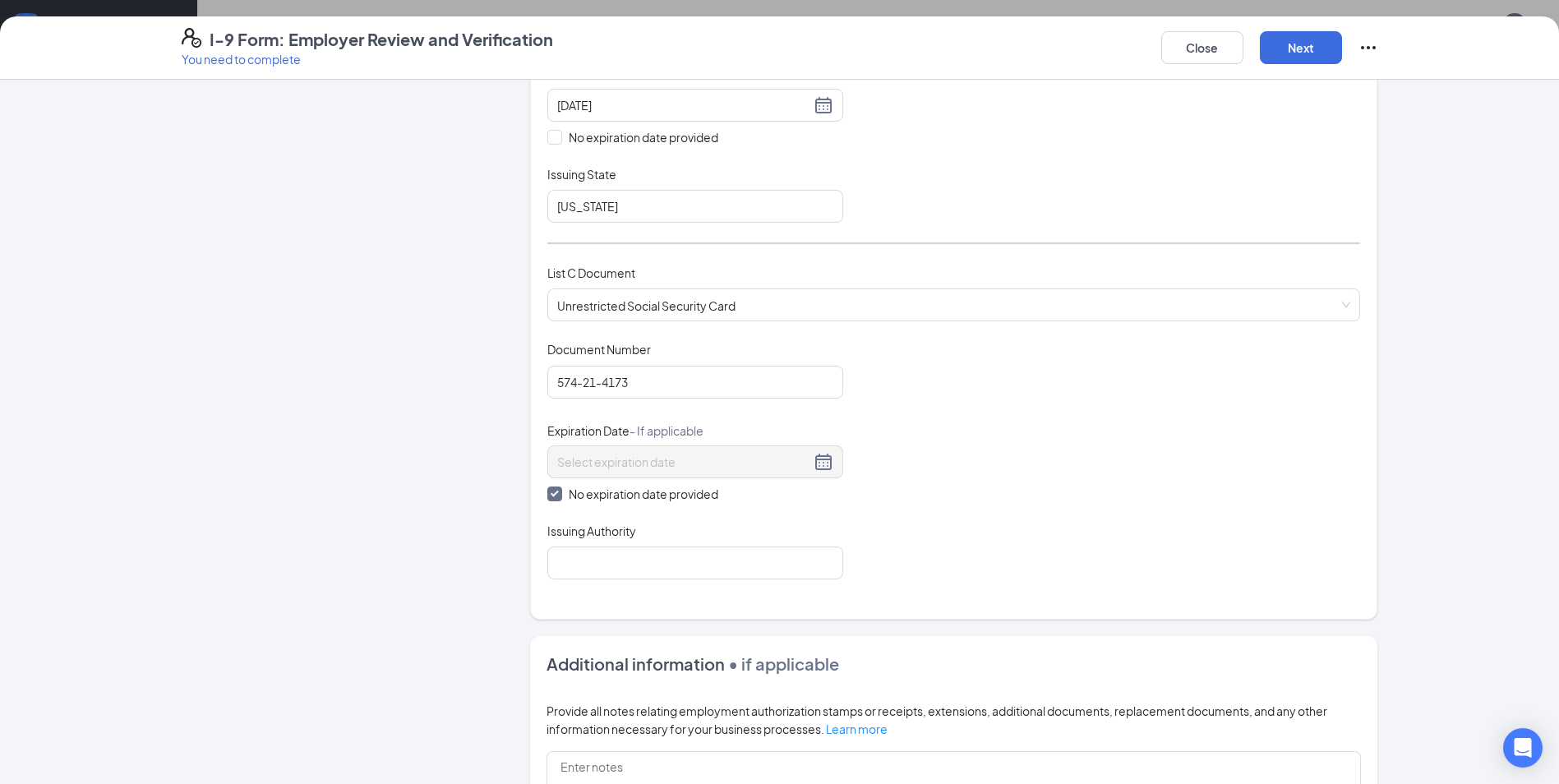
scroll to position [492, 0]
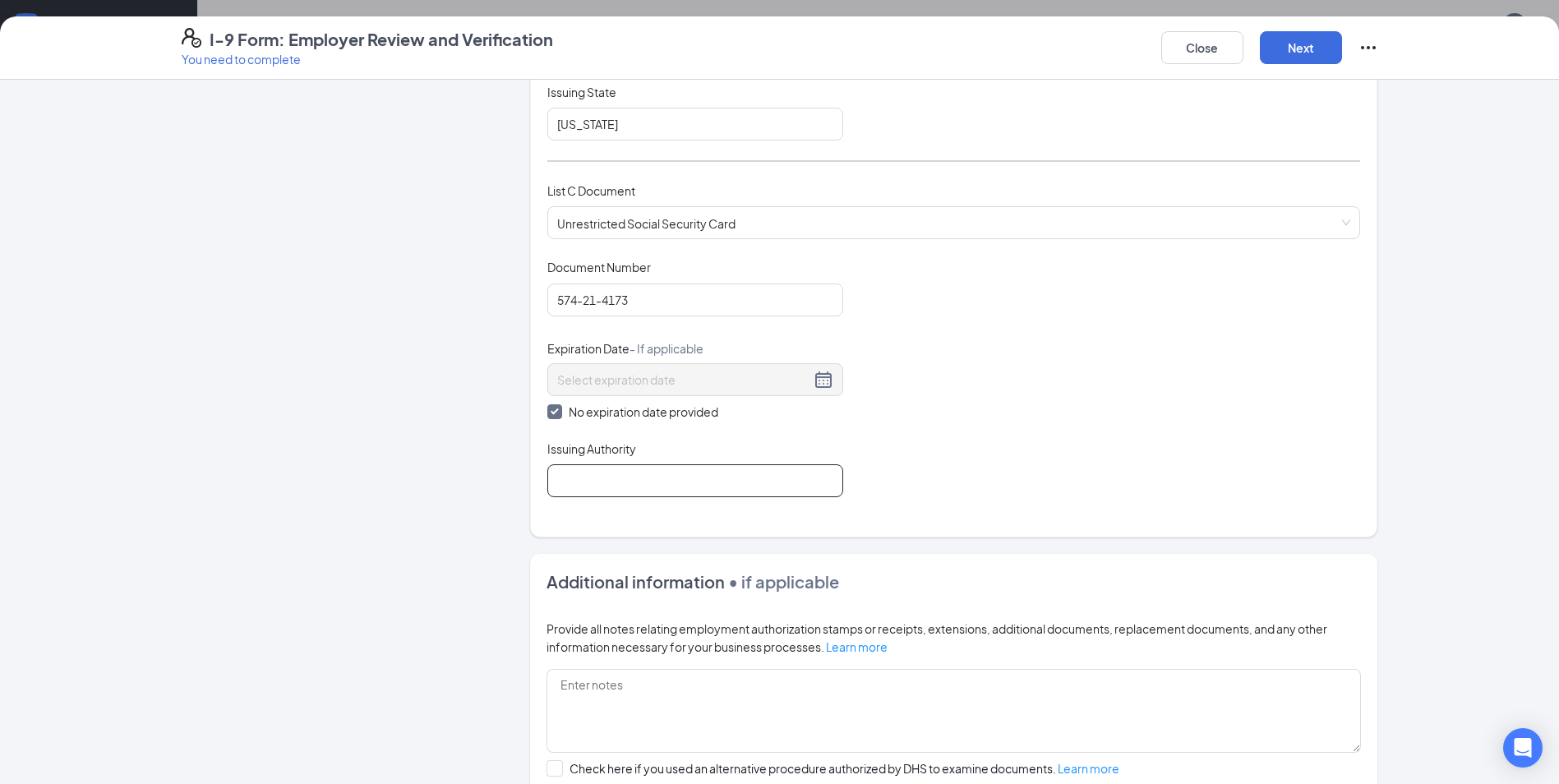
click at [775, 470] on input "Issuing Authority" at bounding box center [695, 481] width 296 height 33
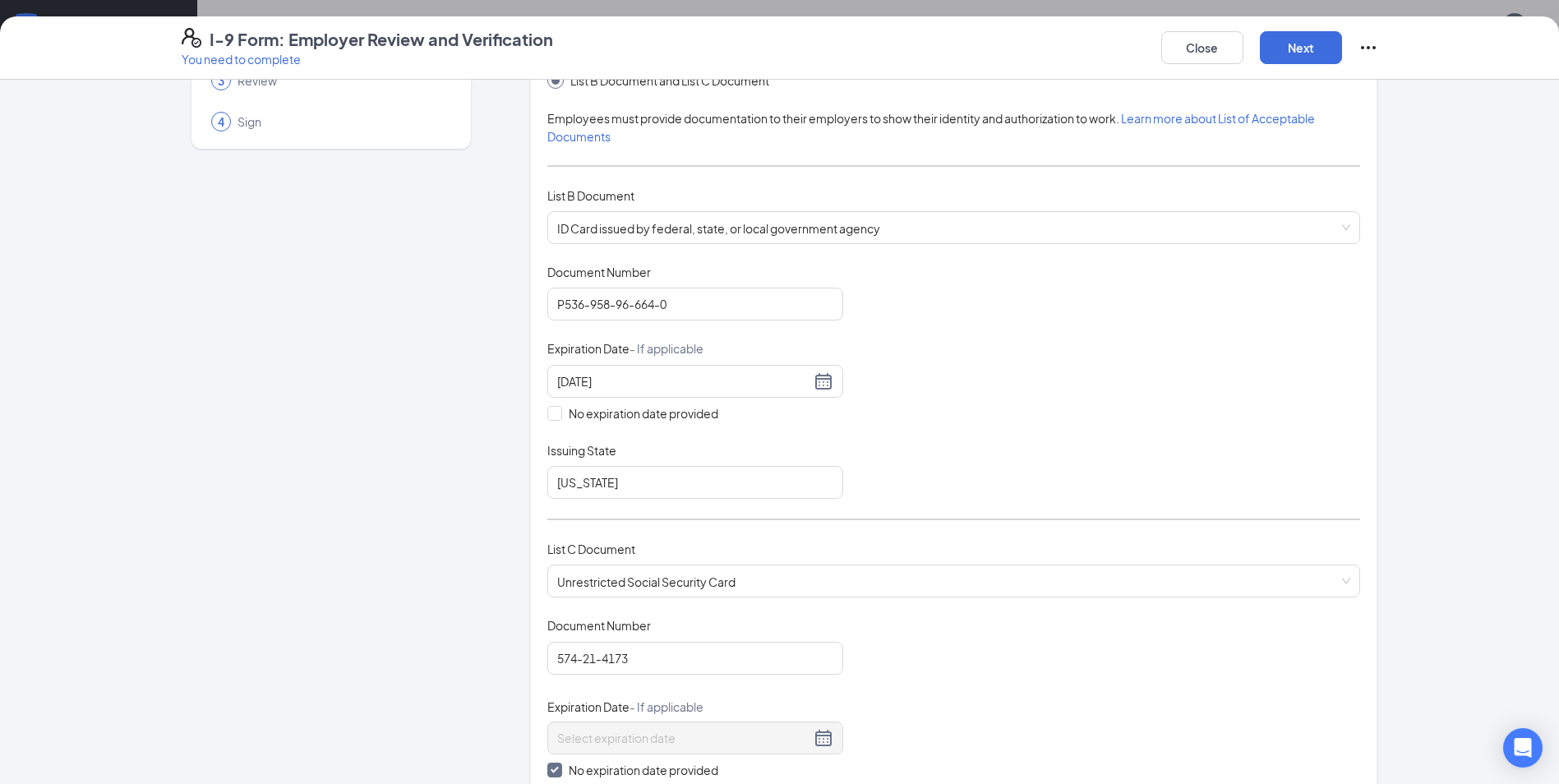
scroll to position [0, 0]
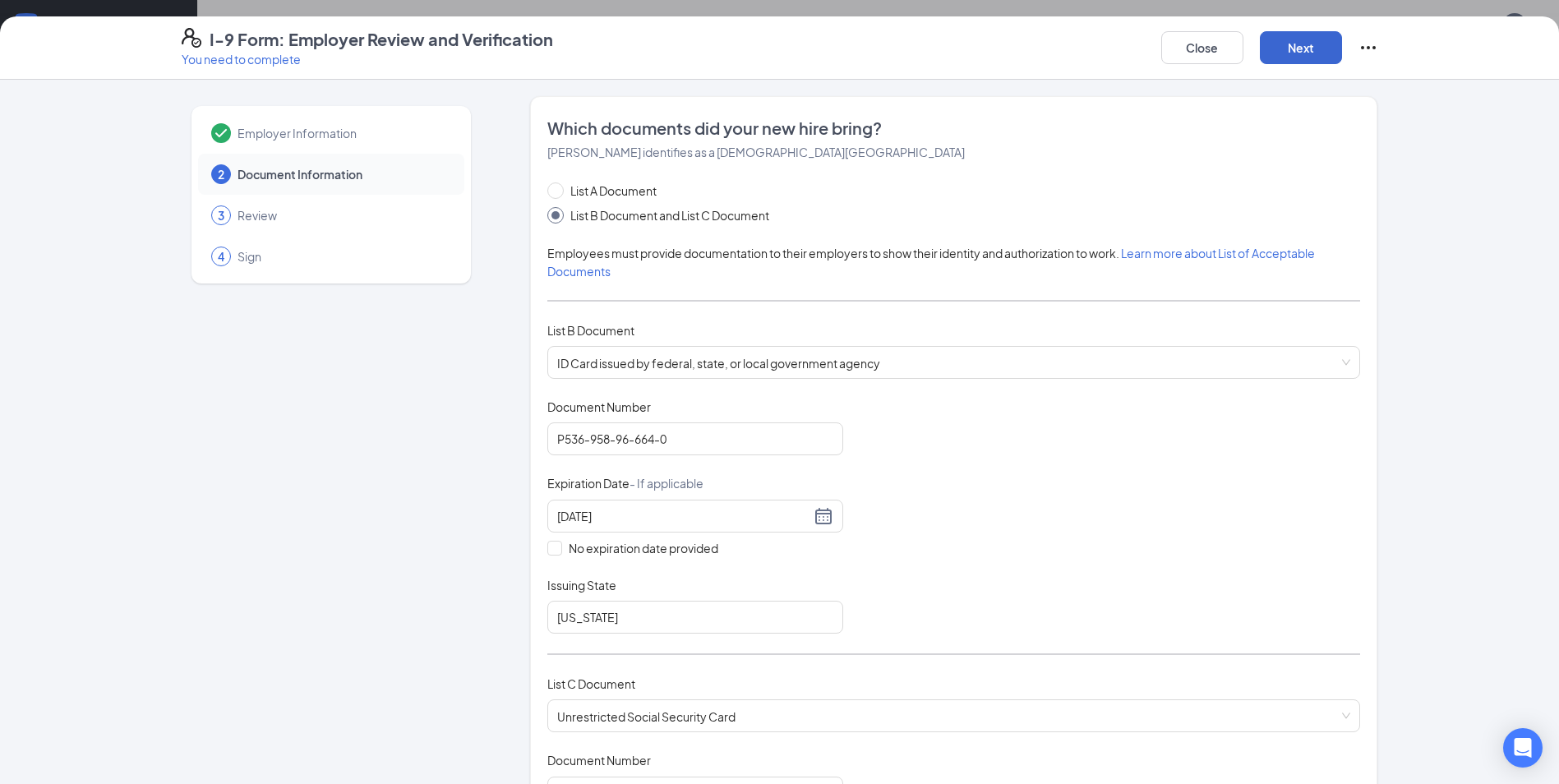
type input "Social Security Administration"
click at [1297, 50] on button "Next" at bounding box center [1300, 48] width 82 height 33
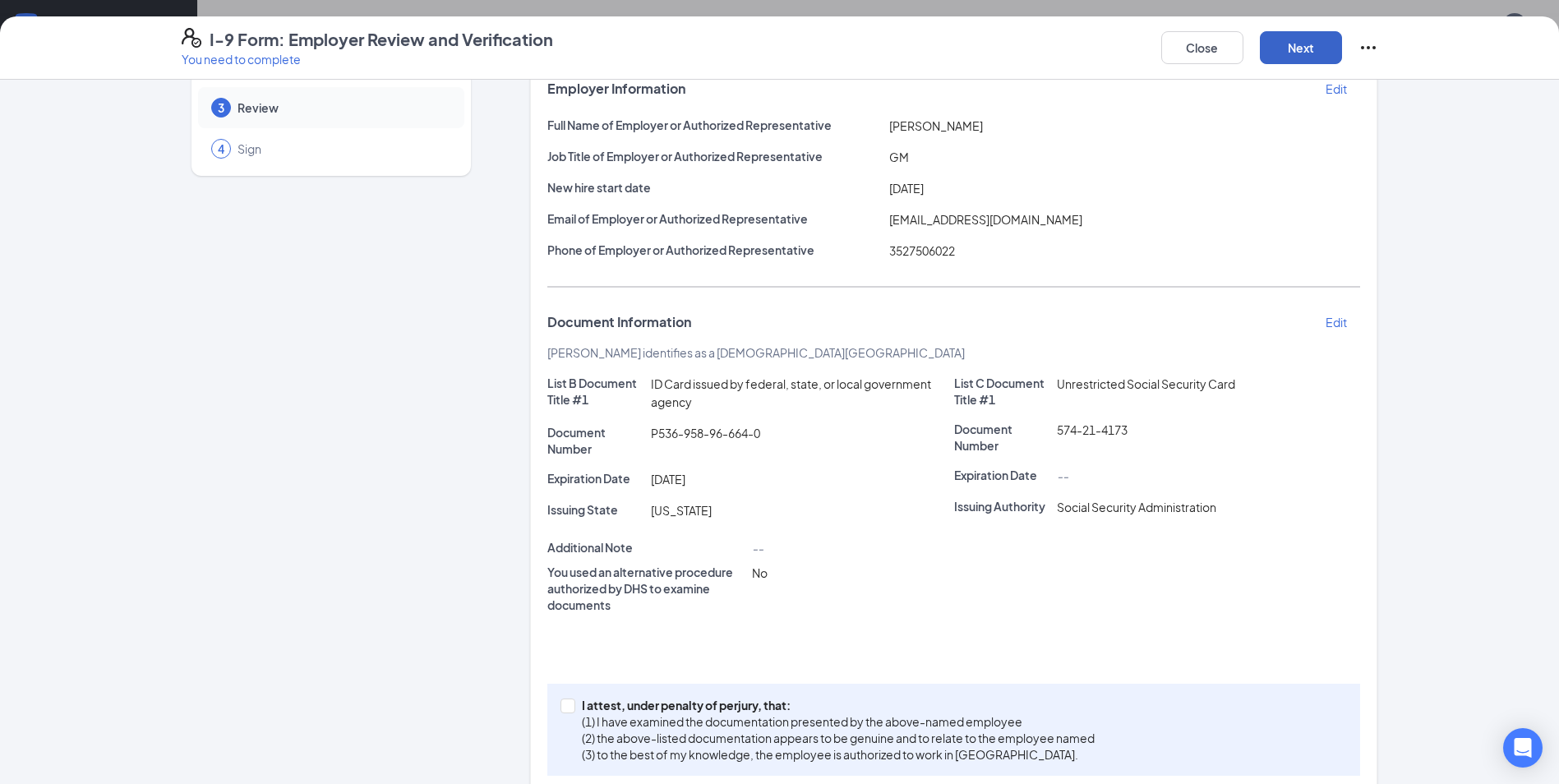
scroll to position [137, 0]
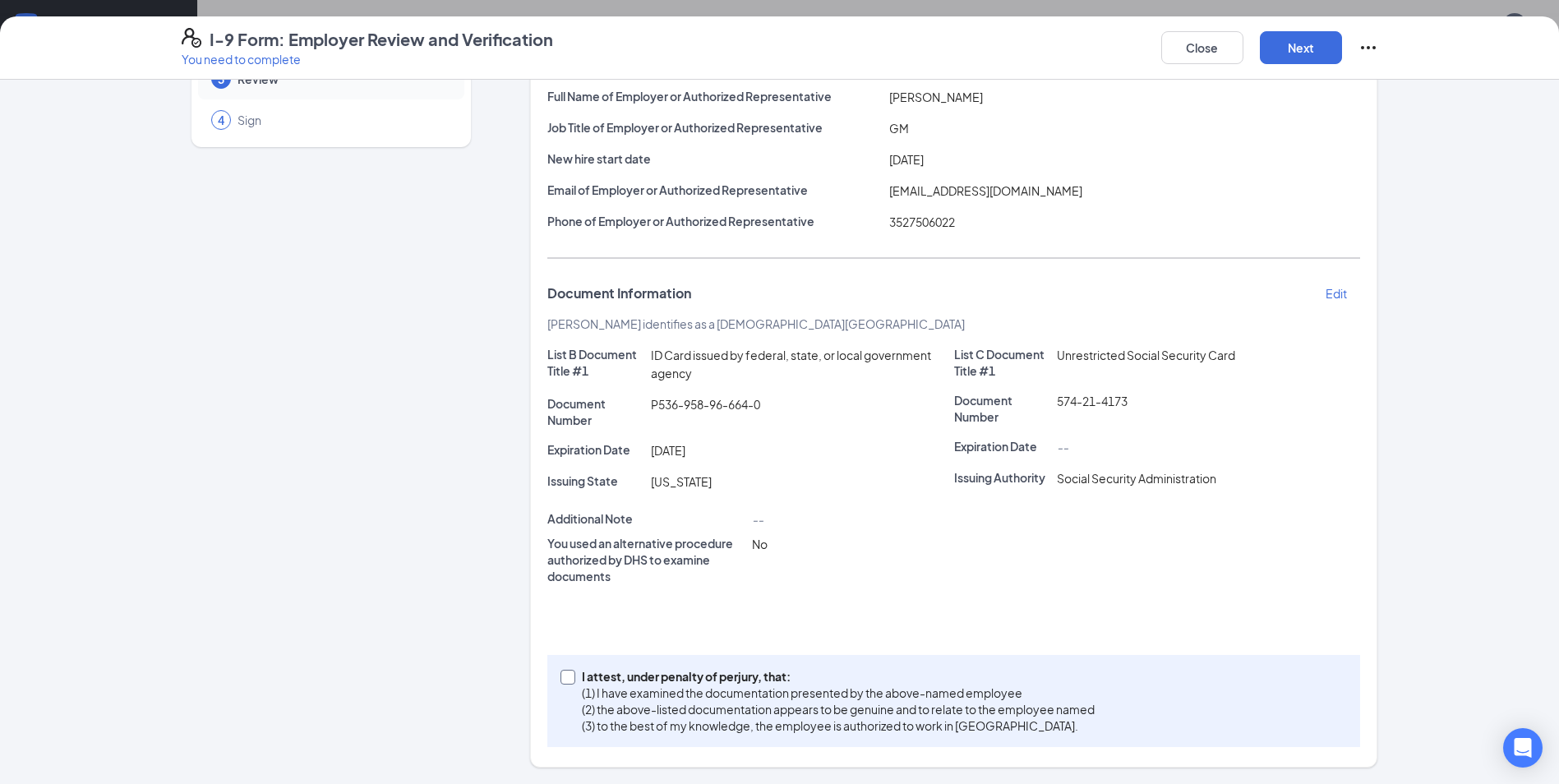
click at [562, 676] on input "I attest, under penalty of [PERSON_NAME], that: (1) I have examined the documen…" at bounding box center [567, 676] width 12 height 12
checkbox input "true"
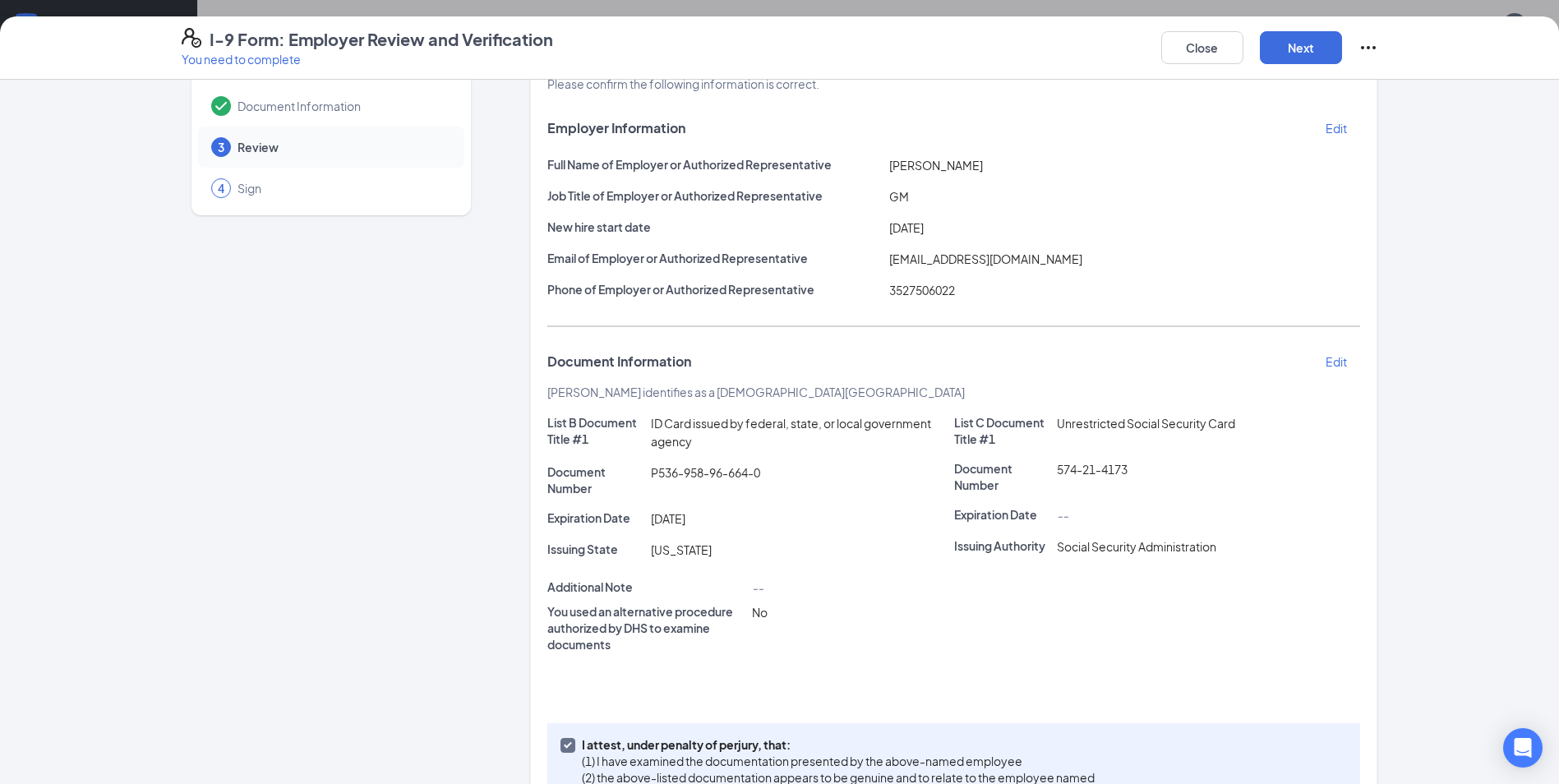
scroll to position [0, 0]
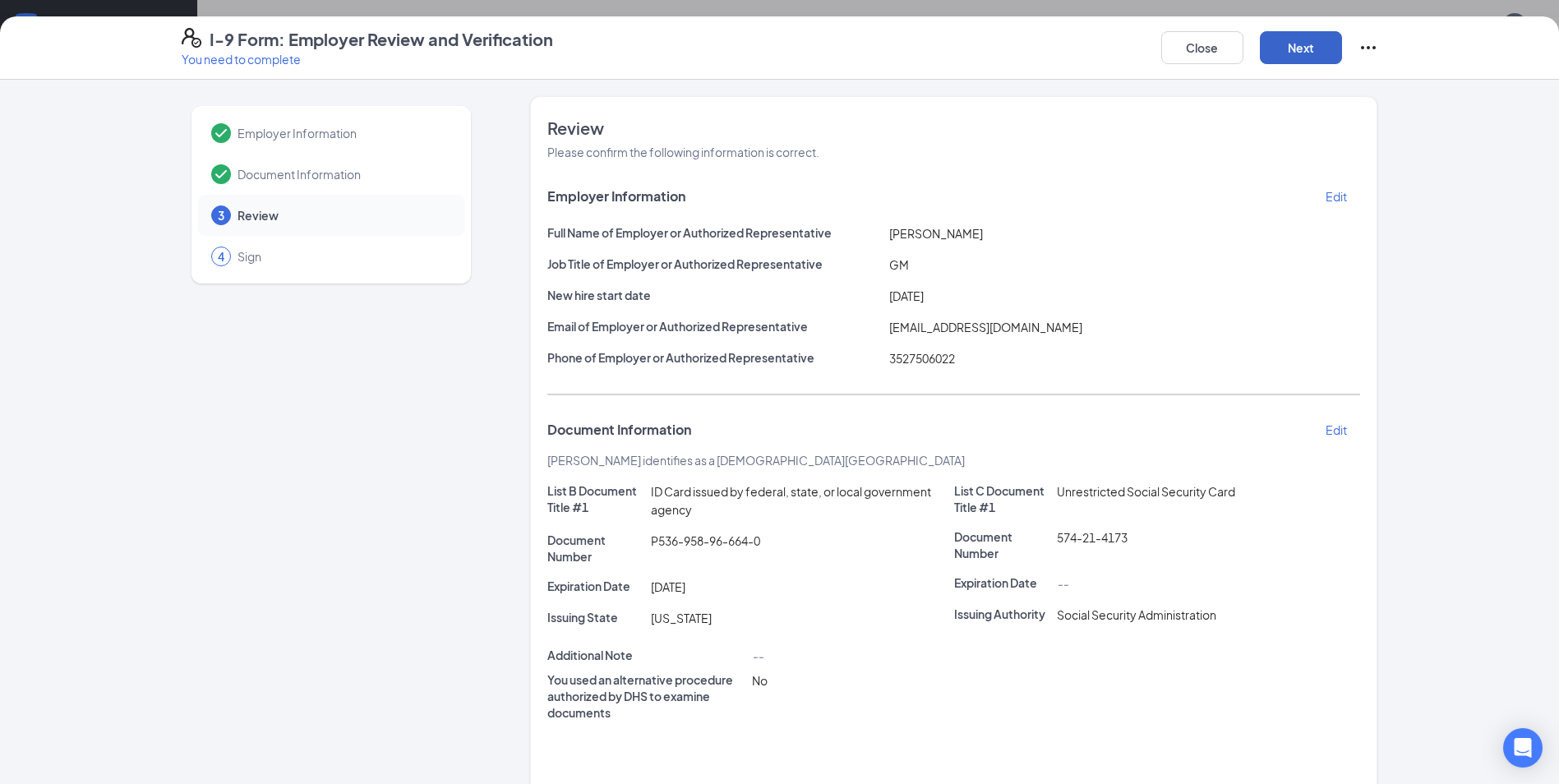
click at [1298, 50] on button "Next" at bounding box center [1300, 48] width 82 height 33
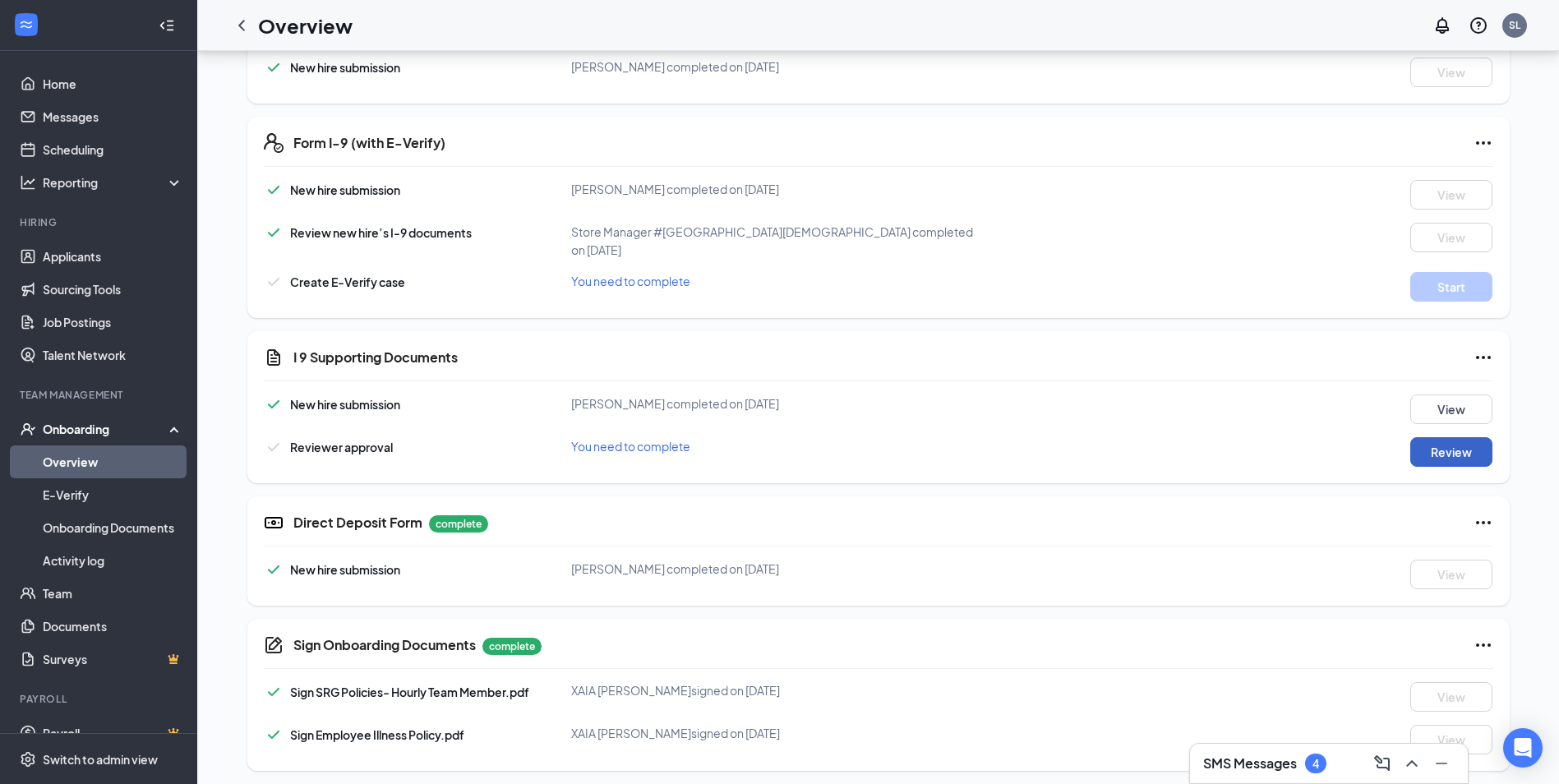
click at [1463, 444] on button "Review" at bounding box center [1452, 451] width 82 height 29
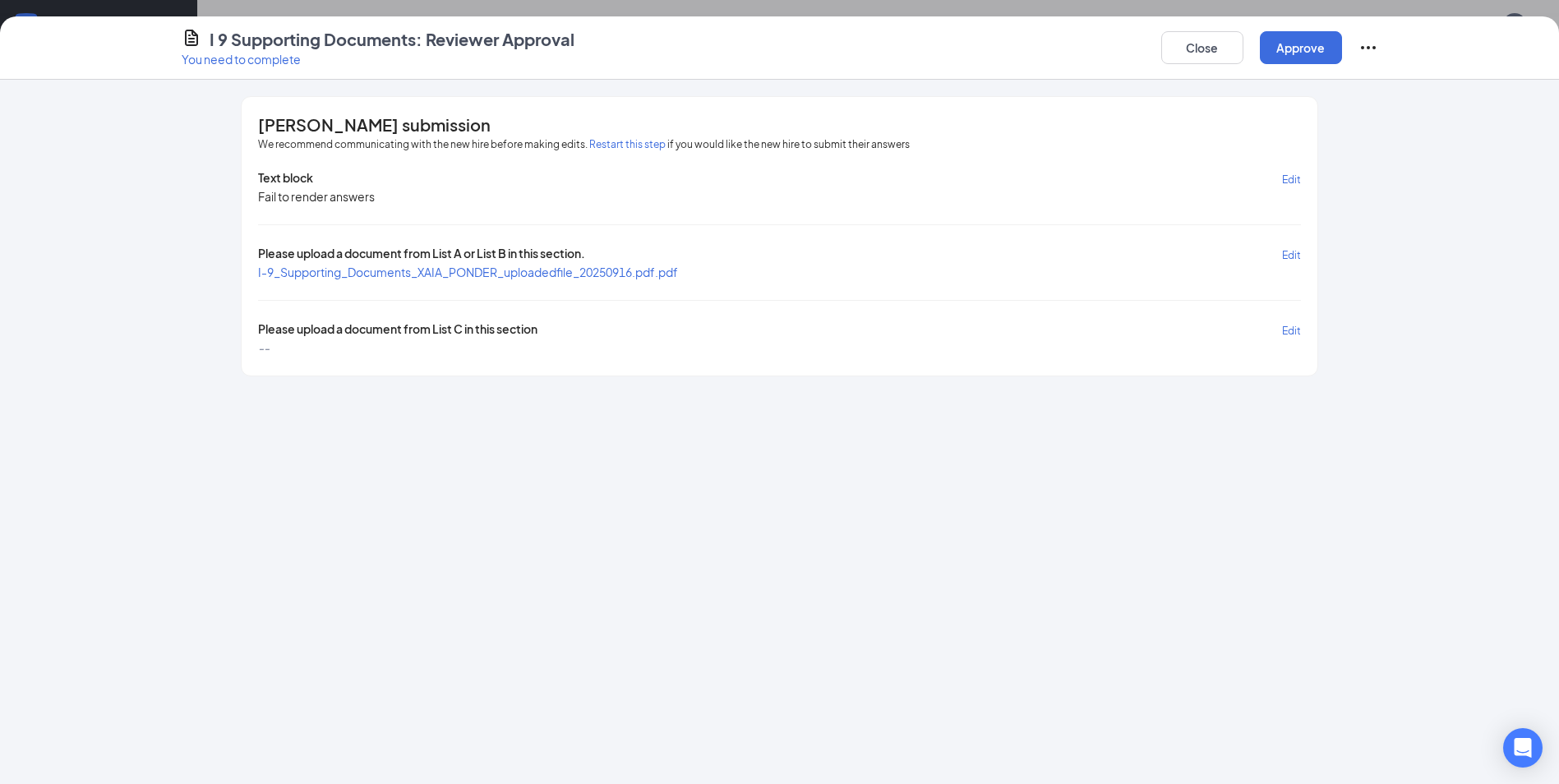
click at [516, 274] on span "I-9_Supporting_Documents_XAIA_PONDER_uploadedfile_20250916.pdf.pdf" at bounding box center [468, 271] width 420 height 15
click at [1292, 332] on span "Edit" at bounding box center [1291, 331] width 19 height 13
click at [1217, 32] on button "Close" at bounding box center [1202, 48] width 82 height 33
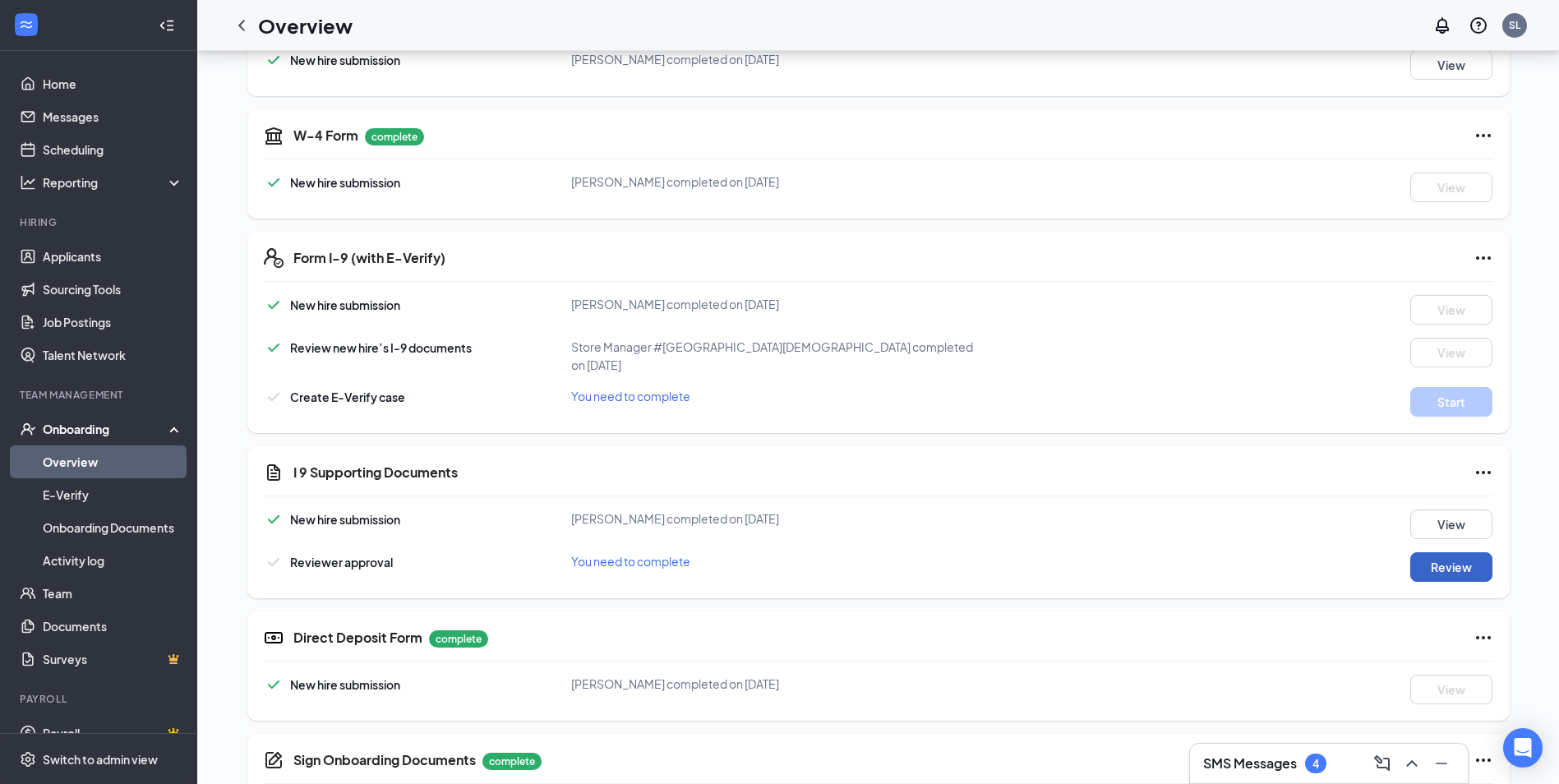
scroll to position [411, 0]
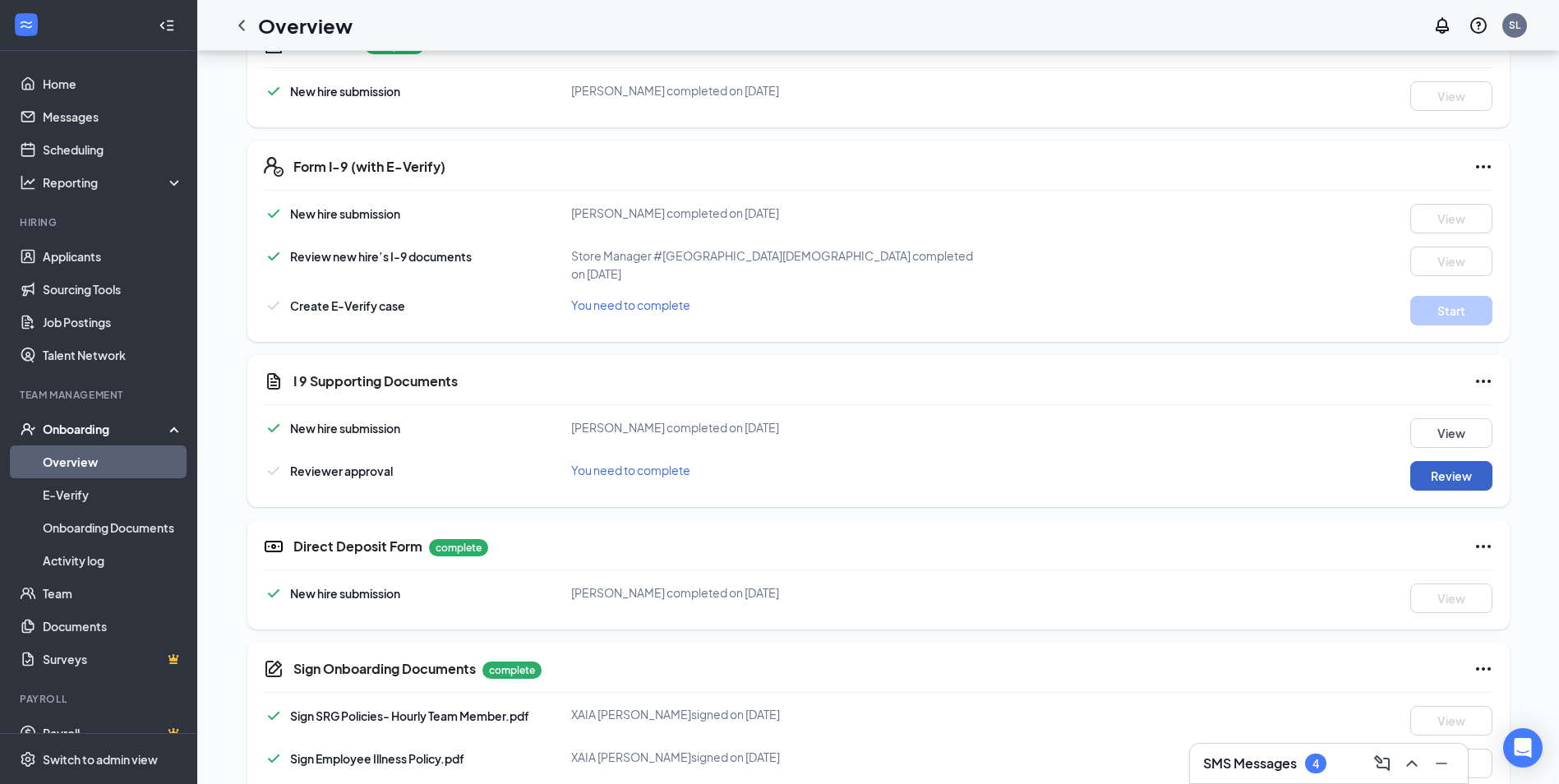
click at [1447, 463] on button "Review" at bounding box center [1452, 476] width 82 height 29
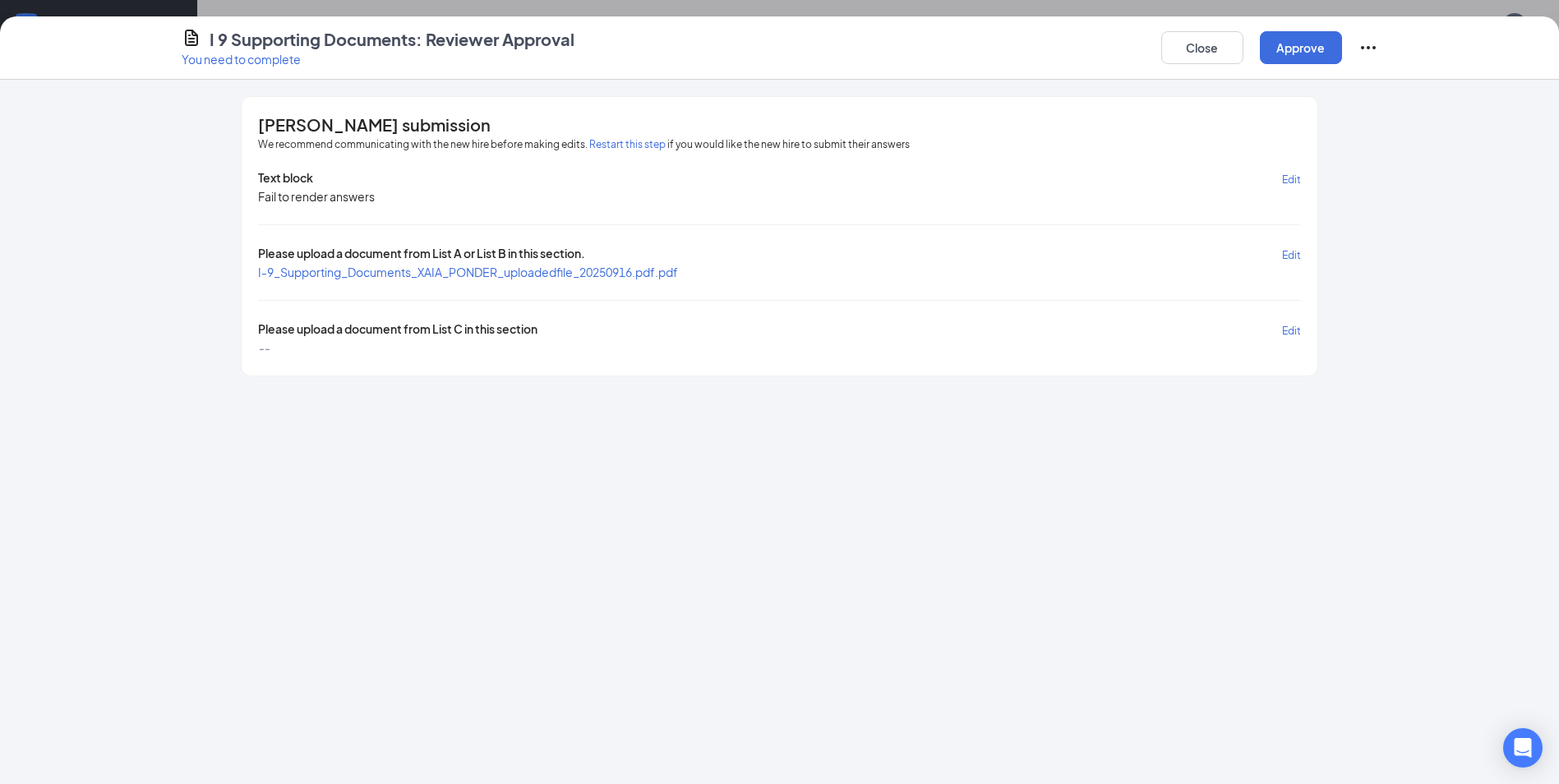
click at [1301, 335] on div "[PERSON_NAME] submission We recommend communicating with the new hire before ma…" at bounding box center [780, 236] width 1075 height 279
click at [1290, 331] on span "Edit" at bounding box center [1291, 331] width 19 height 13
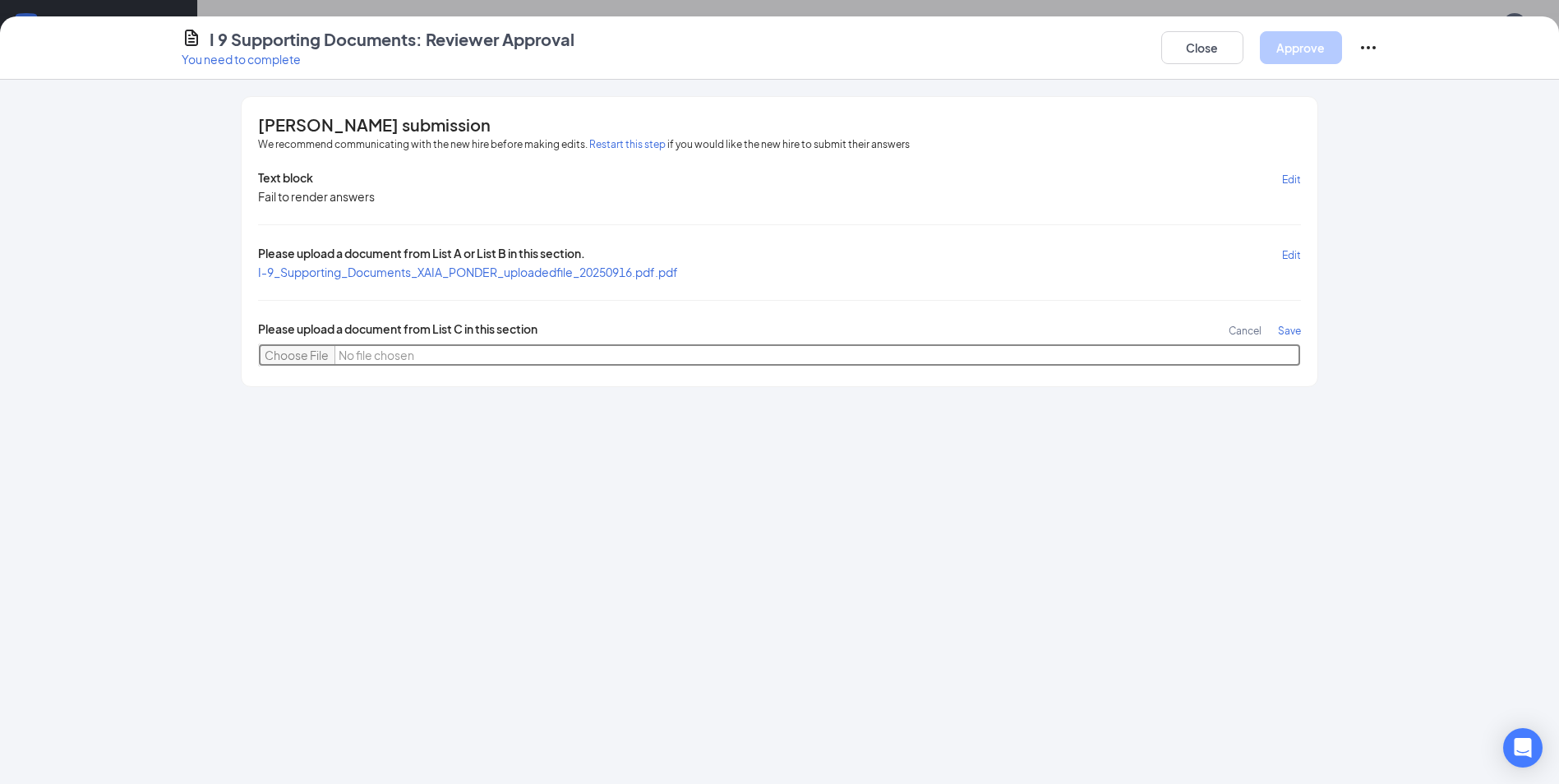
click at [318, 356] on input "file" at bounding box center [780, 355] width 1042 height 23
type input "C:\fakepath\20250916_083100.jpg"
click at [1293, 327] on span "Save" at bounding box center [1290, 331] width 23 height 13
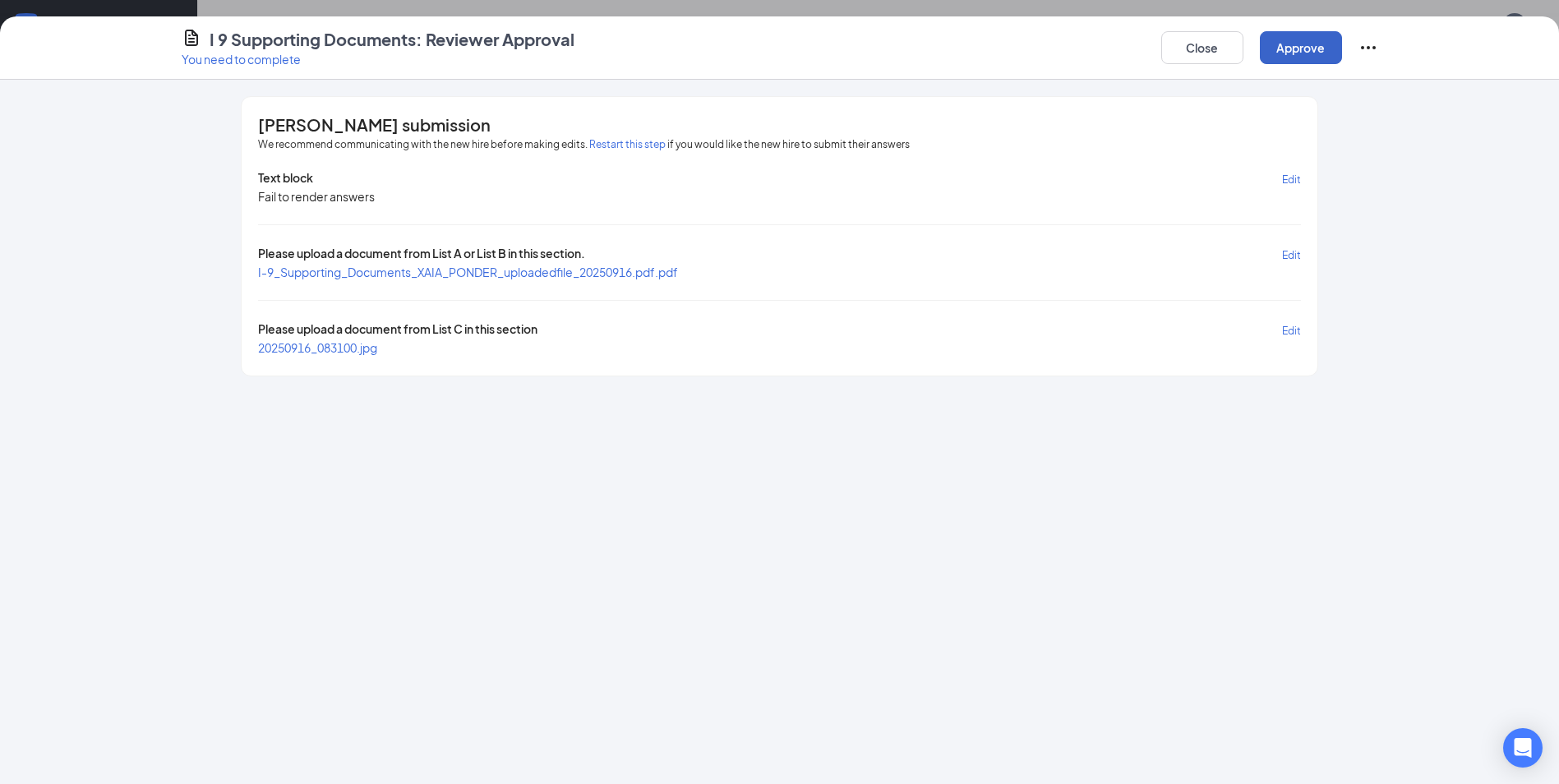
click at [1326, 47] on button "Approve" at bounding box center [1300, 48] width 82 height 33
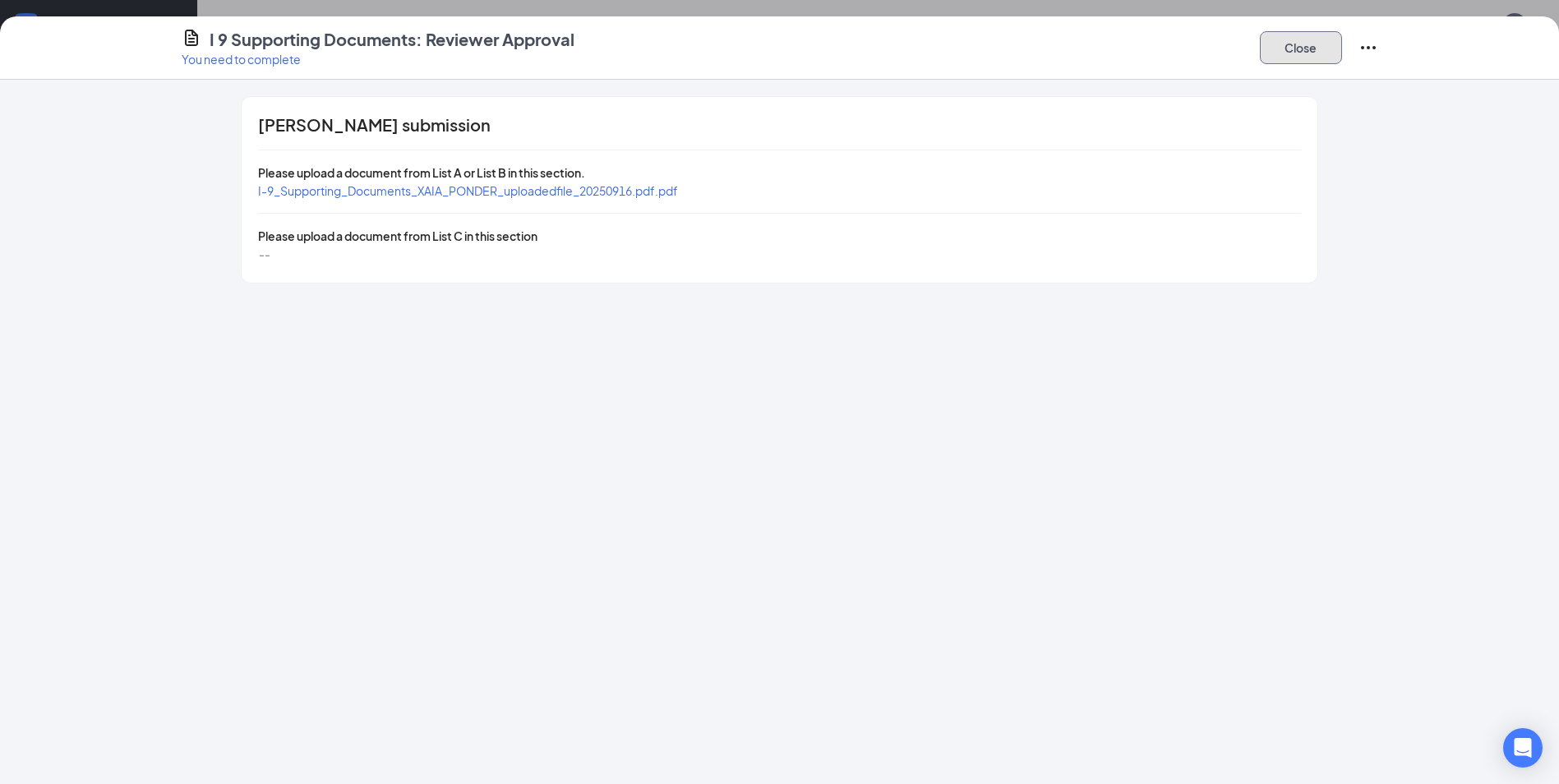
click at [1294, 52] on button "Close" at bounding box center [1300, 48] width 82 height 33
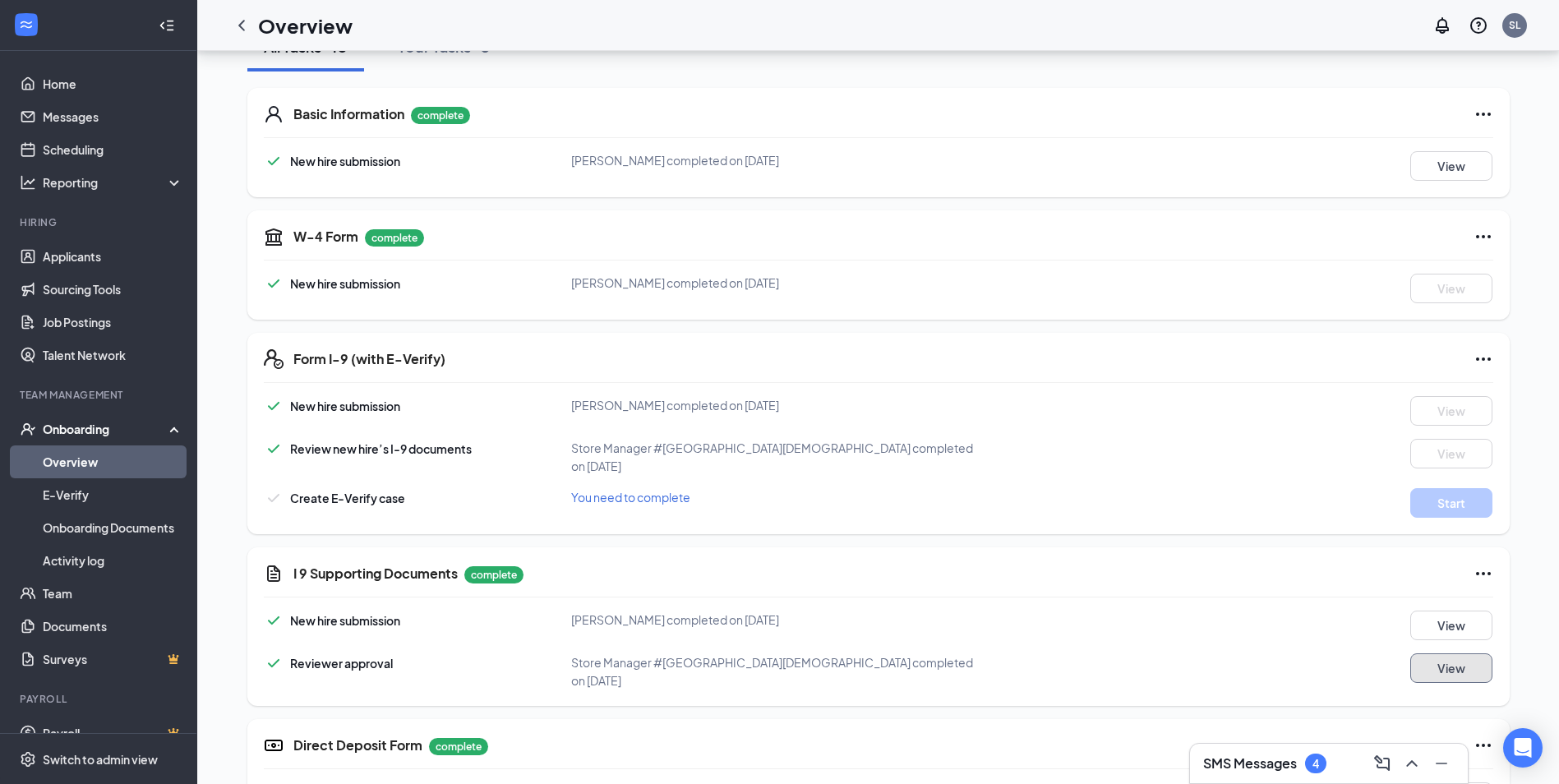
scroll to position [247, 0]
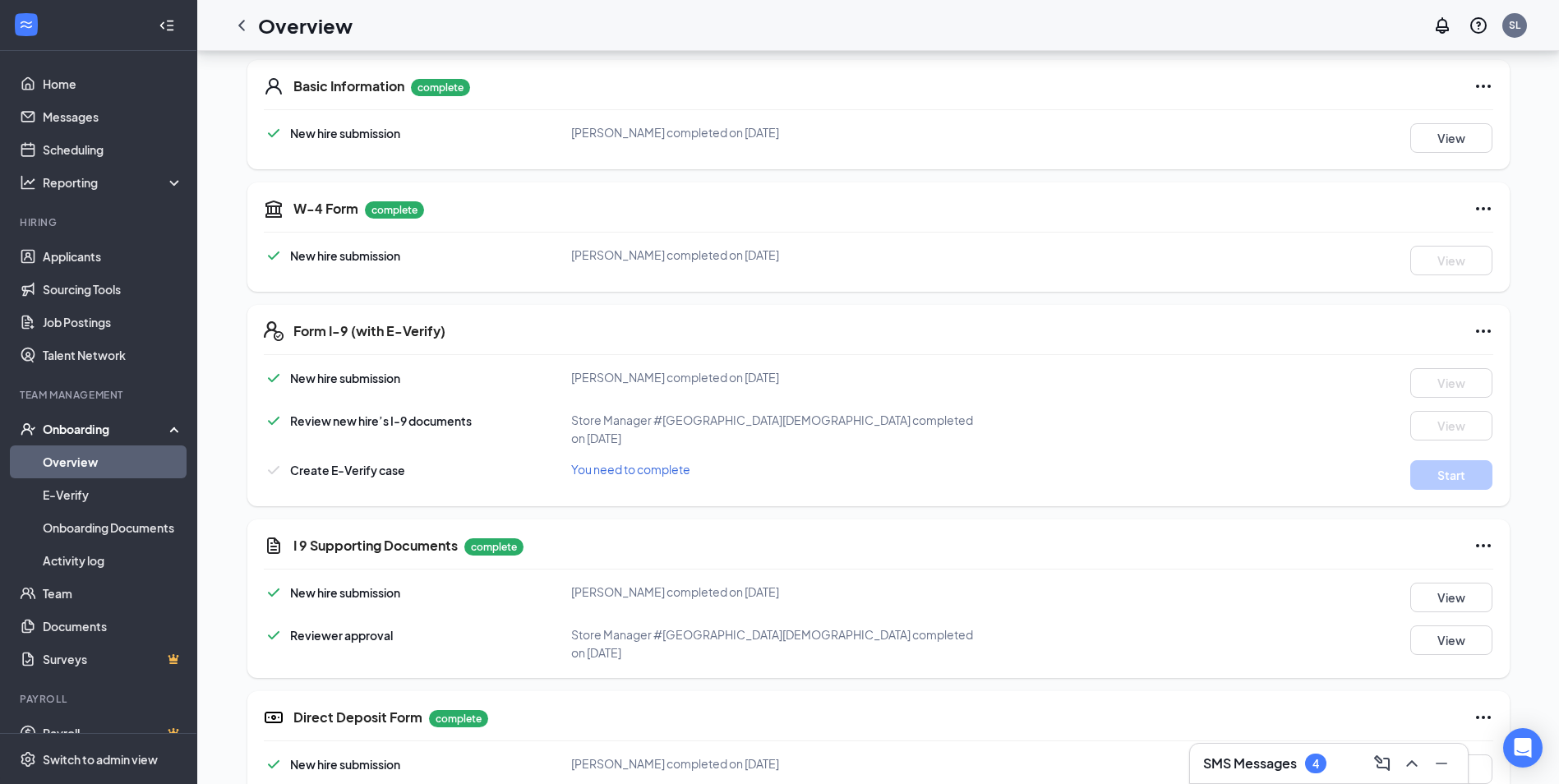
click at [622, 461] on span "You need to complete" at bounding box center [630, 468] width 119 height 15
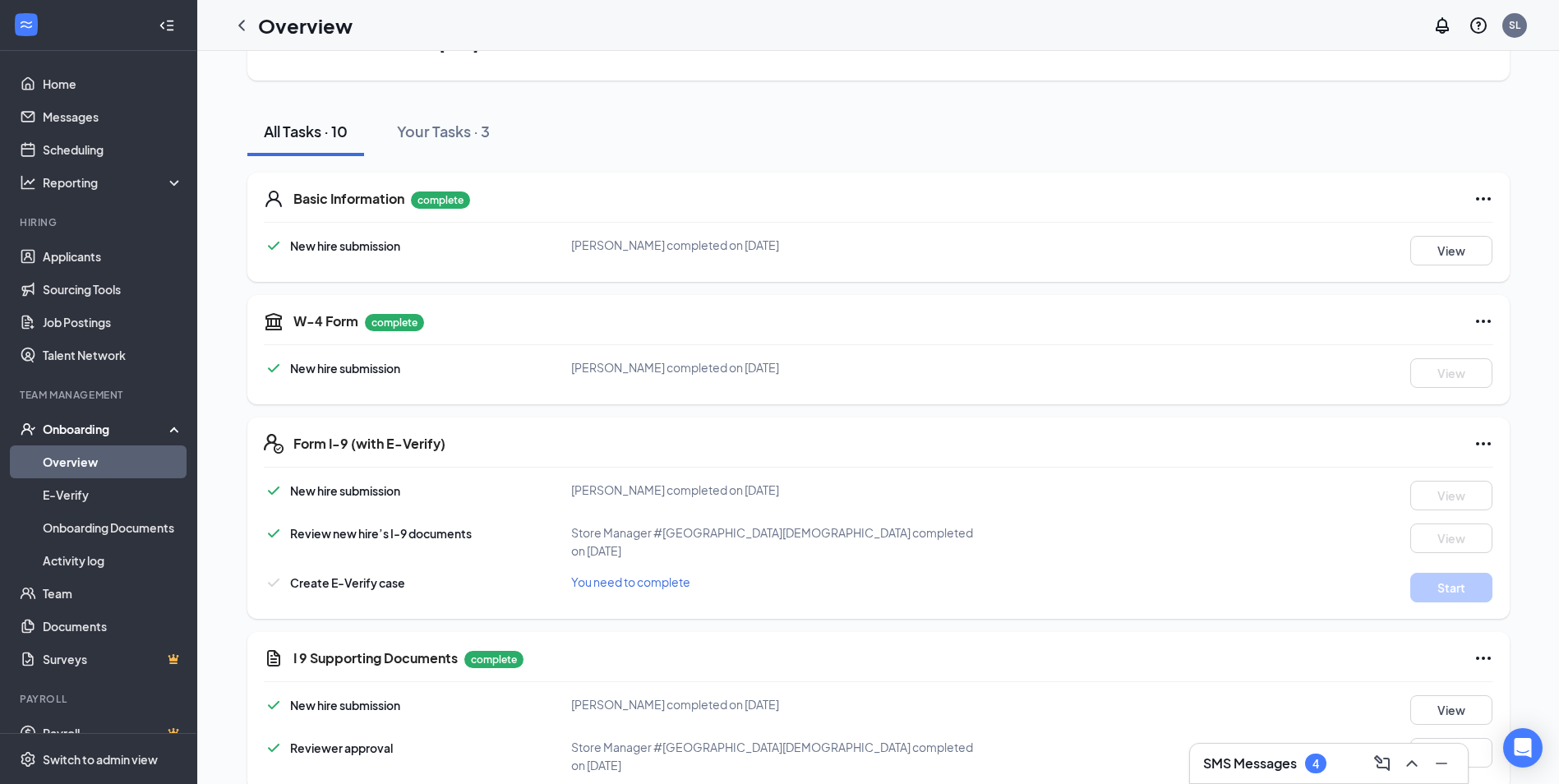
scroll to position [0, 0]
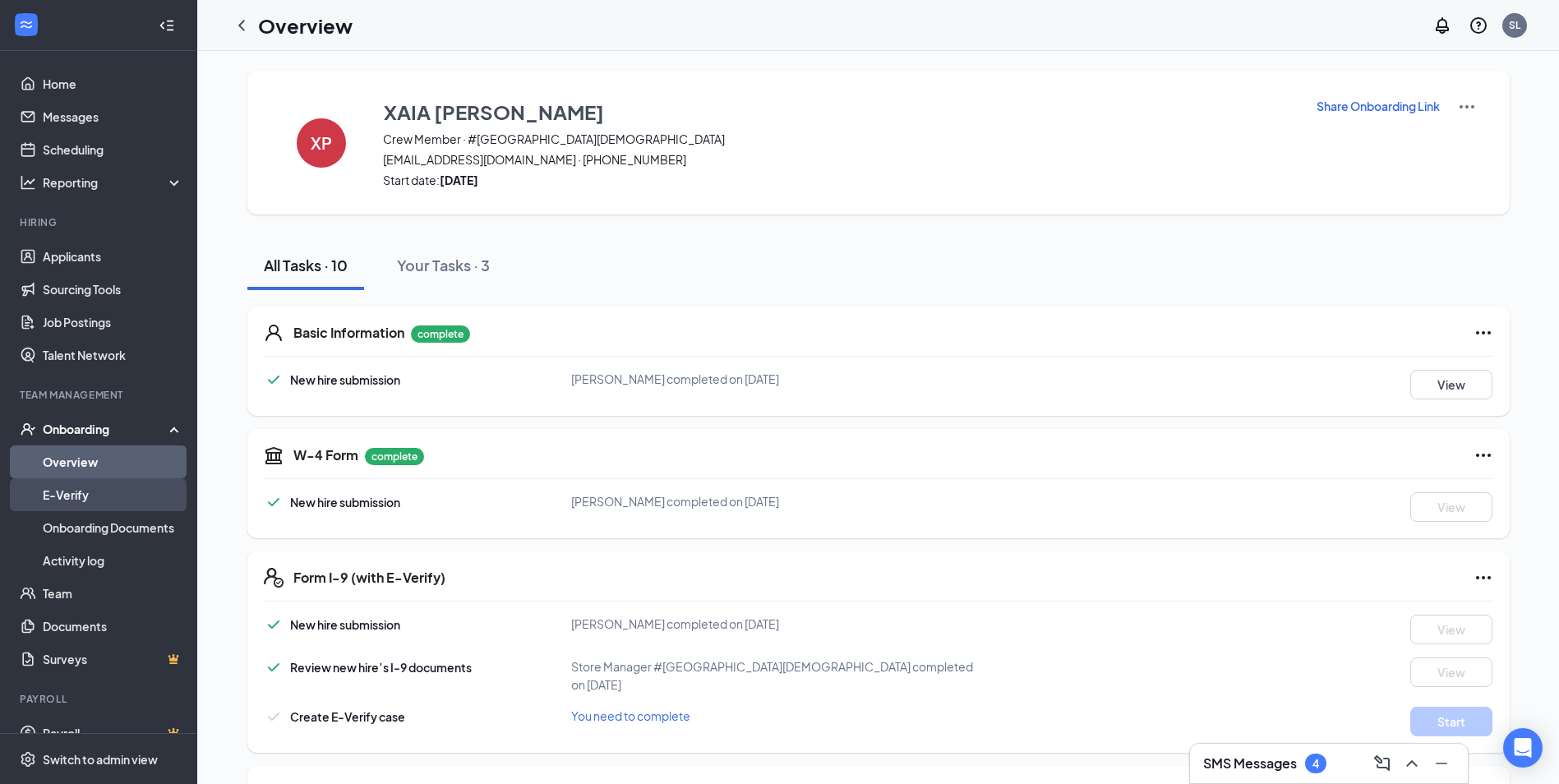
click at [93, 492] on link "E-Verify" at bounding box center [113, 494] width 140 height 33
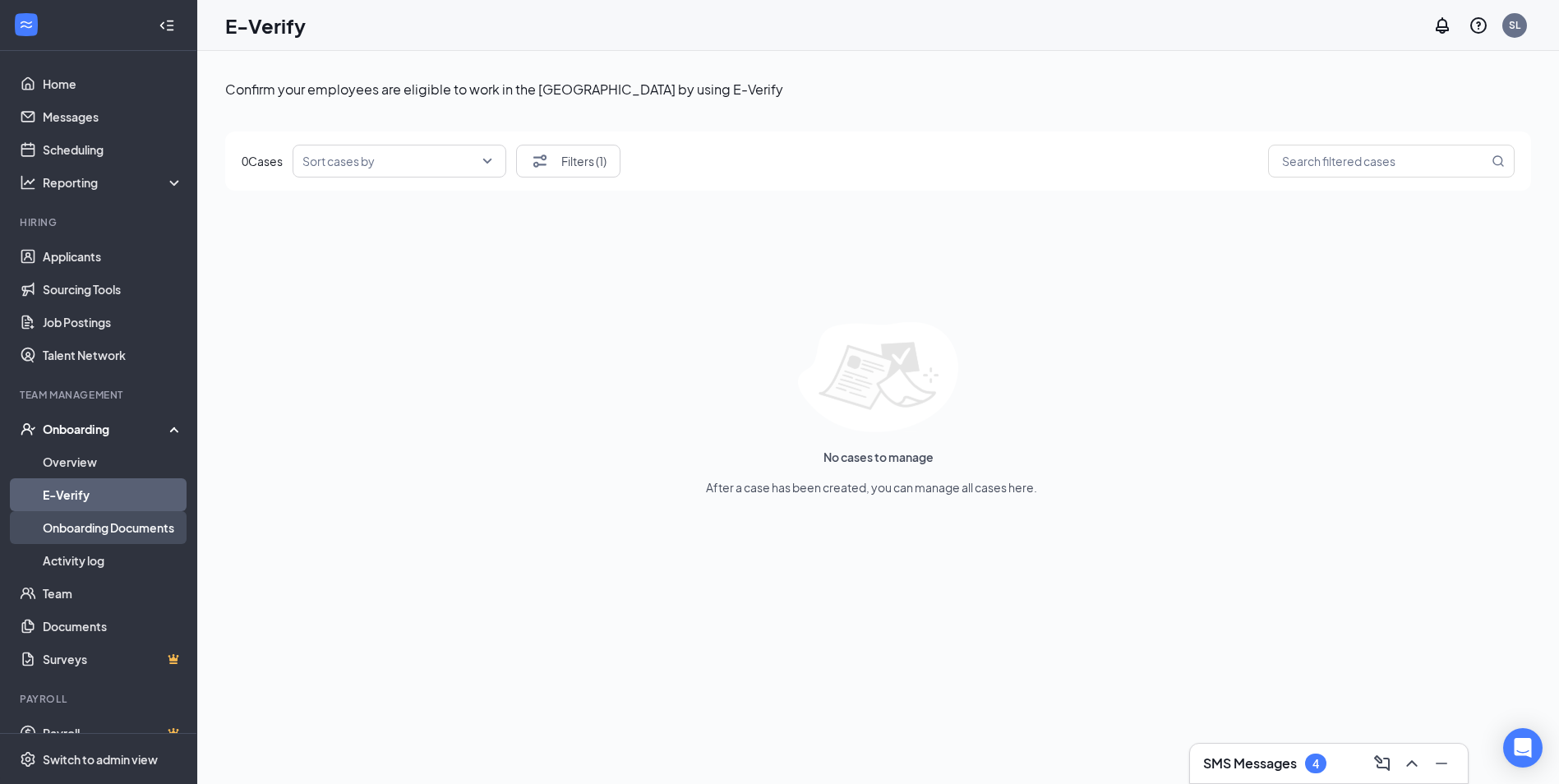
click at [86, 526] on link "Onboarding Documents" at bounding box center [113, 528] width 140 height 33
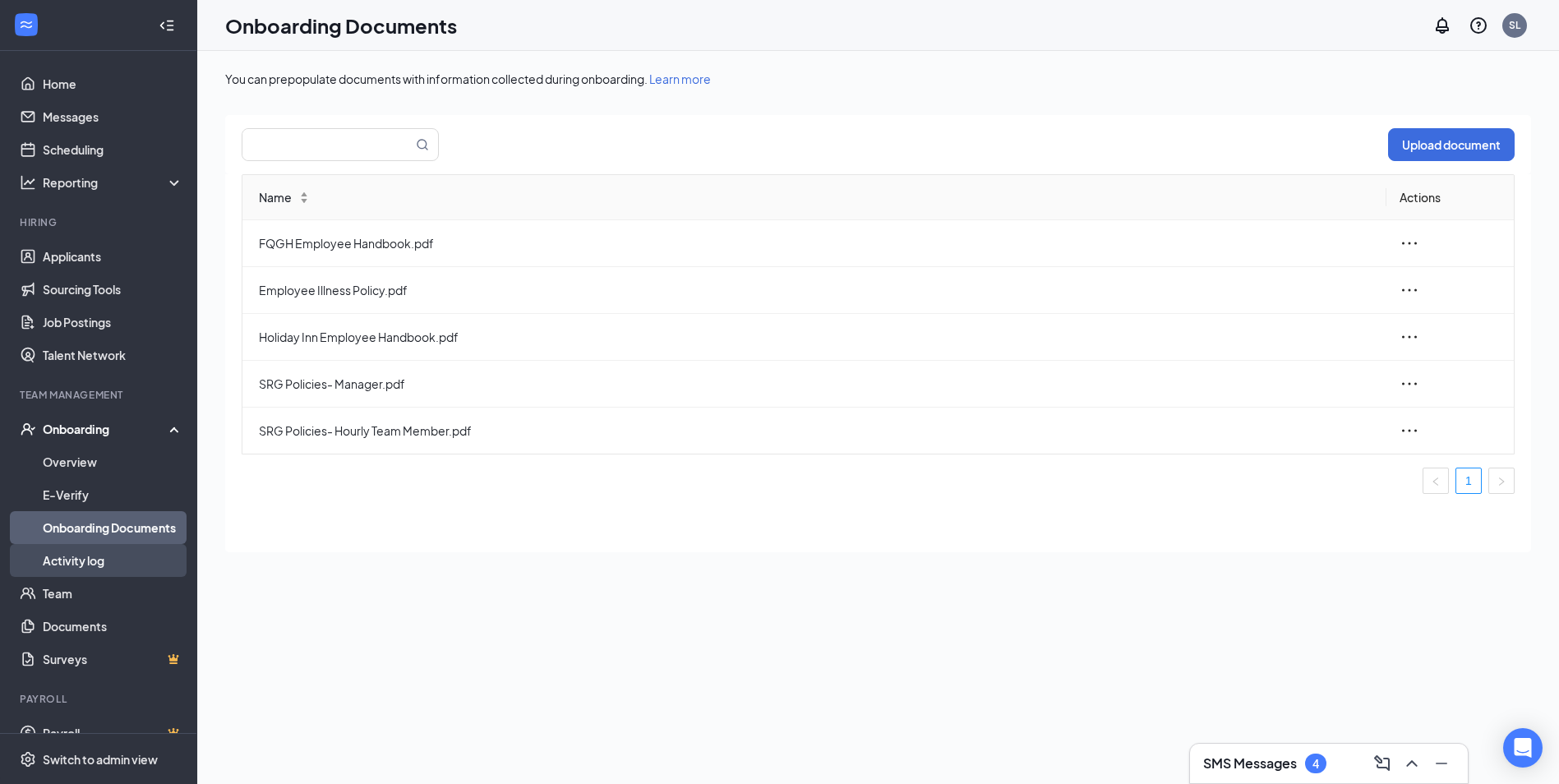
click at [77, 567] on link "Activity log" at bounding box center [113, 561] width 140 height 33
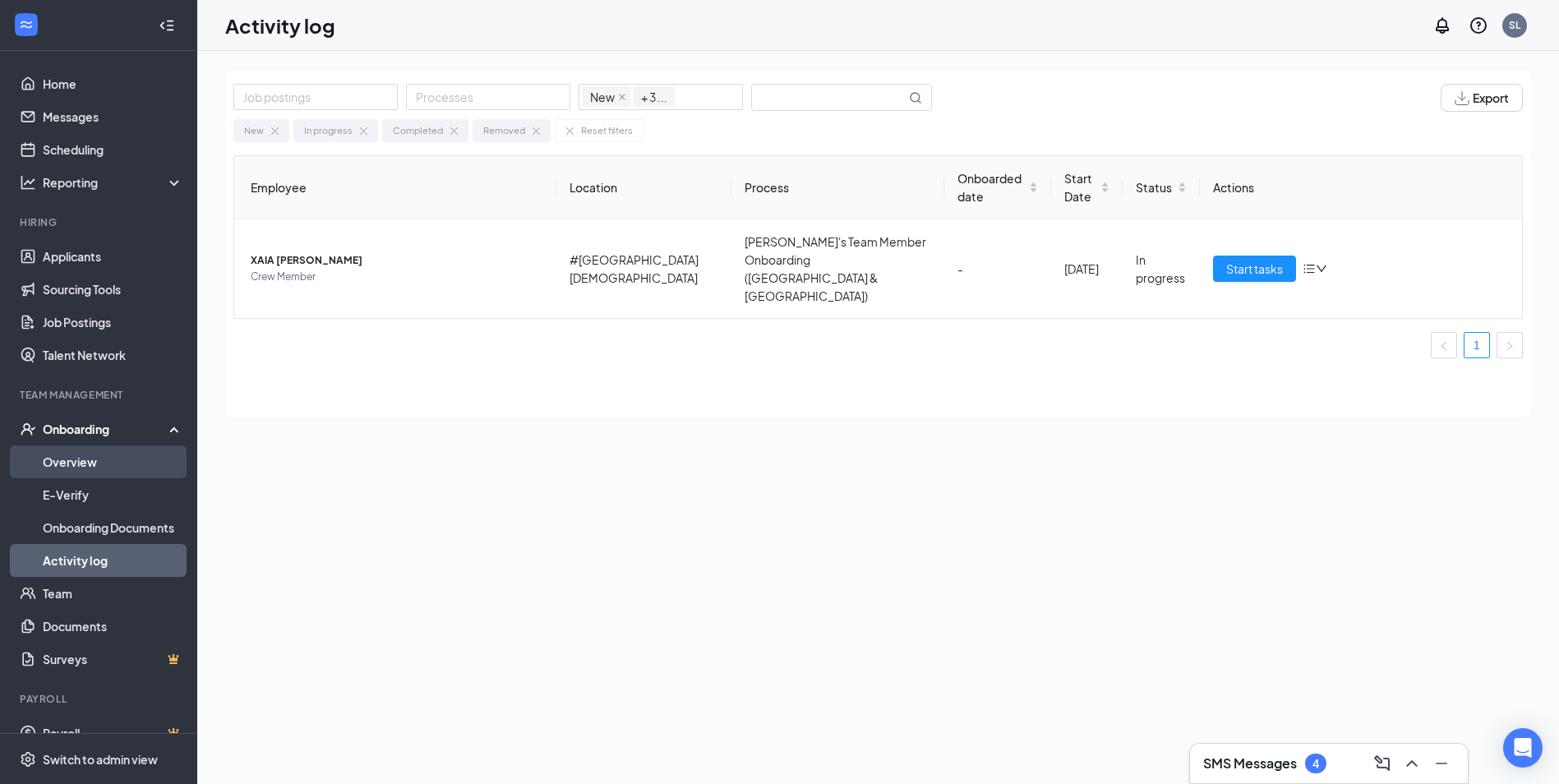
click at [86, 460] on link "Overview" at bounding box center [113, 462] width 140 height 33
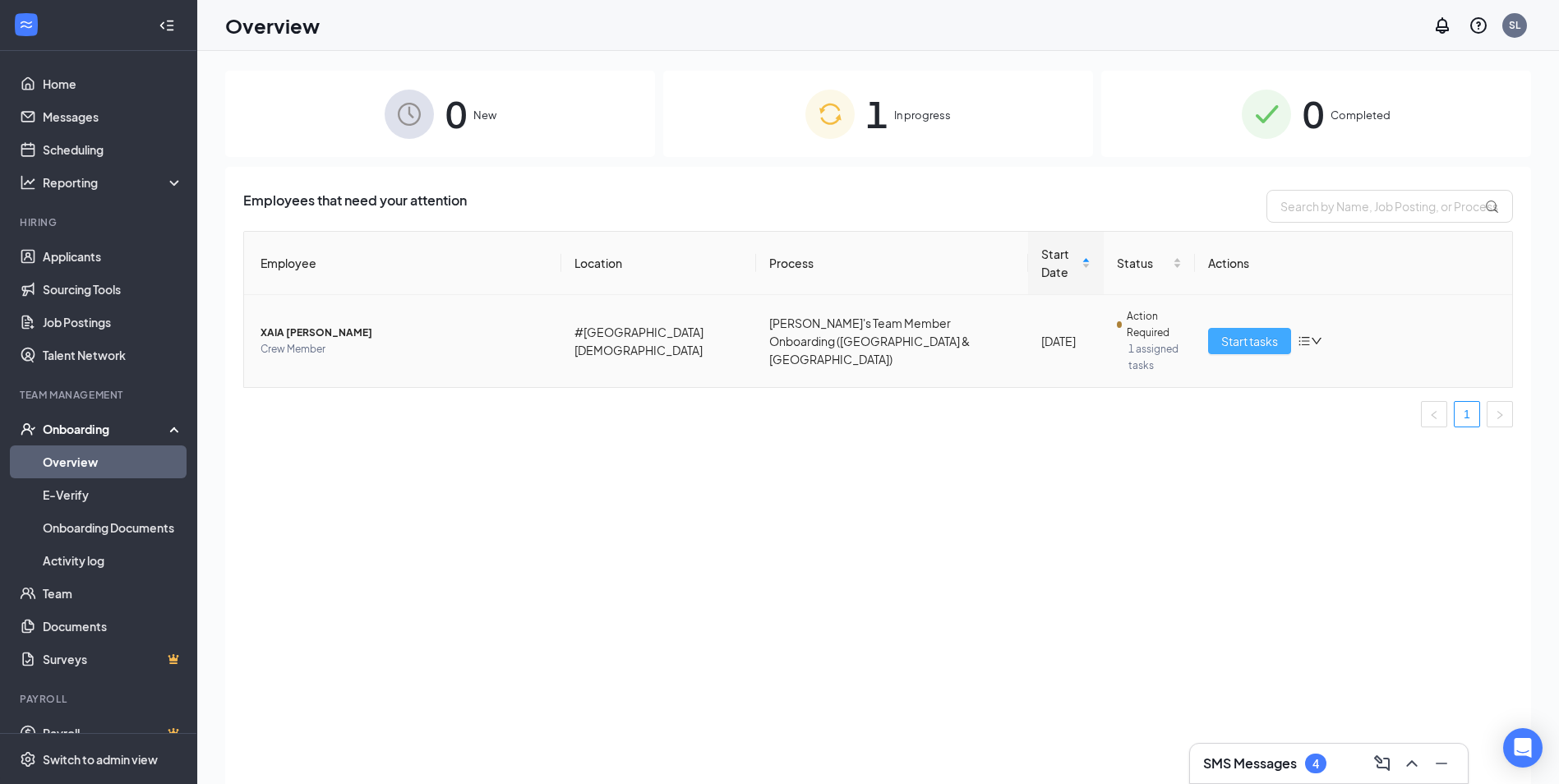
click at [1260, 332] on span "Start tasks" at bounding box center [1250, 340] width 57 height 19
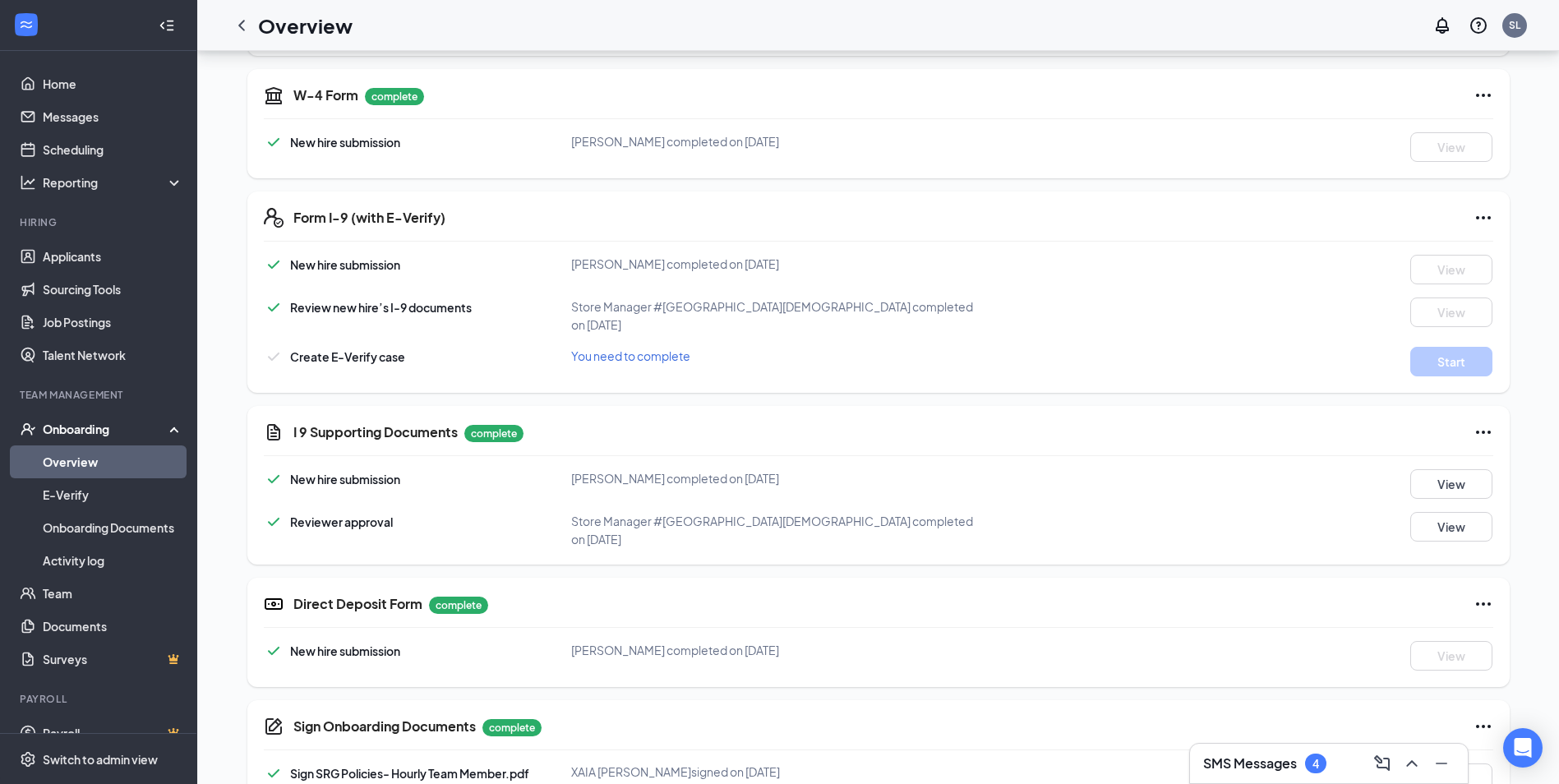
scroll to position [435, 0]
